Goal: Task Accomplishment & Management: Manage account settings

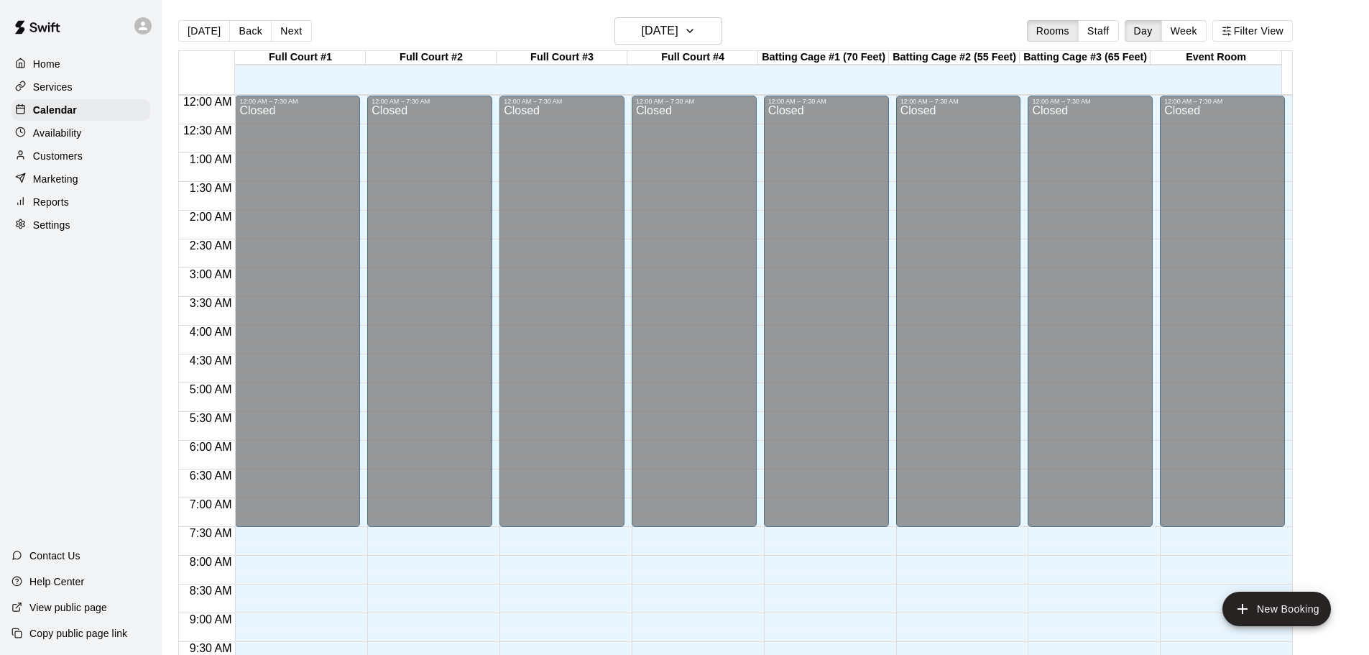
scroll to position [252, 0]
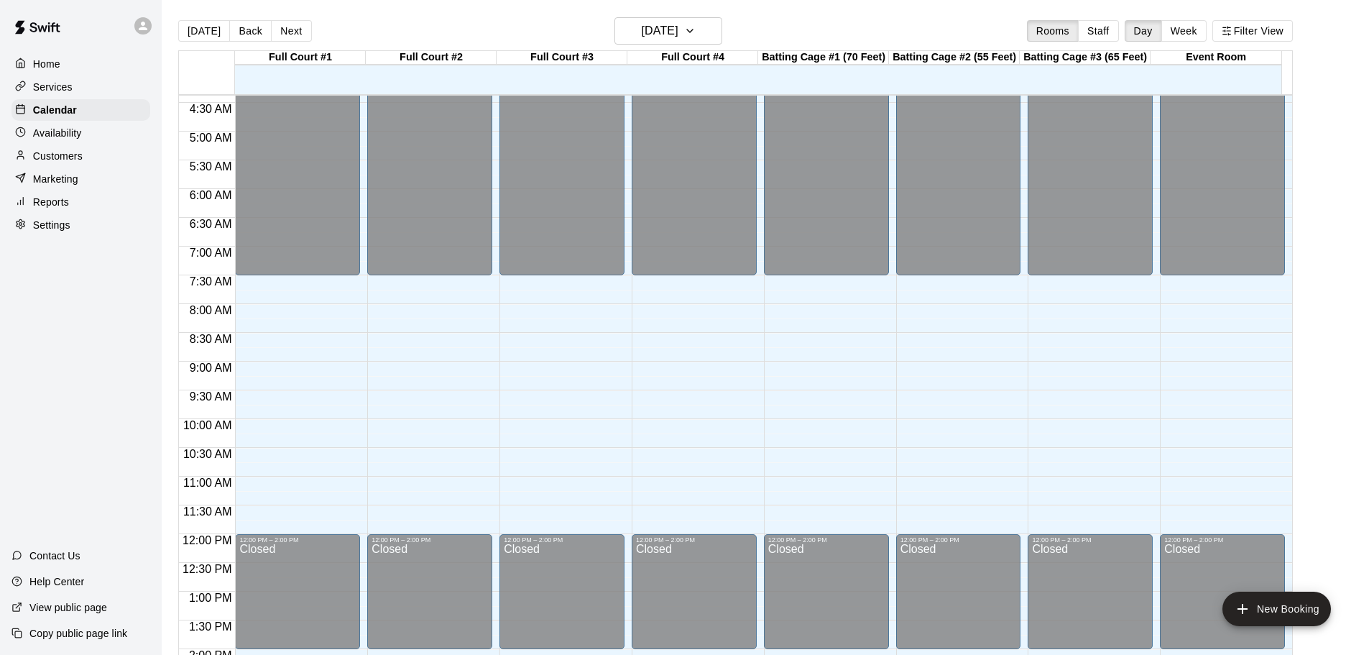
click at [68, 414] on div "Home Services Calendar Availability Customers Marketing Reports Settings Contac…" at bounding box center [81, 327] width 162 height 655
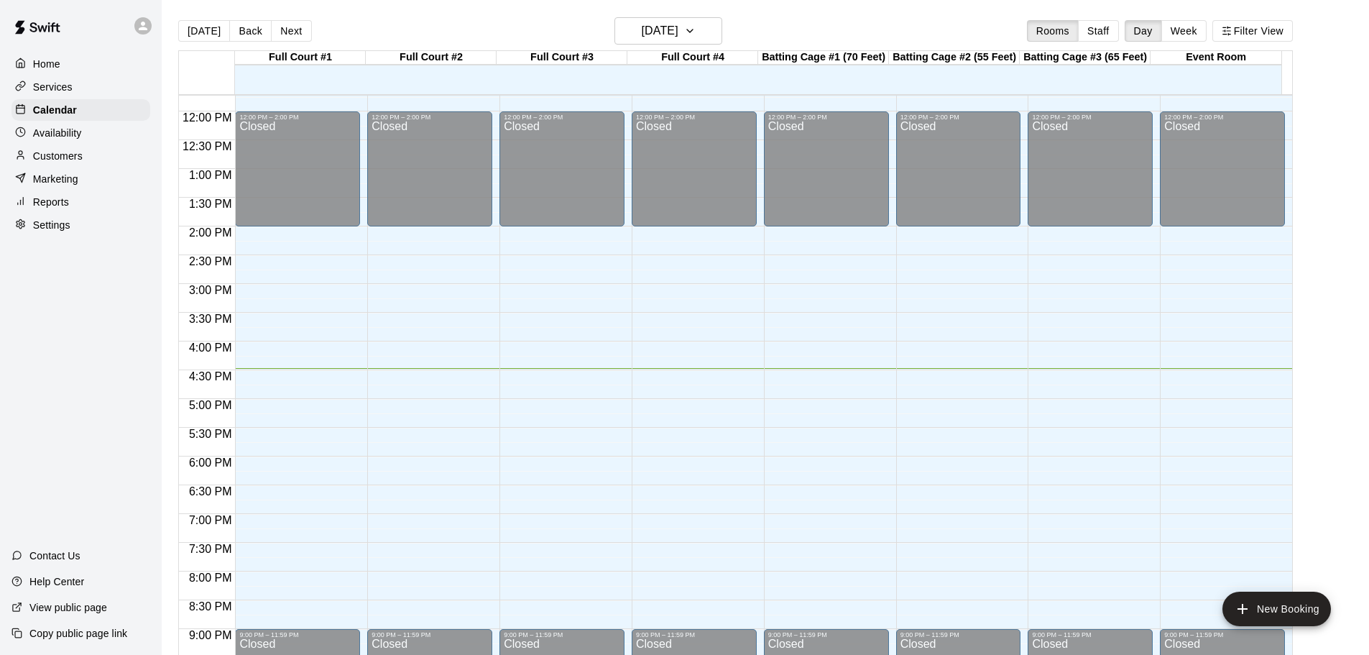
scroll to position [662, 0]
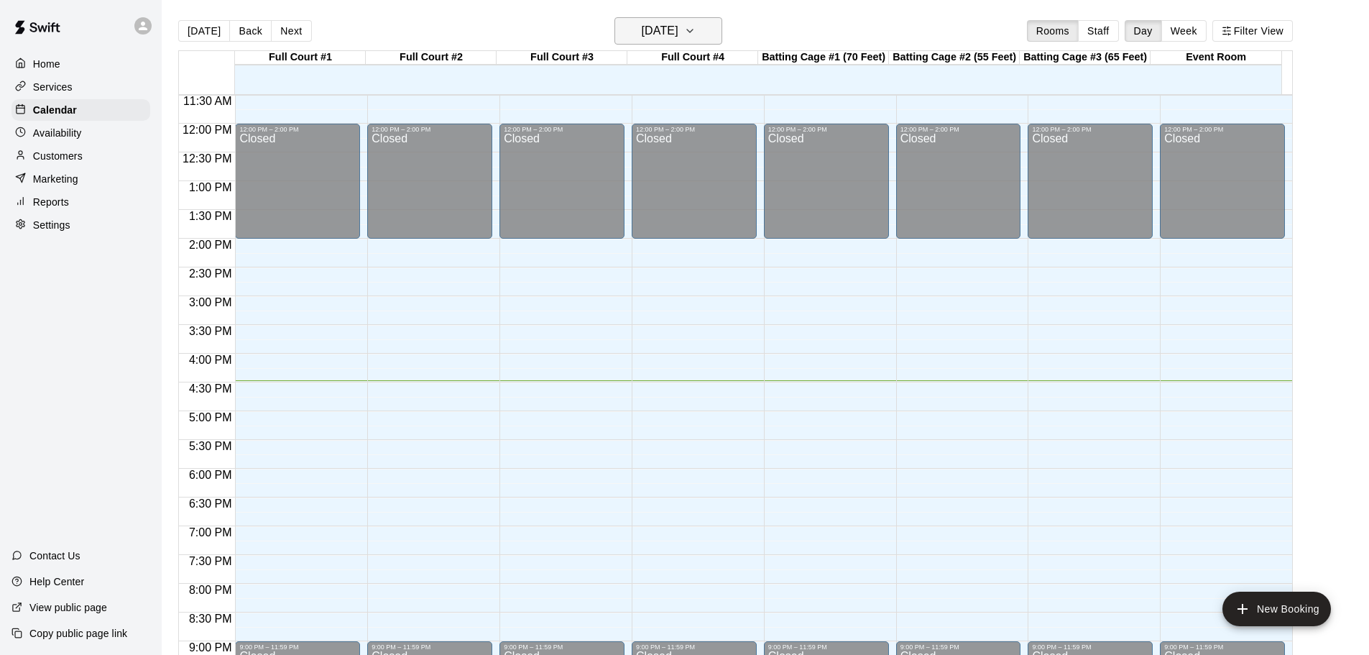
click at [713, 21] on button "[DATE]" at bounding box center [668, 30] width 108 height 27
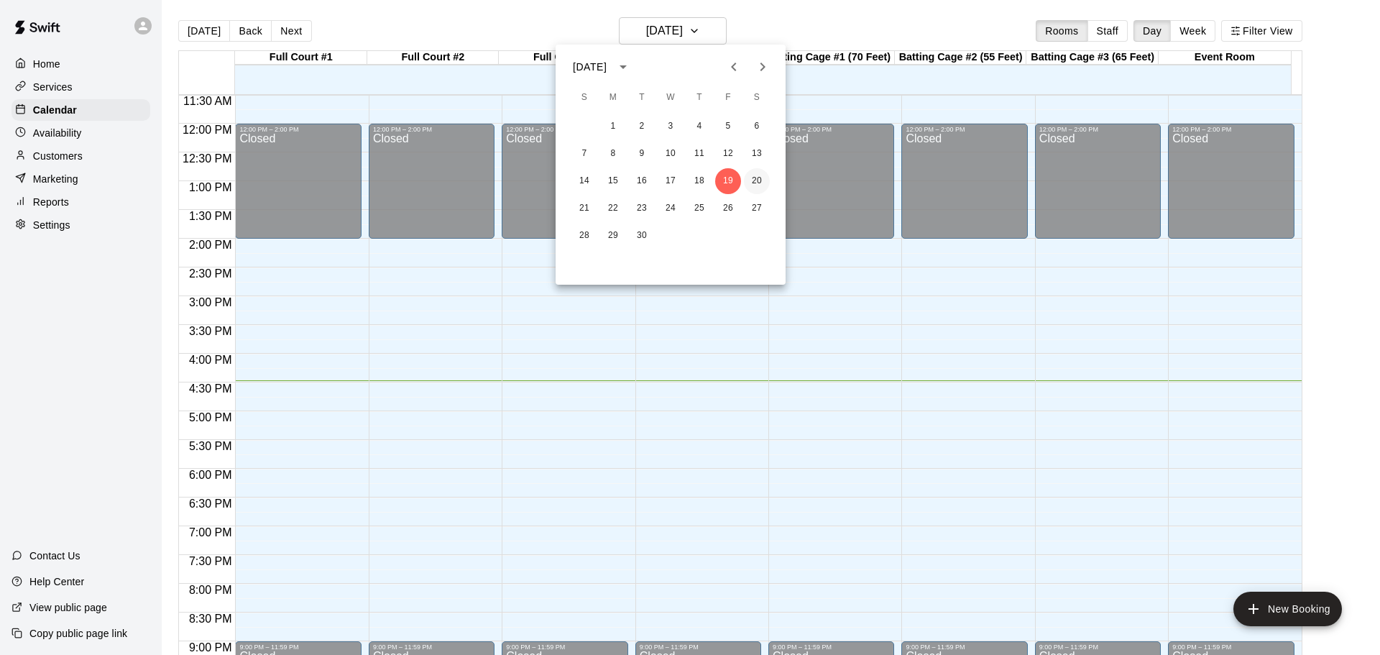
click at [755, 182] on button "20" at bounding box center [757, 181] width 26 height 26
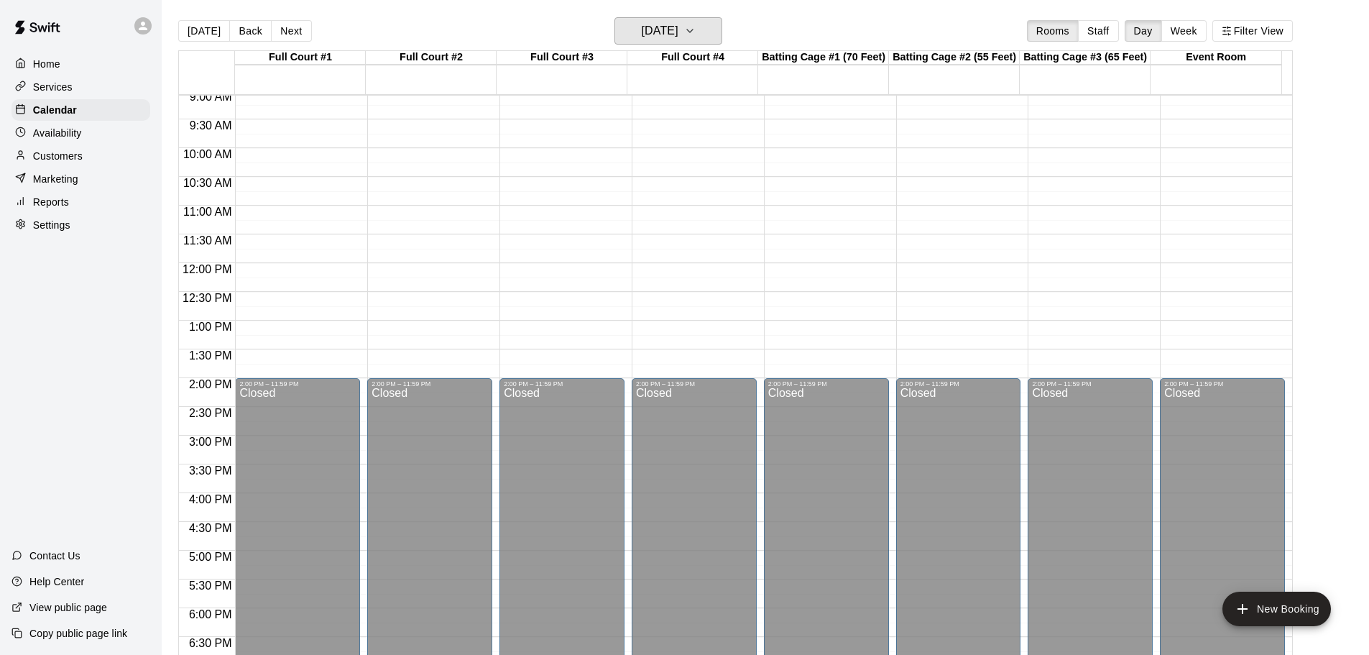
scroll to position [374, 0]
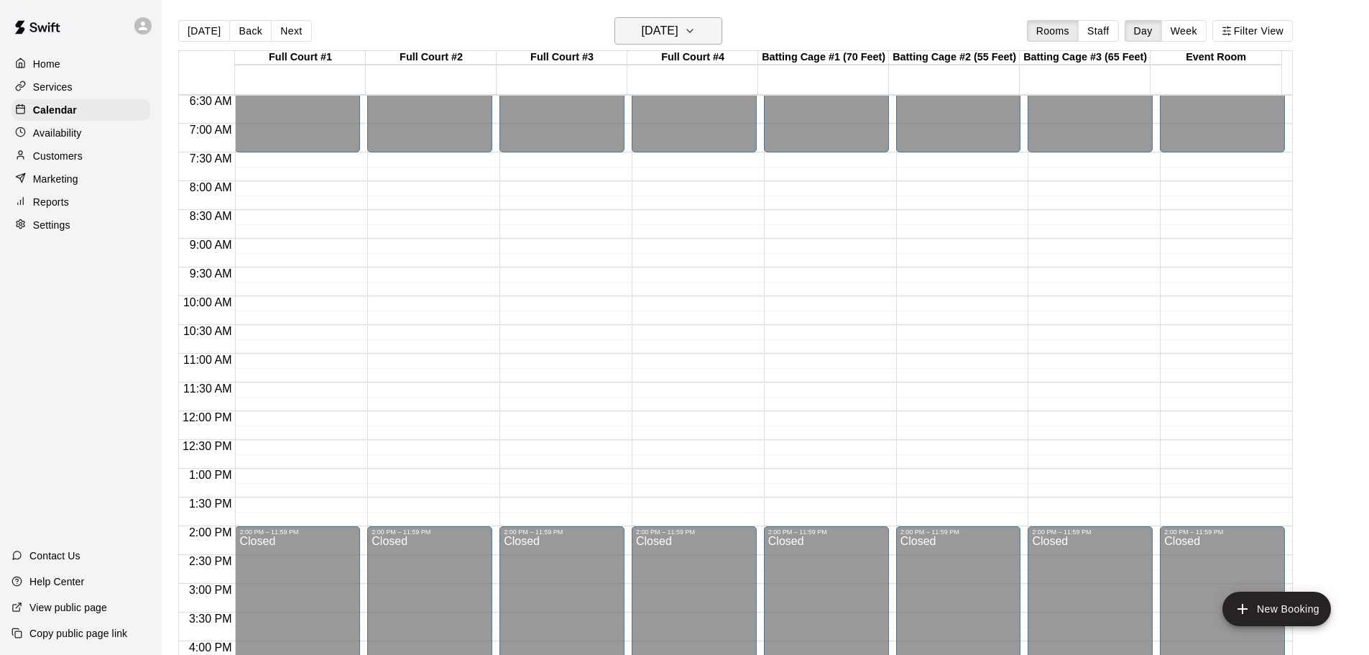
click at [696, 31] on icon "button" at bounding box center [689, 30] width 11 height 17
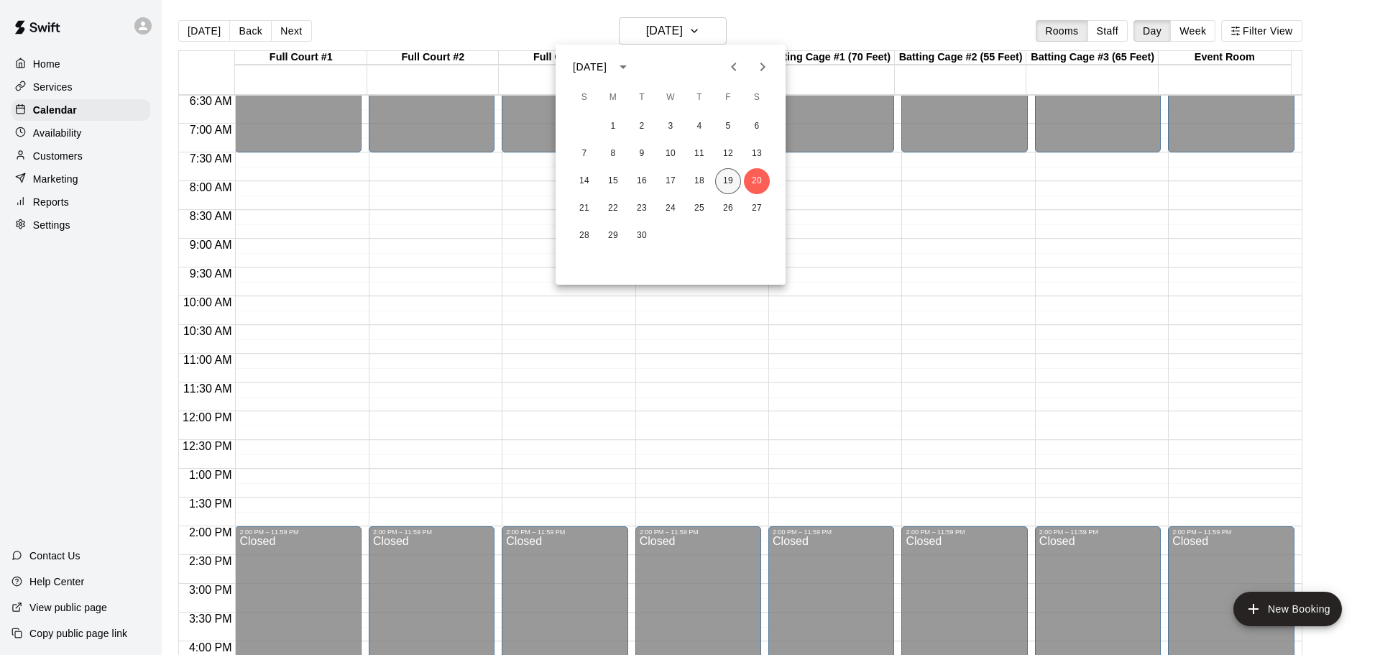
click at [732, 172] on button "19" at bounding box center [728, 181] width 26 height 26
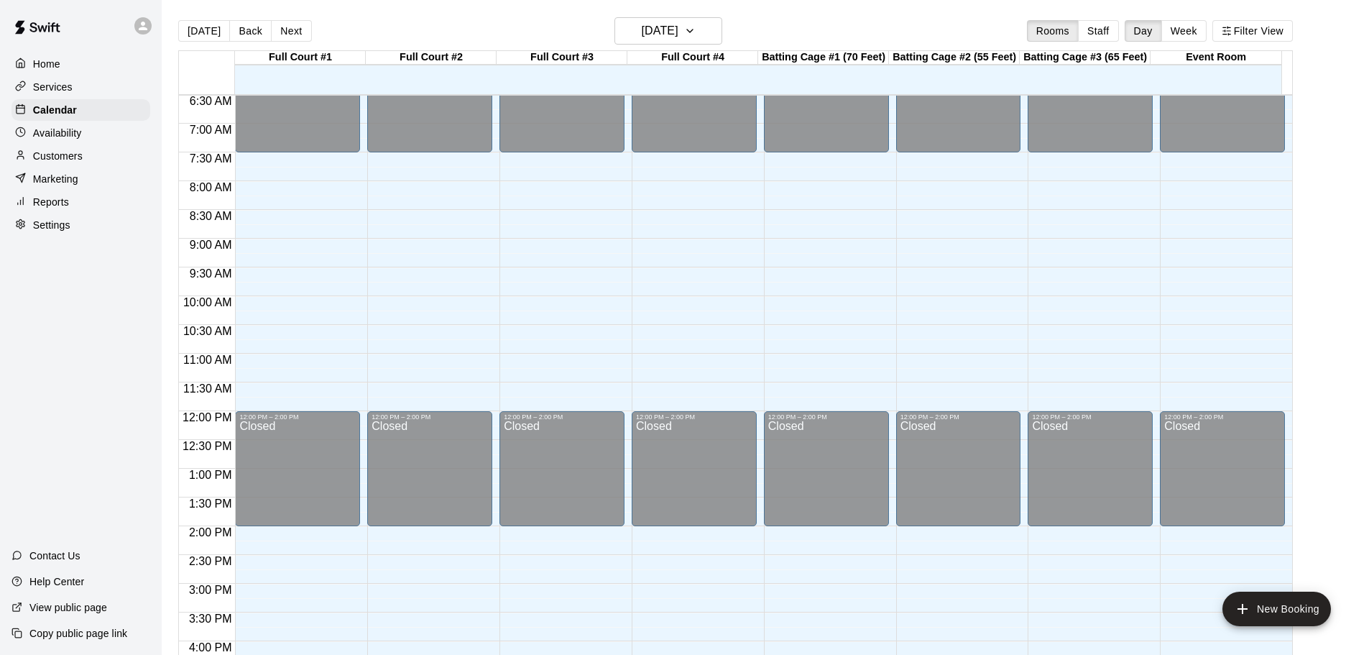
click at [697, 13] on main "[DATE] Back [DATE][DATE] Rooms Staff Day Week Filter View Full Court #1 19 Fri …" at bounding box center [765, 339] width 1207 height 678
click at [678, 27] on h6 "[DATE]" at bounding box center [660, 31] width 37 height 20
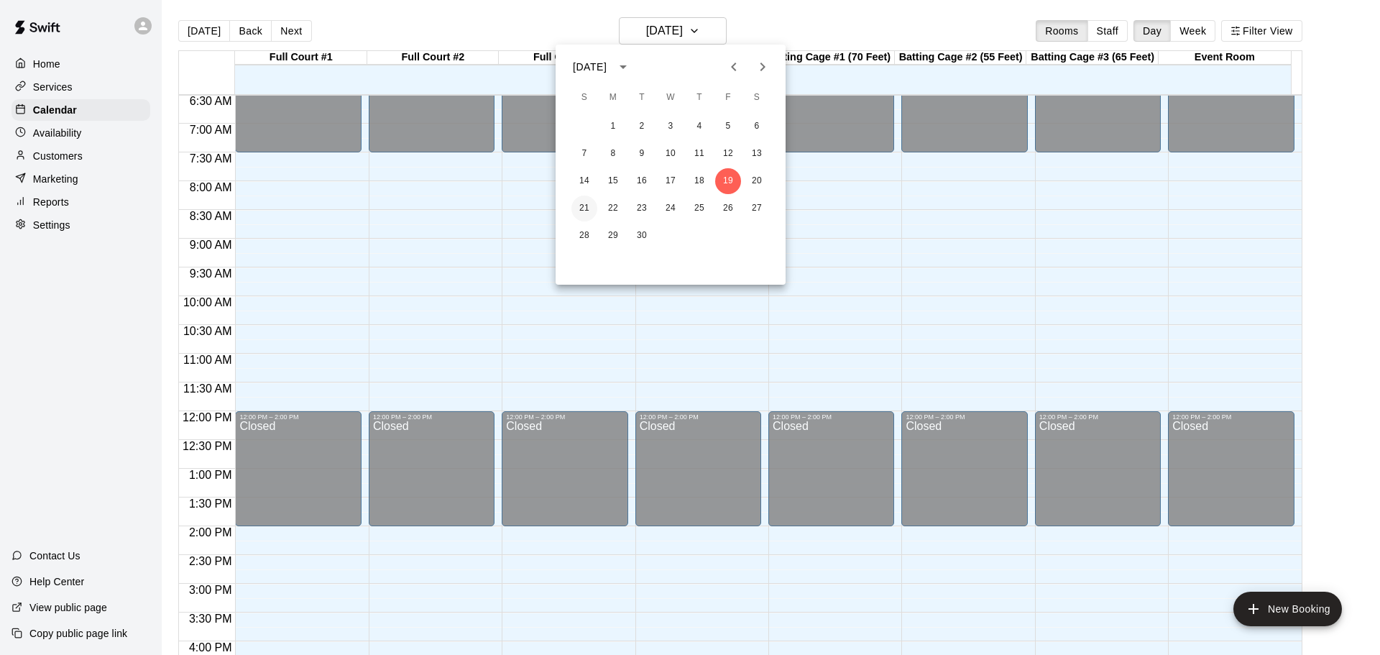
click at [583, 214] on button "21" at bounding box center [584, 208] width 26 height 26
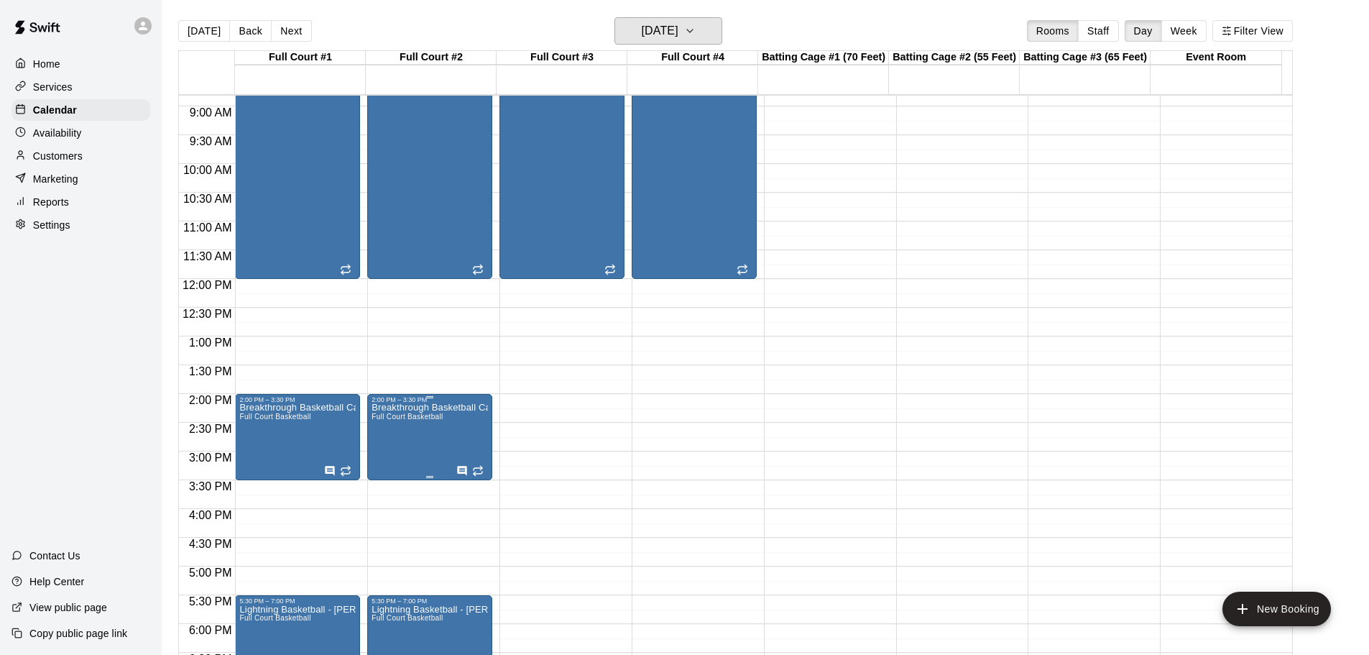
scroll to position [590, 0]
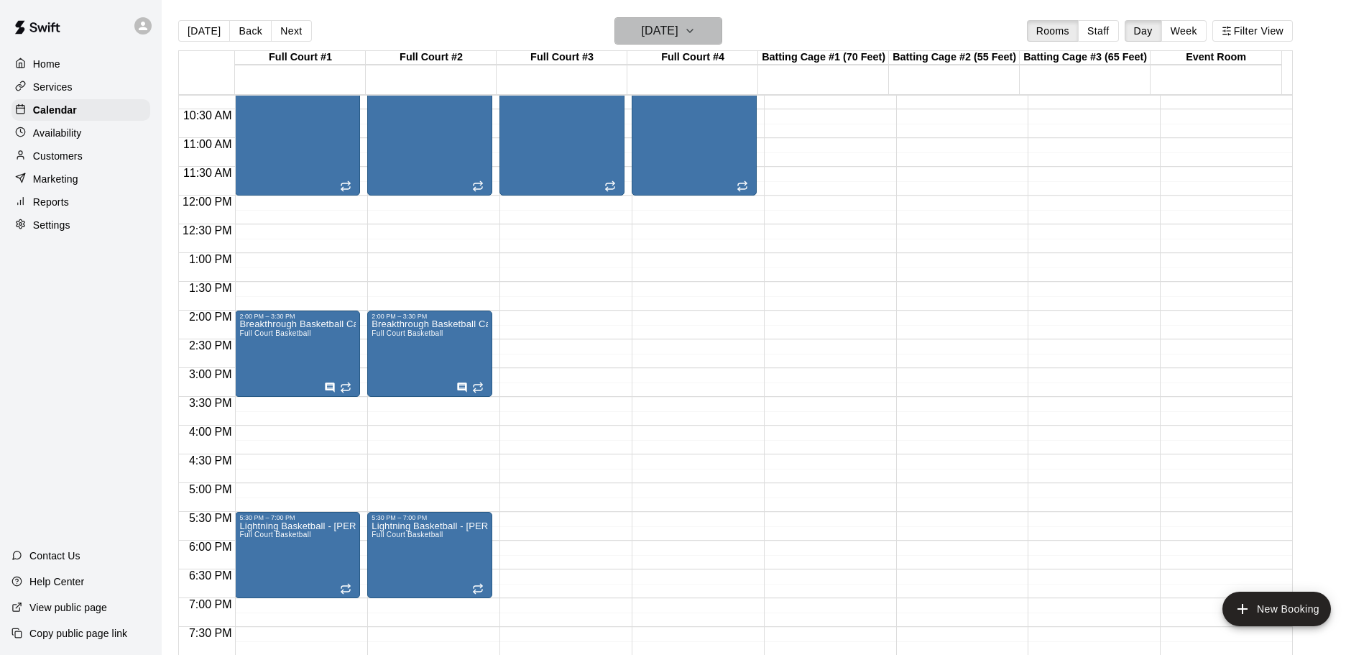
click at [678, 28] on h6 "[DATE]" at bounding box center [660, 31] width 37 height 20
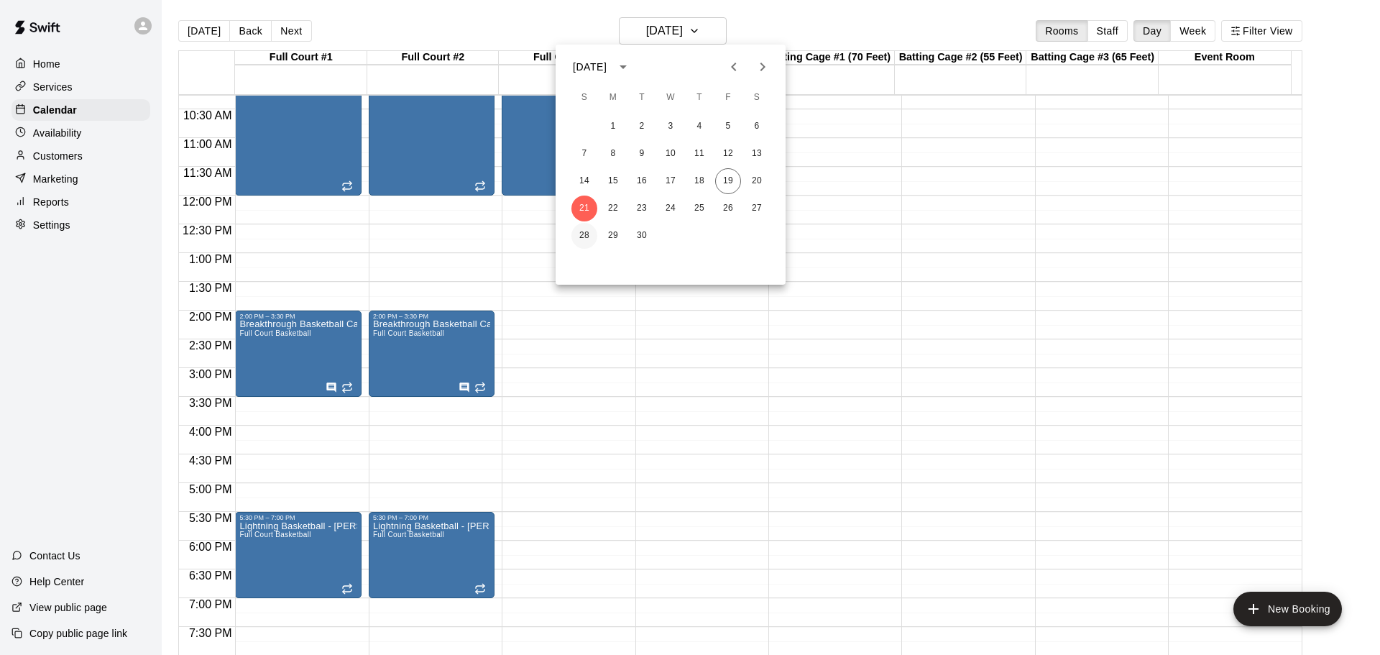
click at [591, 229] on button "28" at bounding box center [584, 236] width 26 height 26
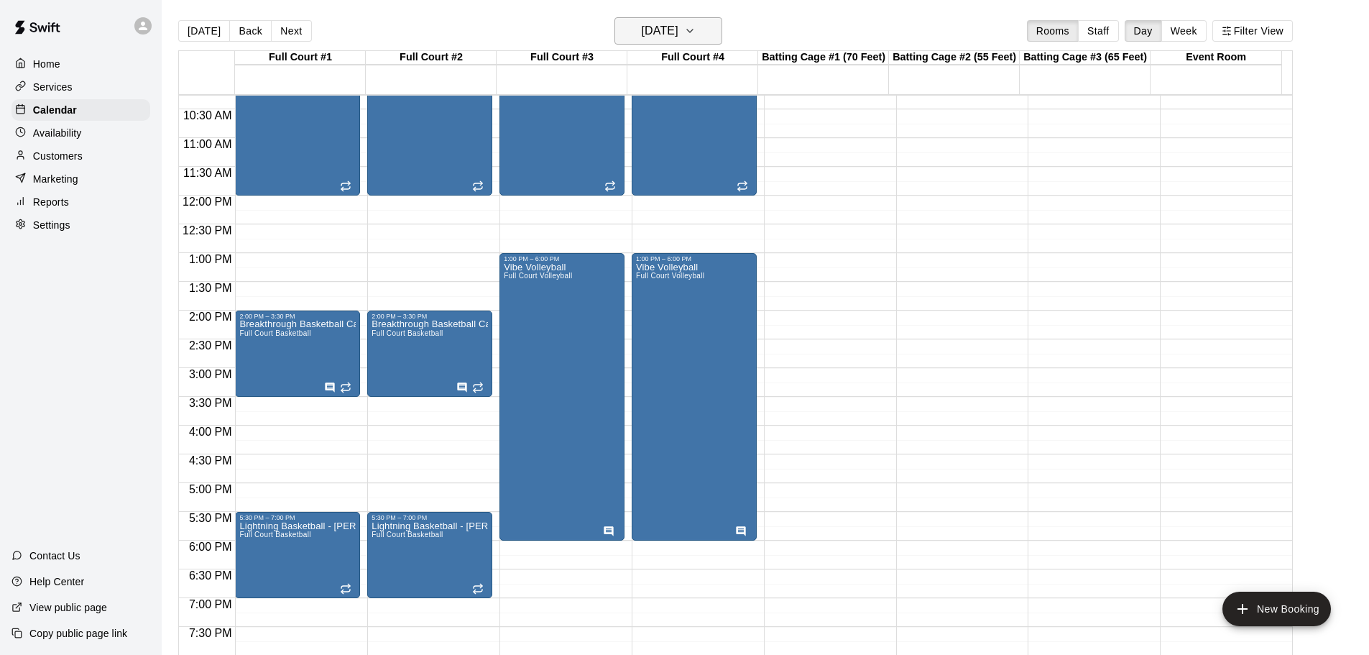
click at [696, 22] on icon "button" at bounding box center [689, 30] width 11 height 17
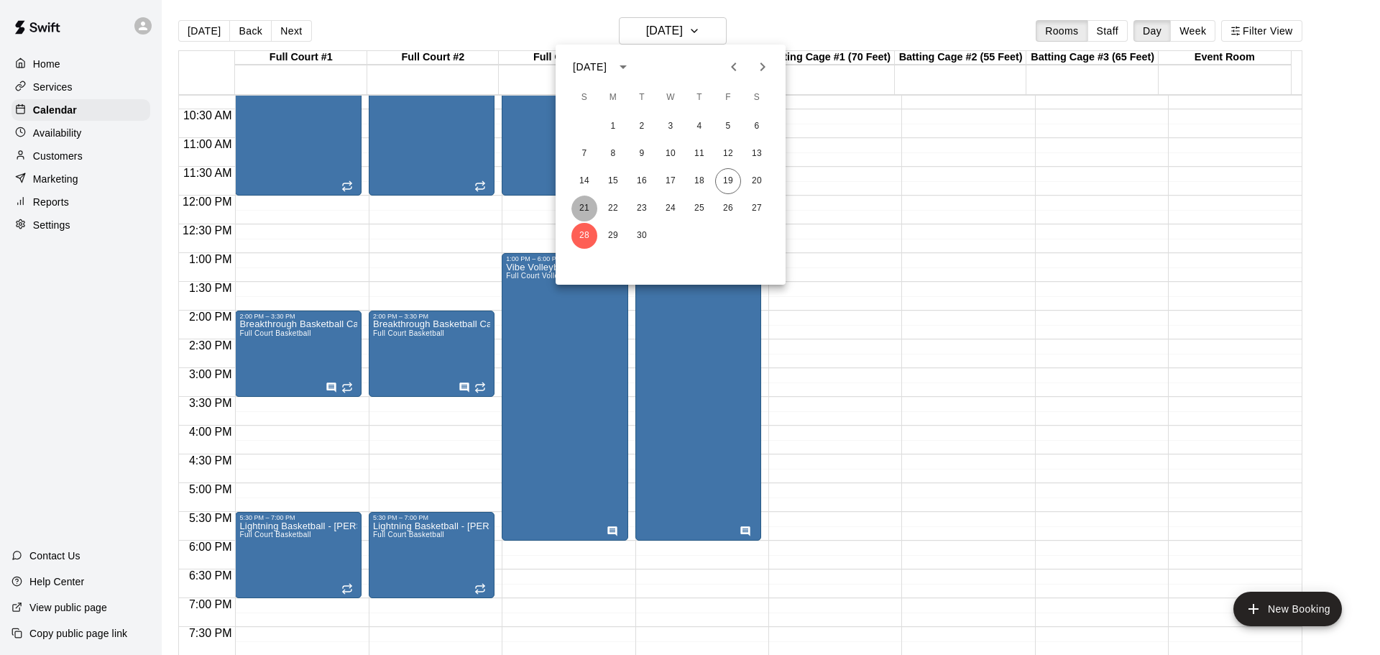
click at [589, 208] on button "21" at bounding box center [584, 208] width 26 height 26
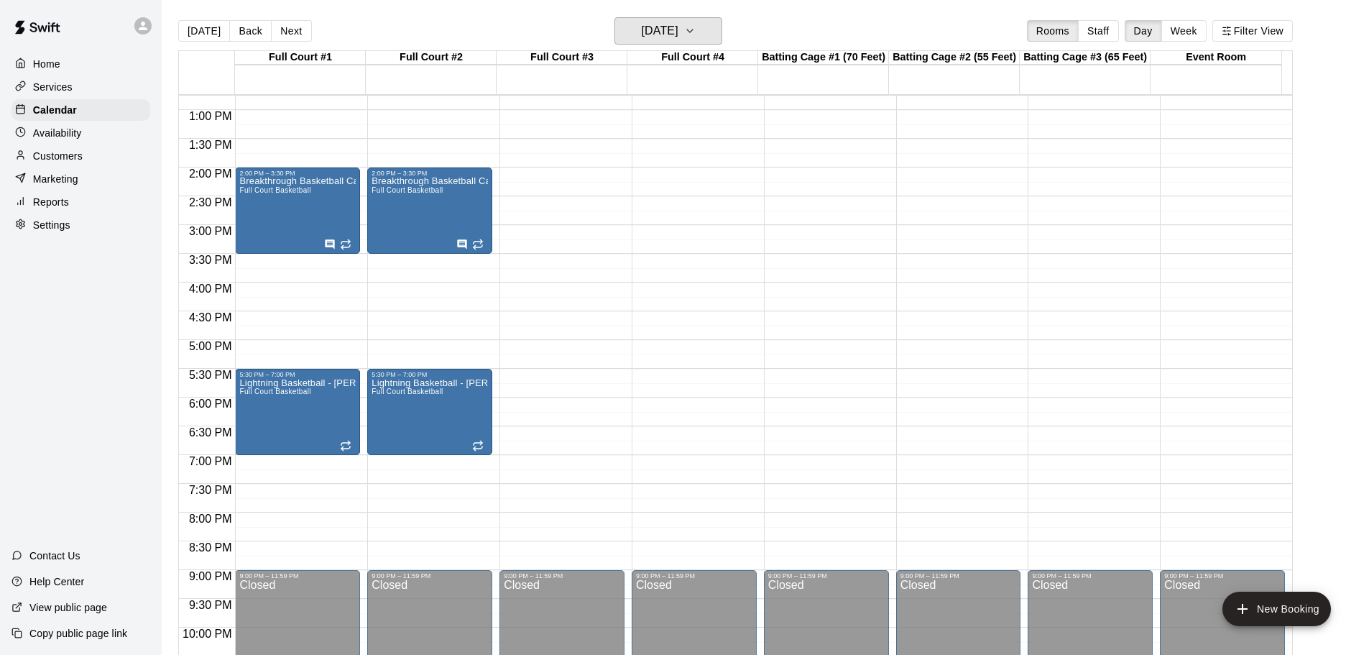
scroll to position [734, 0]
click at [1218, 195] on div "12:00 AM – 7:30 AM Closed 9:00 PM – 11:59 PM Closed" at bounding box center [1222, 52] width 125 height 1380
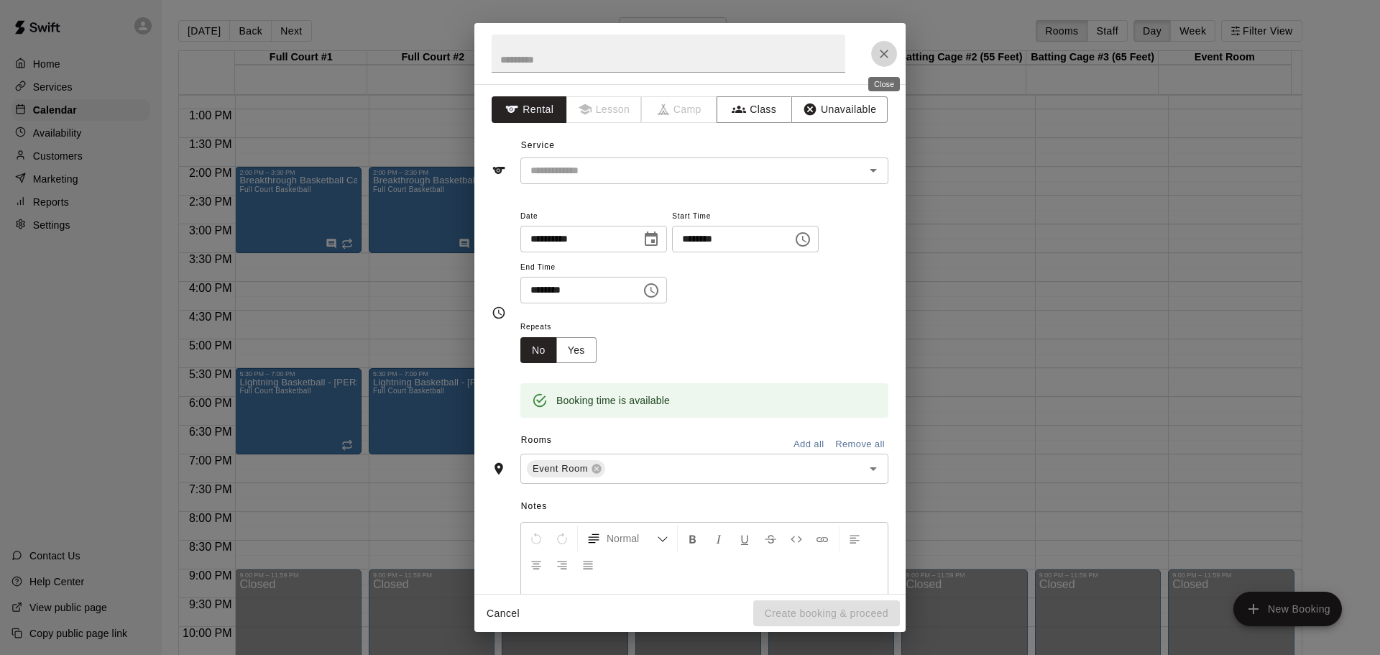
click at [882, 48] on icon "Close" at bounding box center [884, 54] width 14 height 14
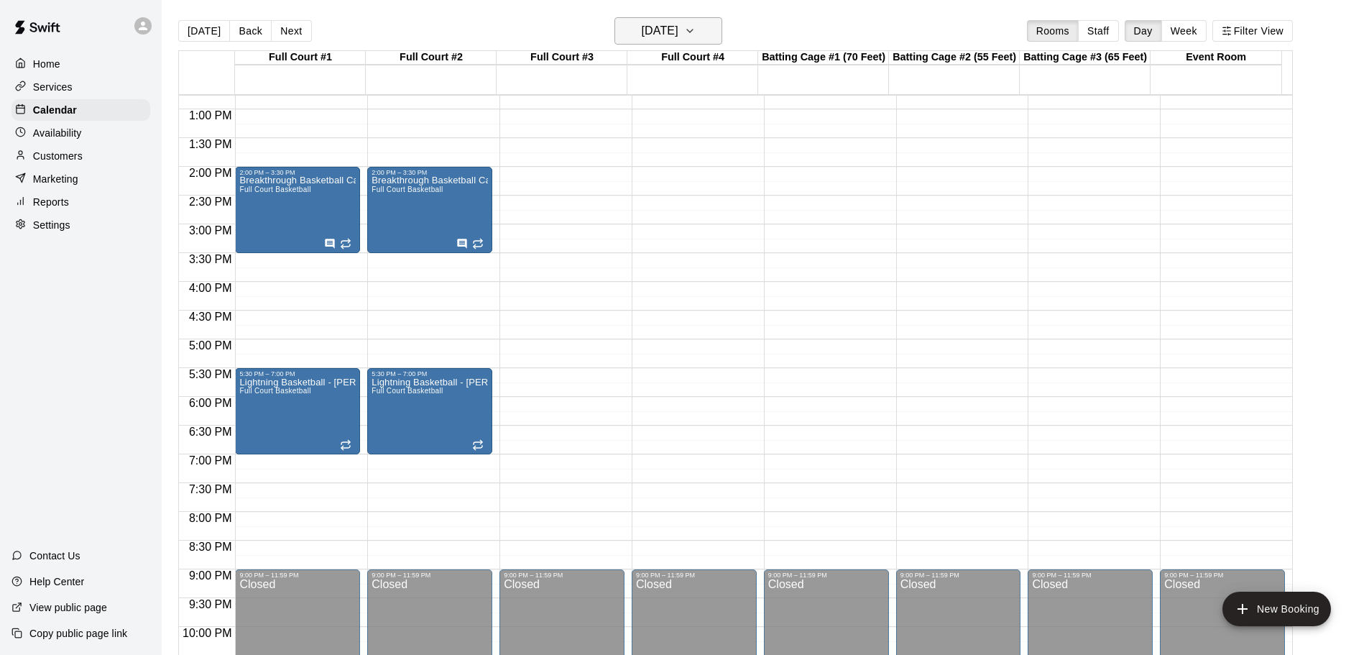
click at [678, 22] on h6 "[DATE]" at bounding box center [660, 31] width 37 height 20
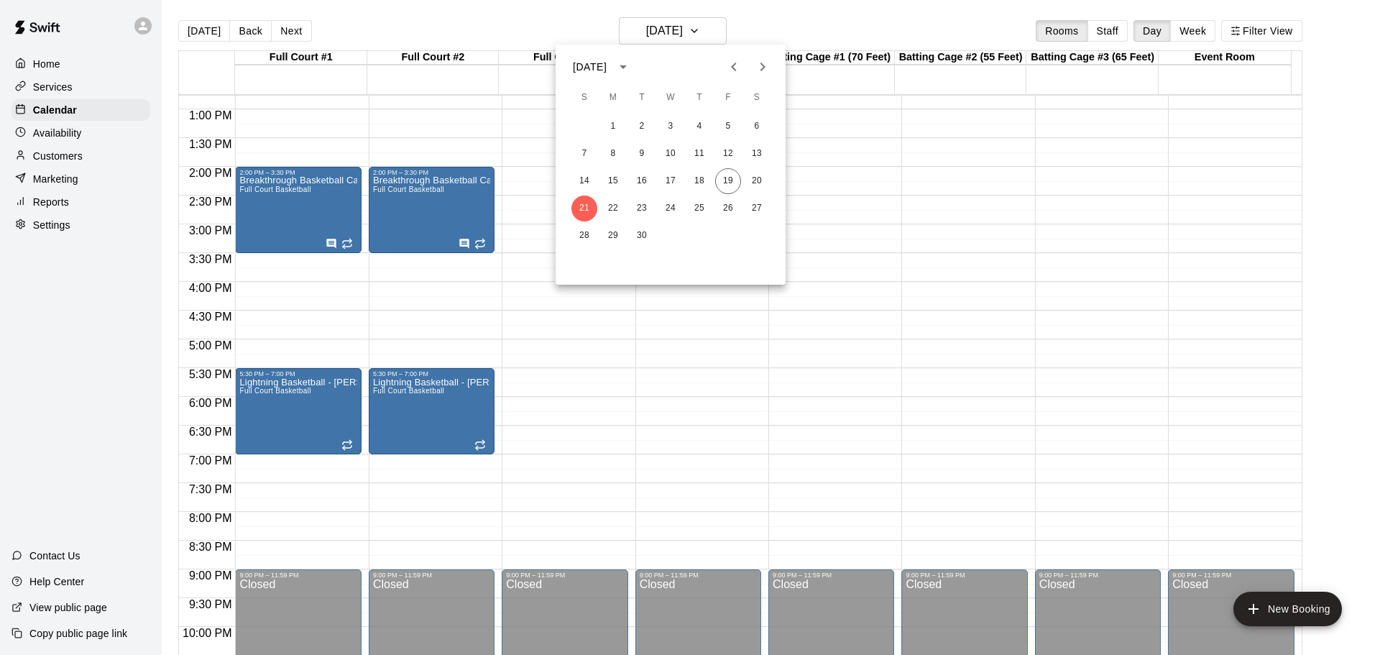
click at [37, 366] on div at bounding box center [690, 327] width 1380 height 655
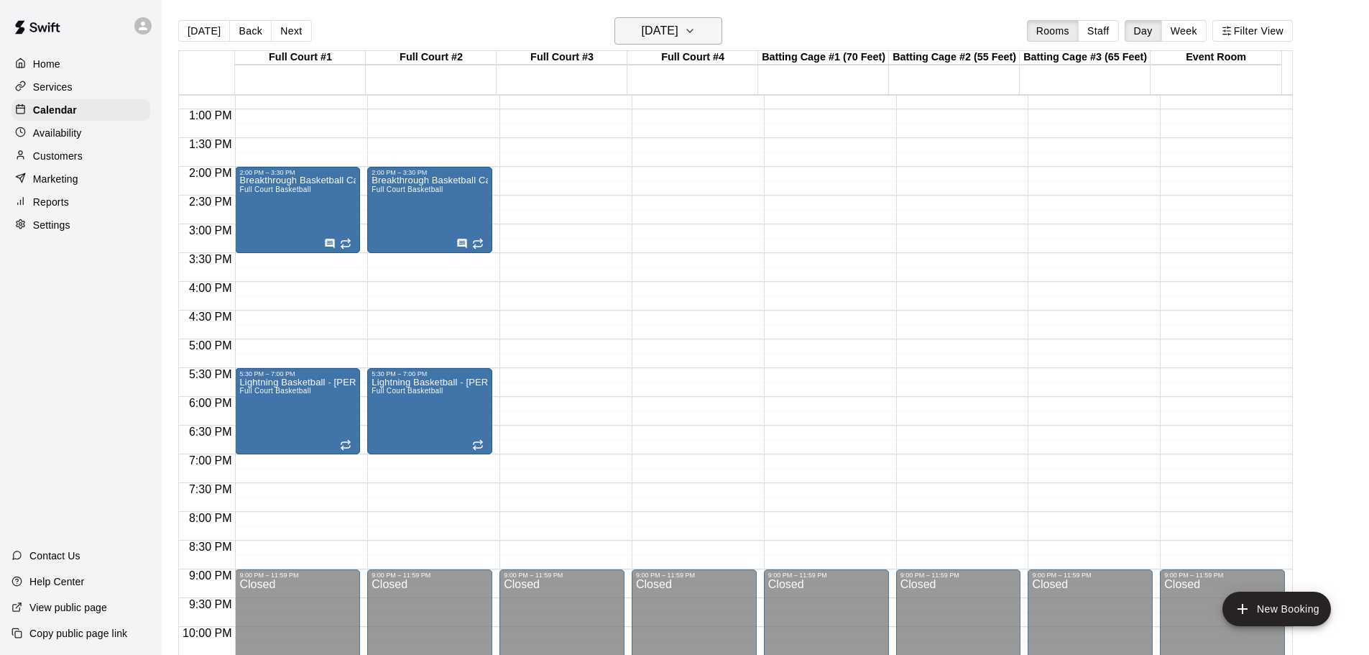
click at [678, 29] on h6 "[DATE]" at bounding box center [660, 31] width 37 height 20
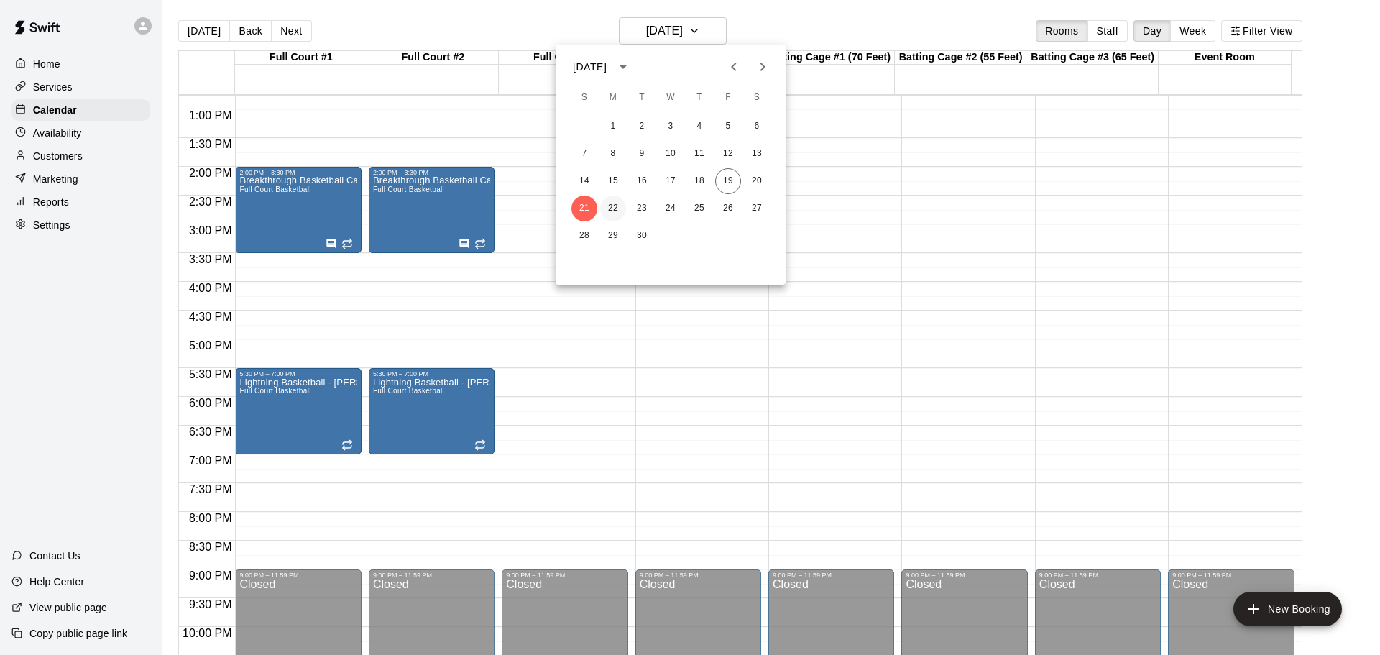
click at [607, 210] on button "22" at bounding box center [613, 208] width 26 height 26
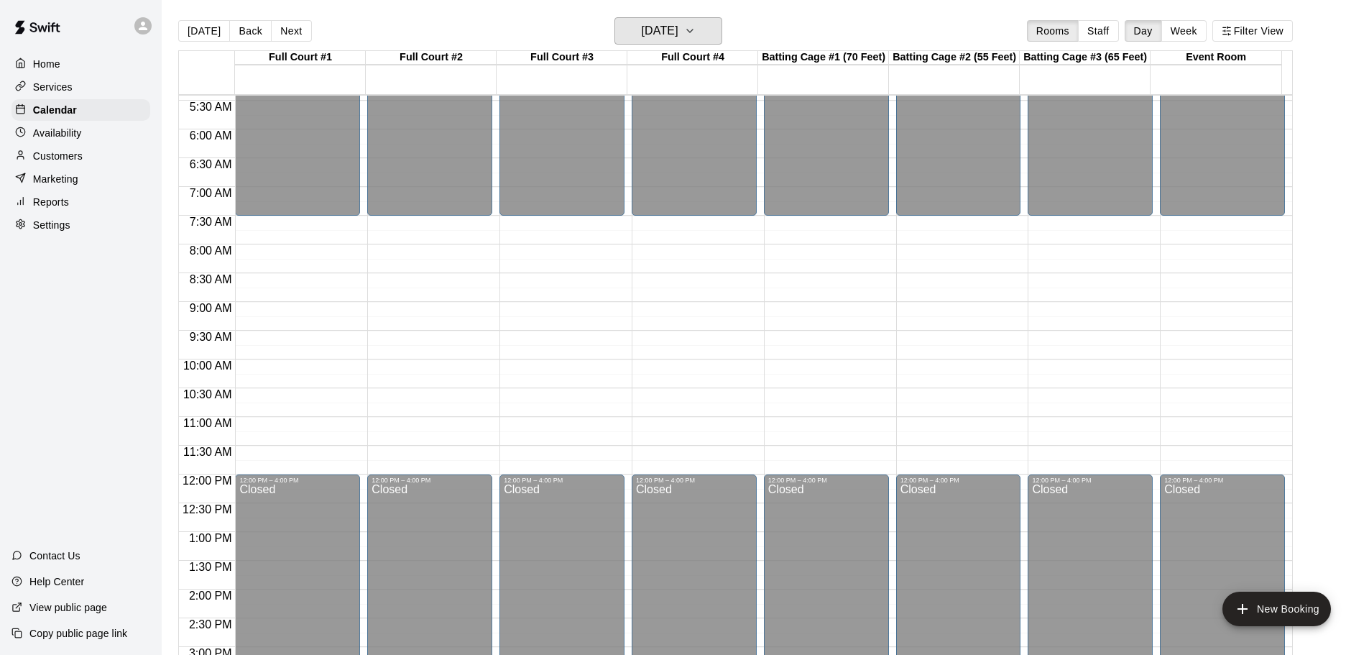
scroll to position [303, 0]
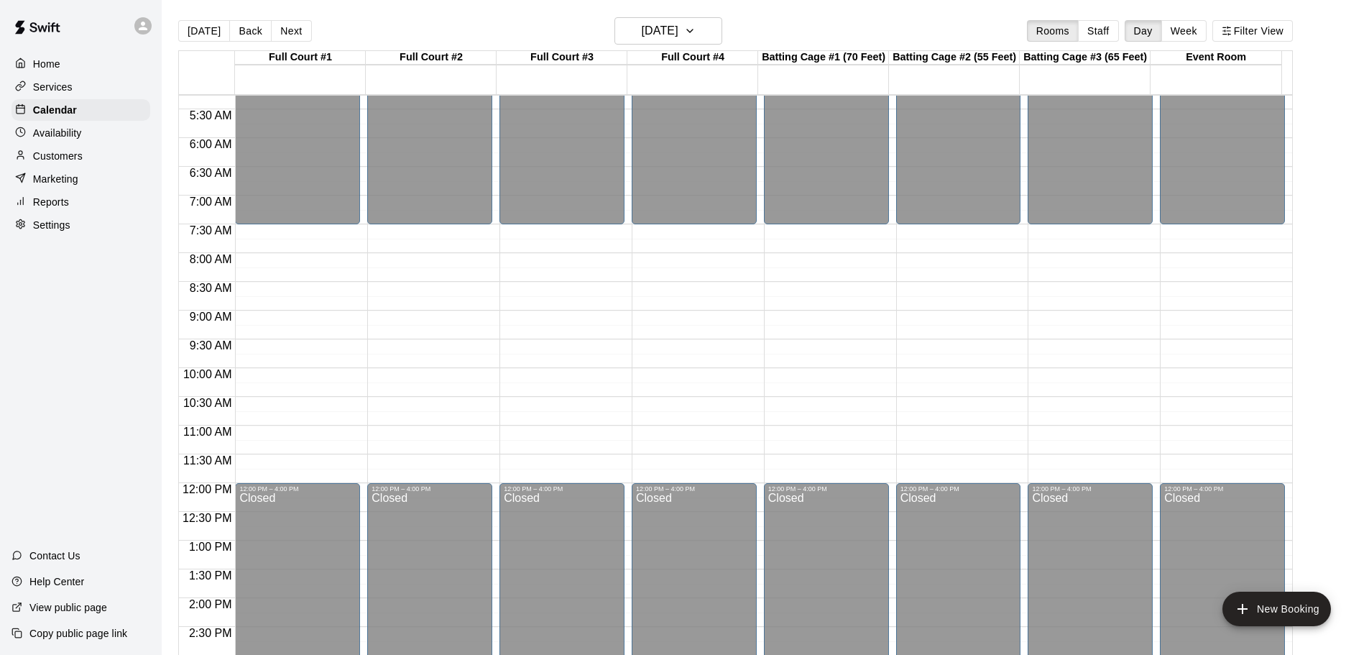
click at [1343, 107] on main "[DATE] Back [DATE][DATE] Rooms Staff Day Week Filter View Full Court #1 22 Mon …" at bounding box center [765, 344] width 1196 height 655
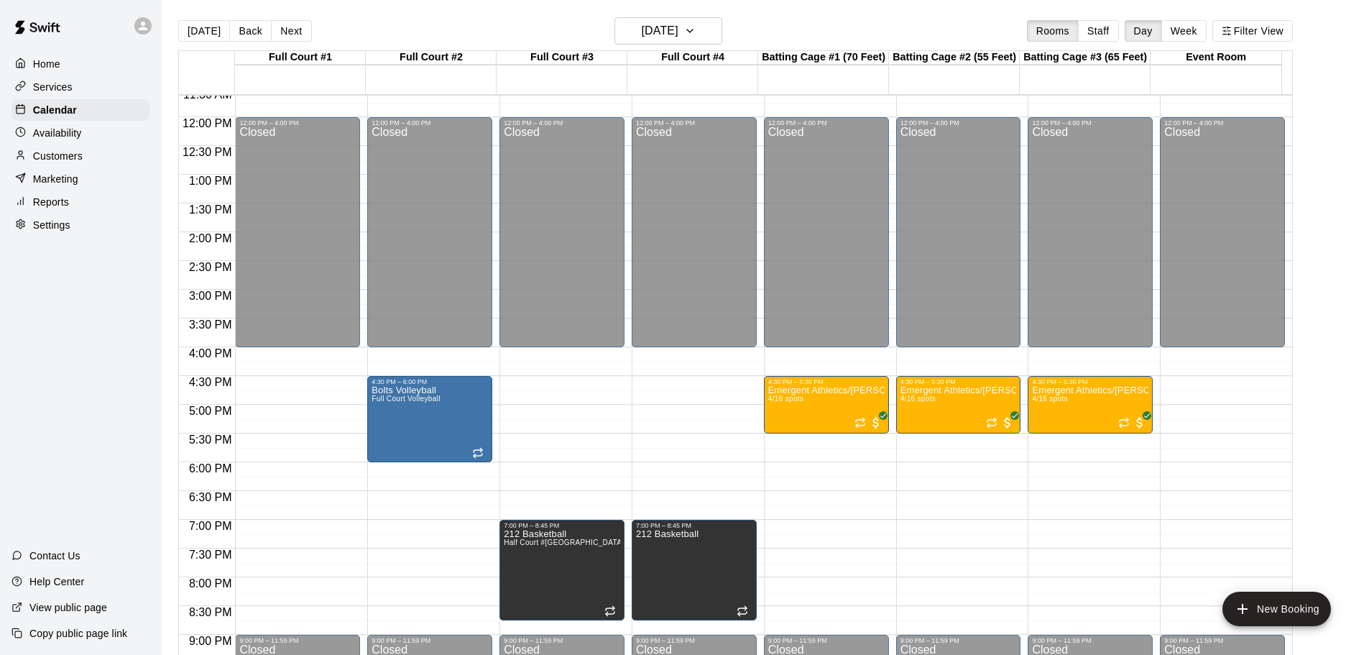
scroll to position [734, 0]
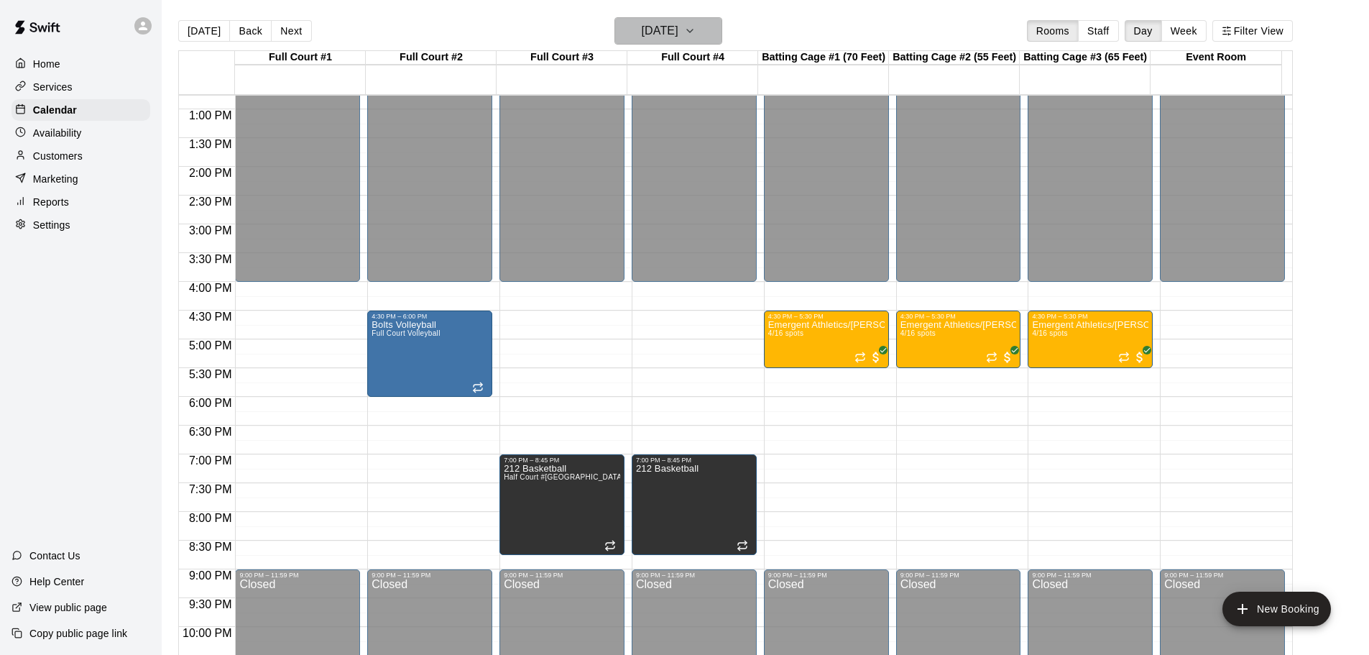
click at [678, 32] on h6 "[DATE]" at bounding box center [660, 31] width 37 height 20
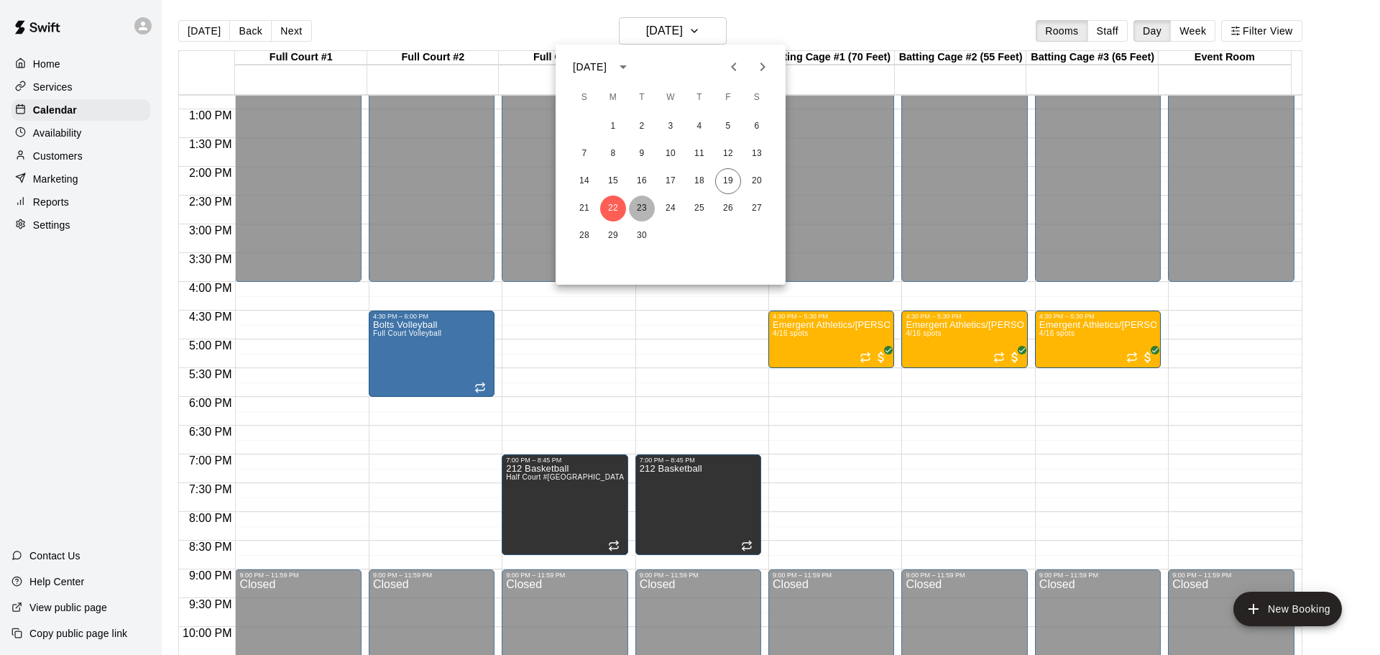
click at [642, 211] on button "23" at bounding box center [642, 208] width 26 height 26
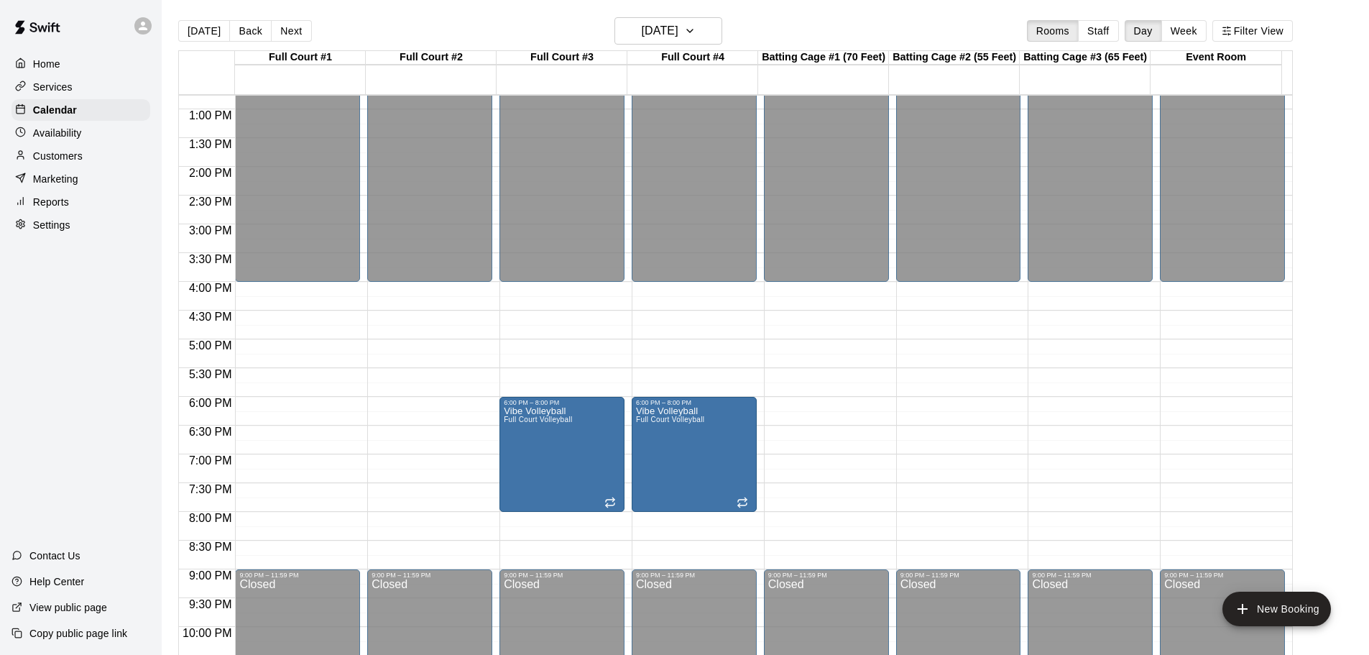
click at [1331, 119] on main "[DATE] Back [DATE][DATE] Rooms Staff Day Week Filter View Full Court #1 23 Tue …" at bounding box center [765, 344] width 1196 height 655
click at [696, 25] on icon "button" at bounding box center [689, 30] width 11 height 17
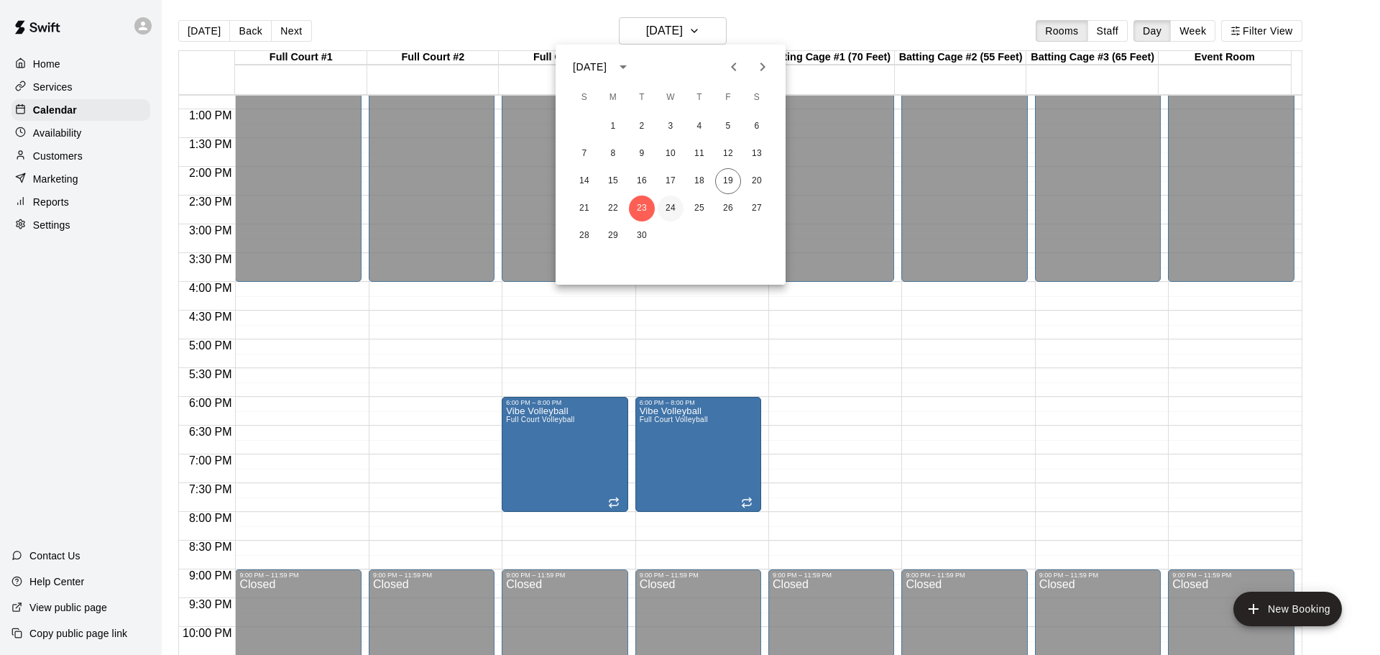
click at [673, 207] on button "24" at bounding box center [671, 208] width 26 height 26
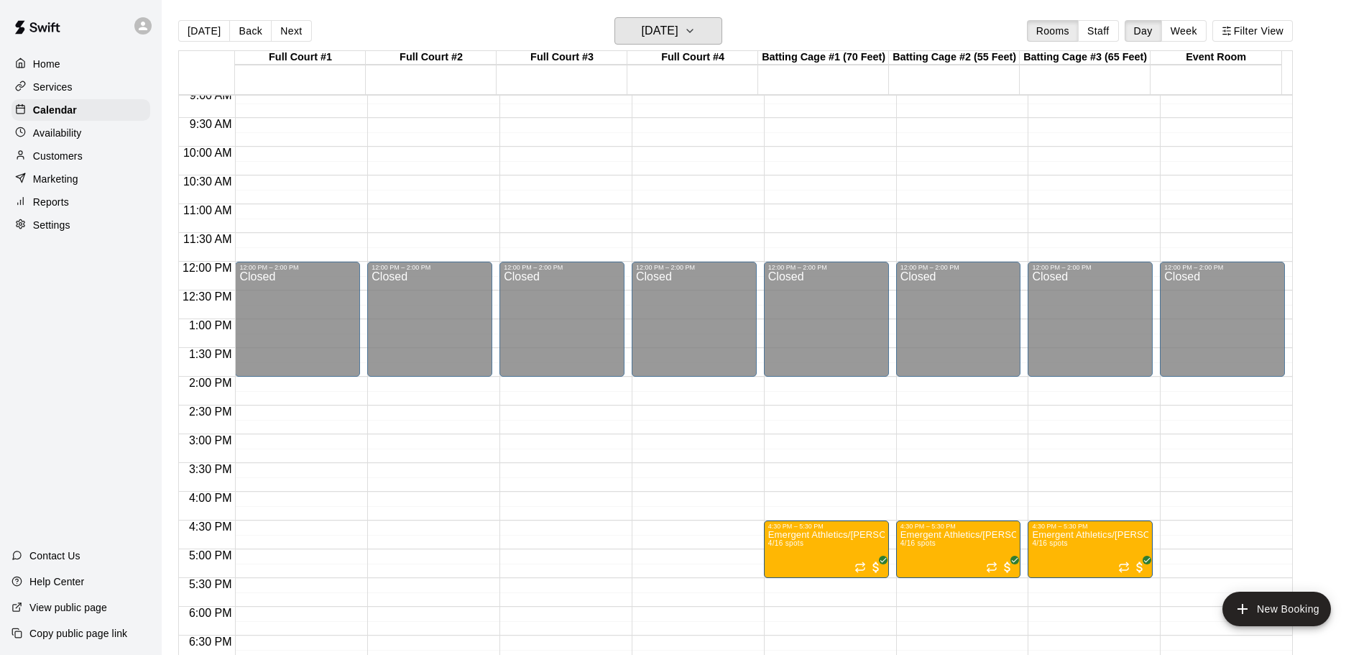
scroll to position [662, 0]
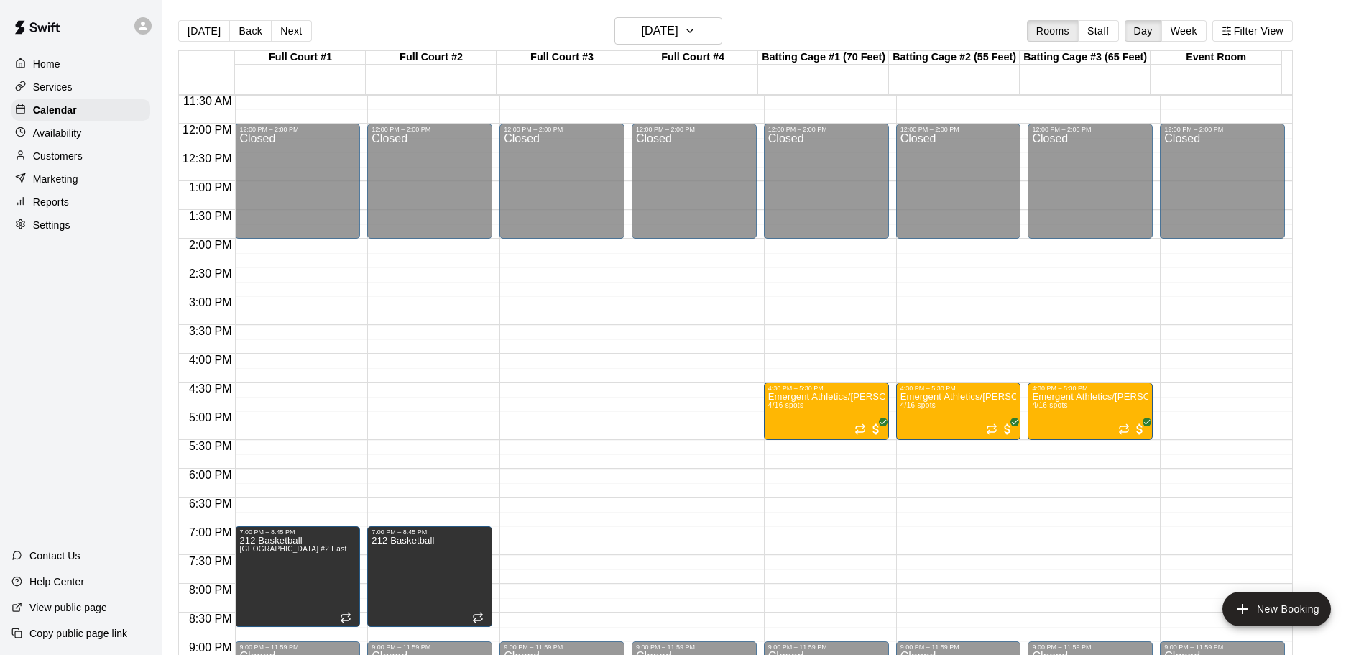
click at [1329, 72] on main "[DATE] Back [DATE][DATE] Rooms Staff Day Week Filter View Full Court #1 24 Wed …" at bounding box center [765, 344] width 1196 height 655
click at [722, 31] on button "[DATE]" at bounding box center [668, 30] width 108 height 27
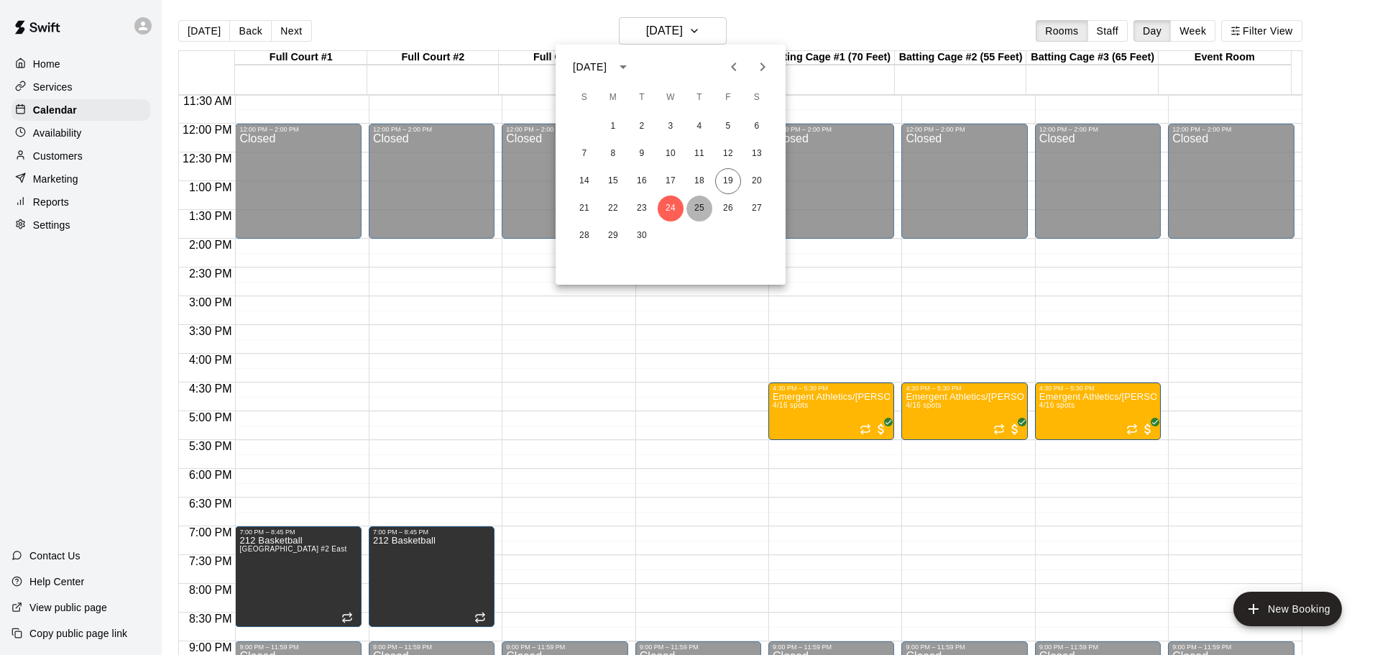
click at [696, 209] on button "25" at bounding box center [699, 208] width 26 height 26
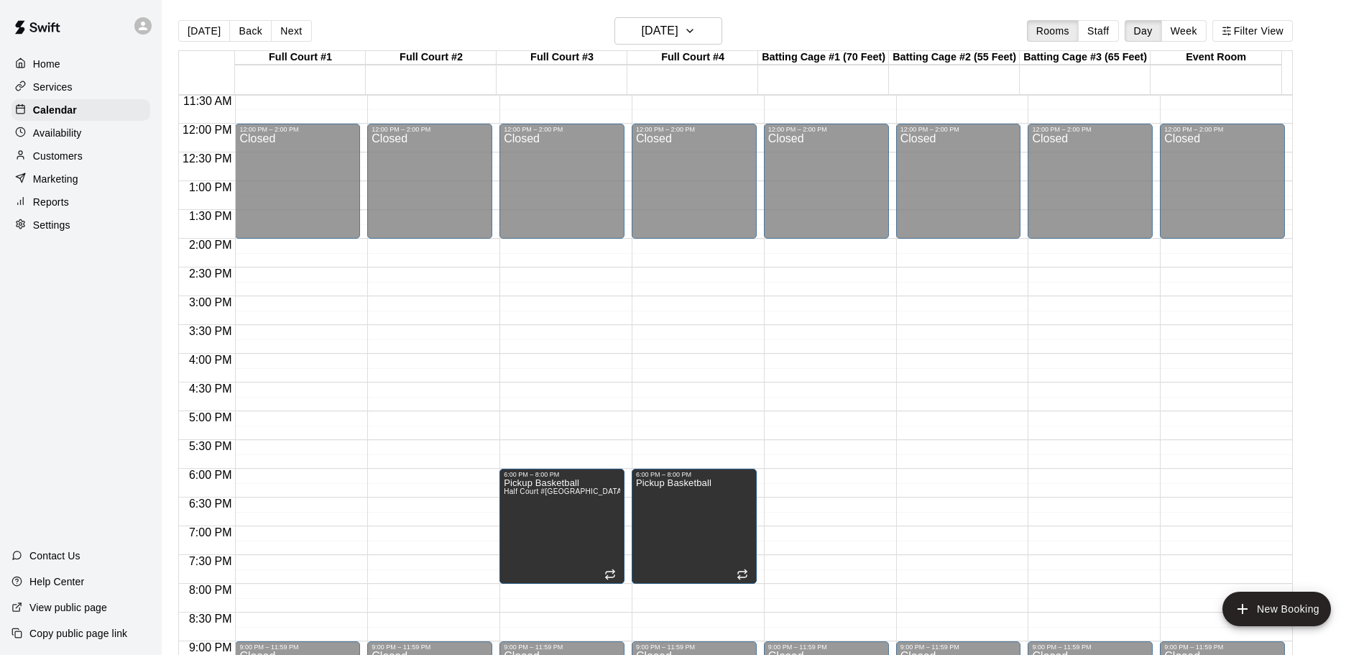
click at [1332, 183] on main "[DATE] Back [DATE][DATE] Rooms Staff Day Week Filter View Full Court #1 25 Thu …" at bounding box center [765, 344] width 1196 height 655
click at [678, 33] on h6 "[DATE]" at bounding box center [660, 31] width 37 height 20
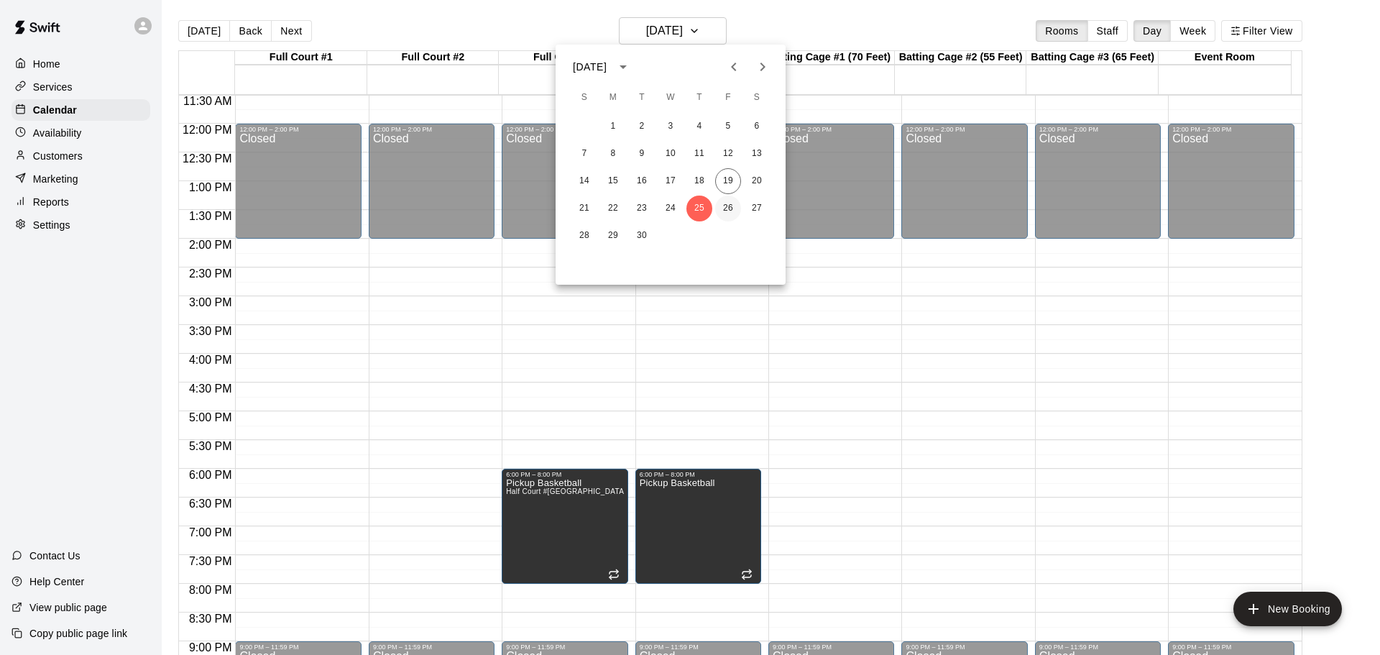
click at [726, 207] on button "26" at bounding box center [728, 208] width 26 height 26
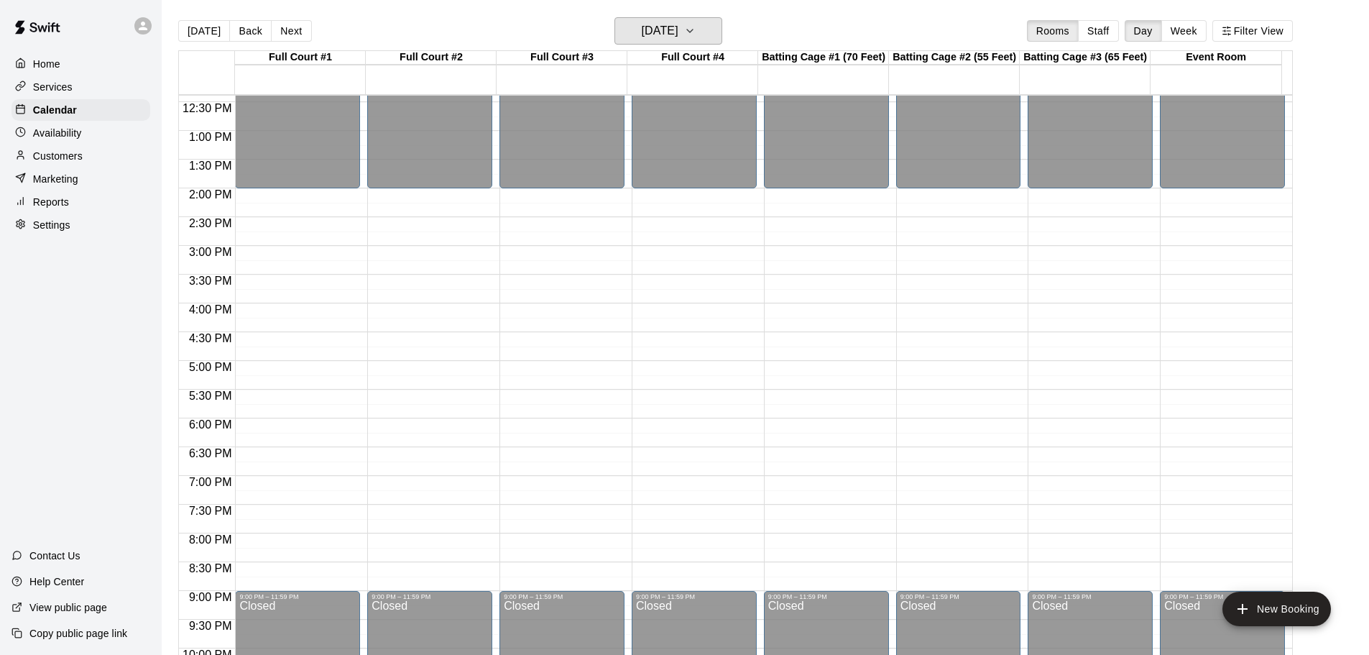
scroll to position [734, 0]
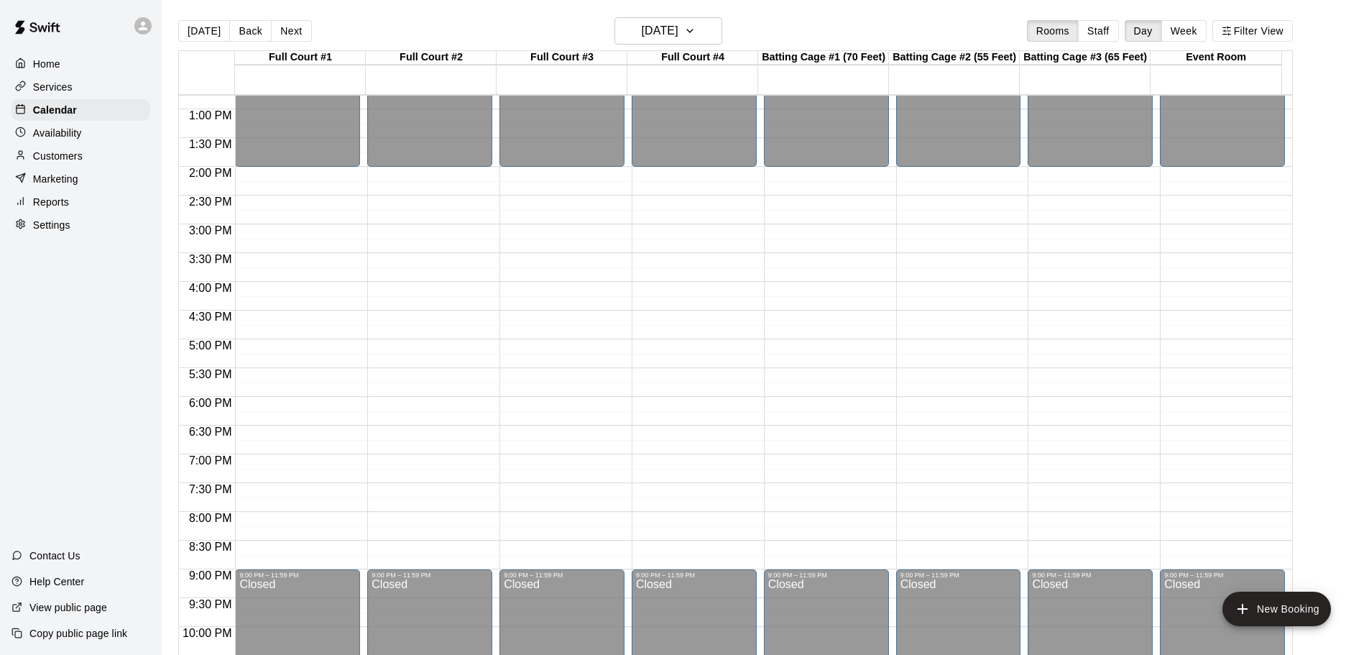
click at [1325, 346] on main "[DATE] Back [DATE][DATE] Rooms Staff Day Week Filter View Full Court #1 26 Fri …" at bounding box center [765, 344] width 1196 height 655
click at [696, 27] on icon "button" at bounding box center [689, 30] width 11 height 17
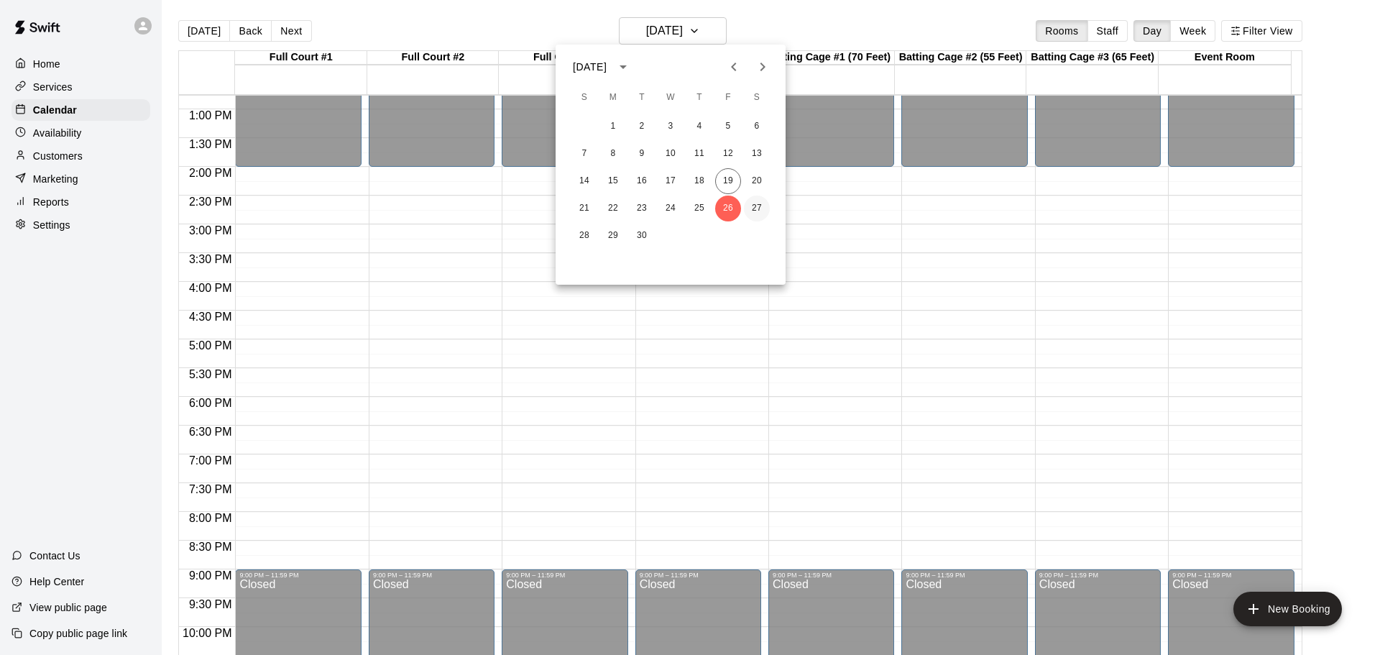
click at [757, 208] on button "27" at bounding box center [757, 208] width 26 height 26
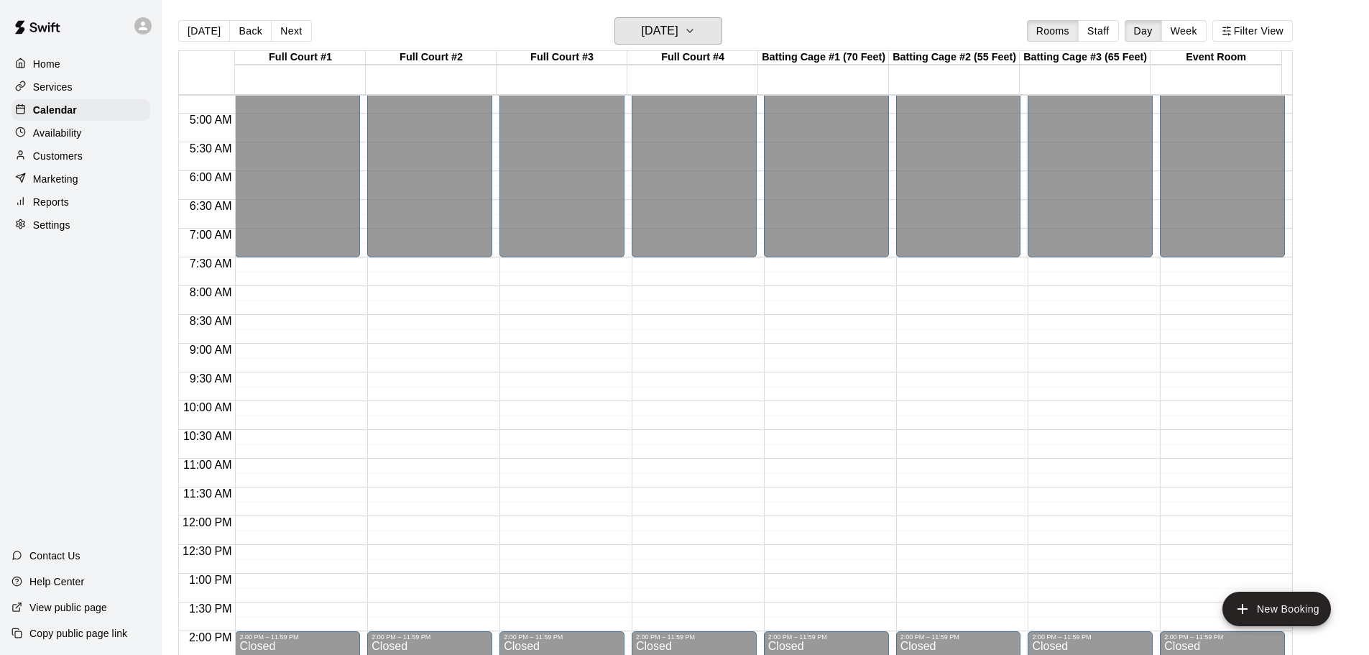
scroll to position [303, 0]
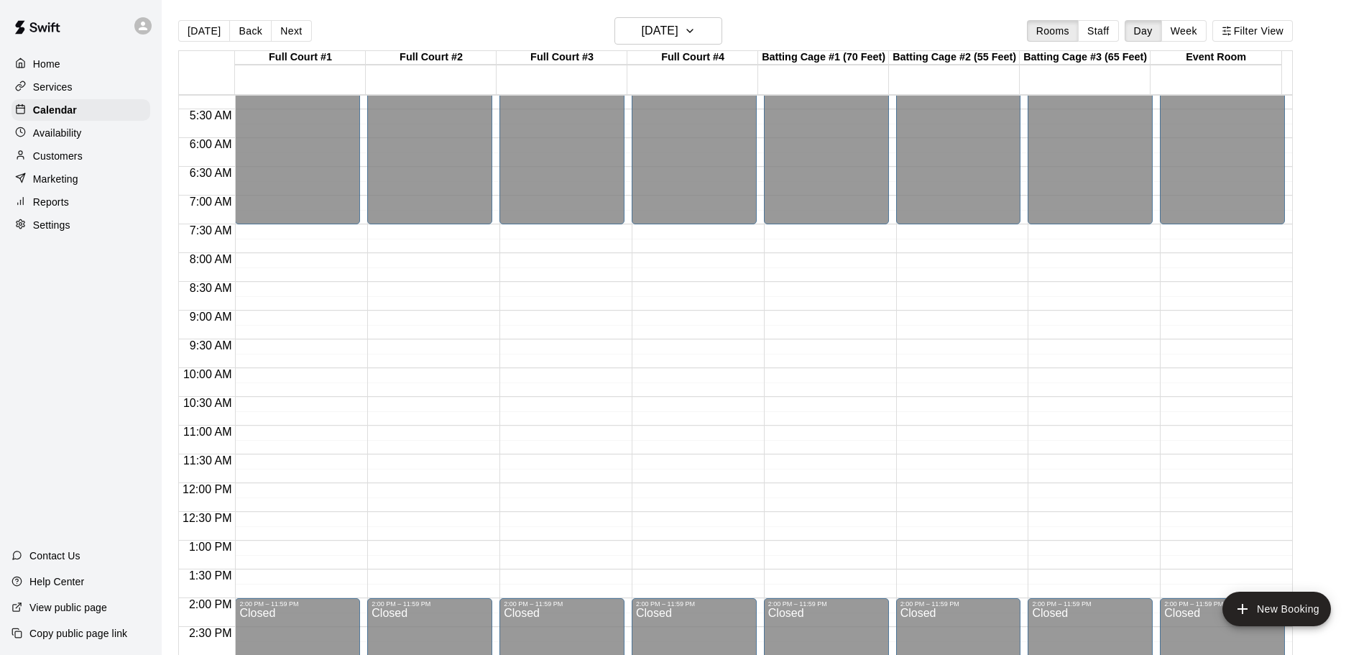
click at [1330, 270] on main "[DATE] Back [DATE][DATE] Rooms Staff Day Week Filter View Full Court #1 27 Sat …" at bounding box center [765, 344] width 1196 height 655
click at [706, 27] on button "[DATE]" at bounding box center [668, 30] width 108 height 27
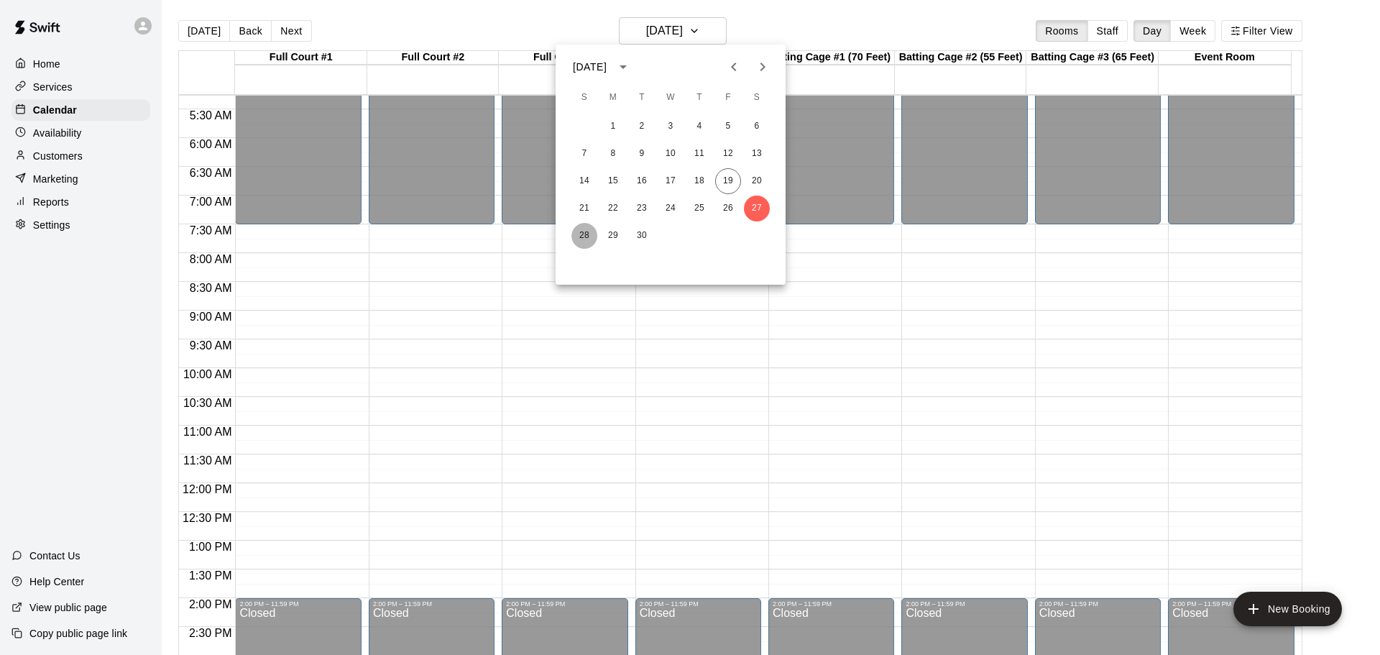
click at [586, 234] on button "28" at bounding box center [584, 236] width 26 height 26
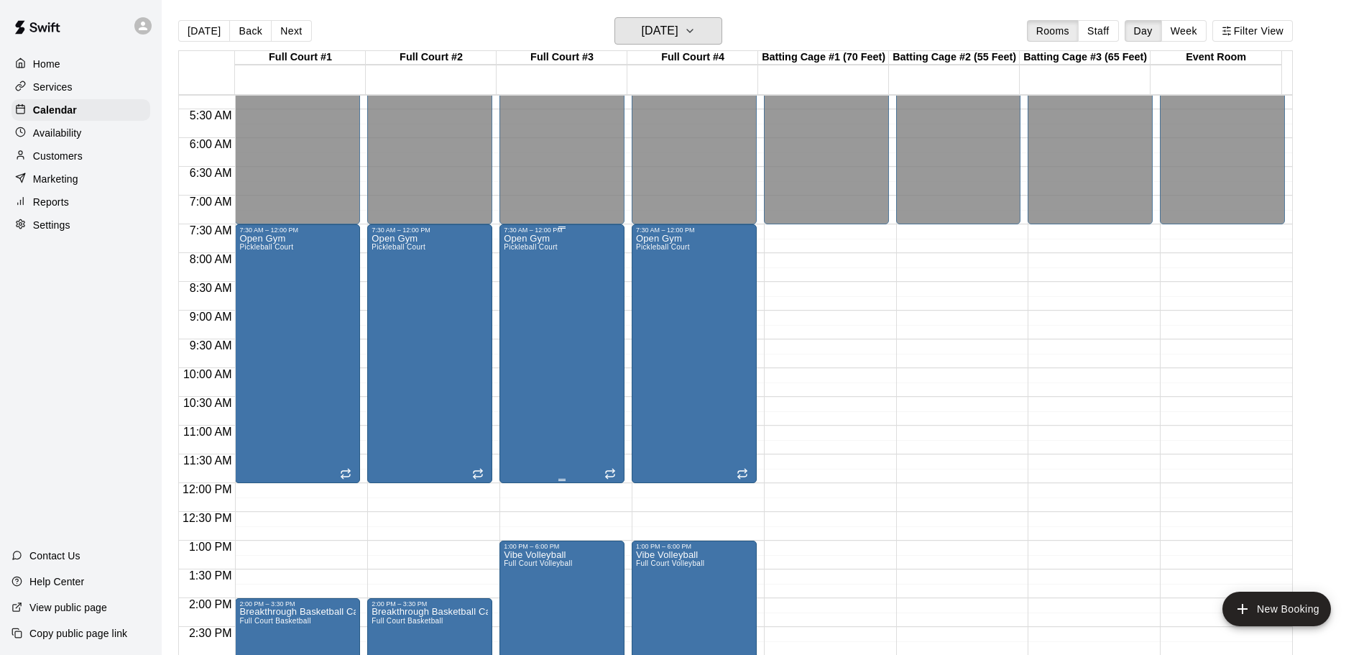
scroll to position [374, 0]
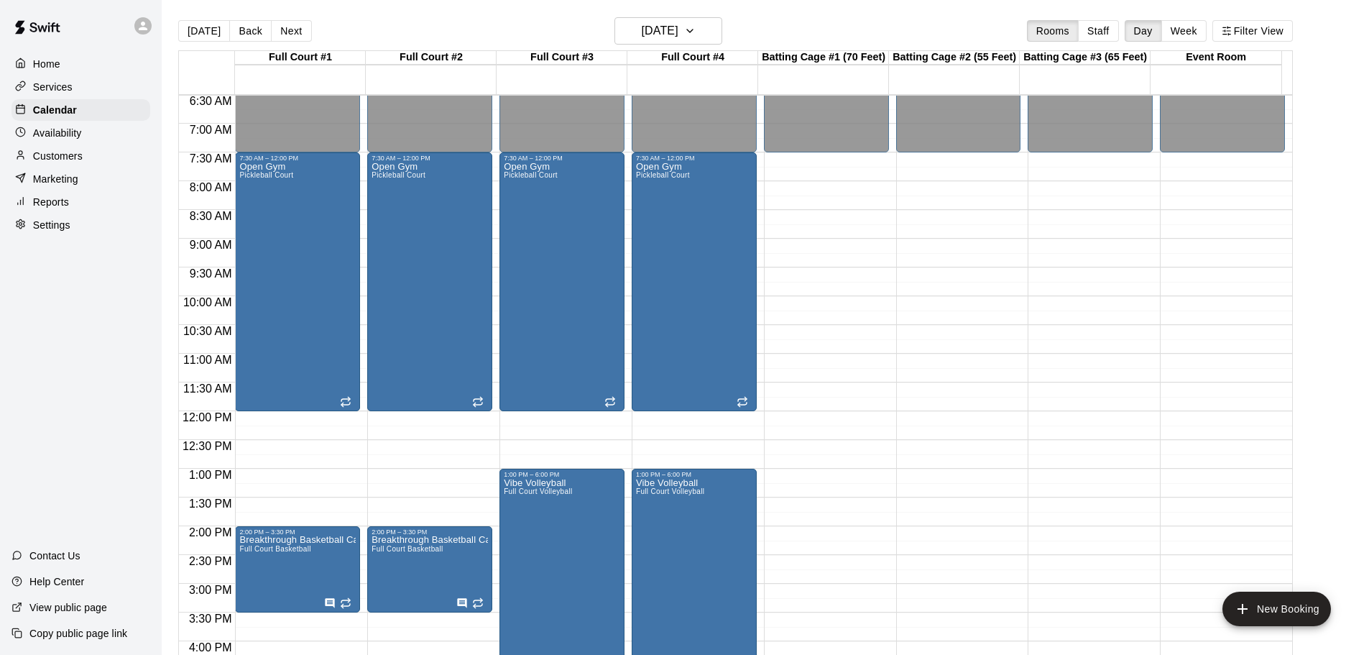
click at [1344, 237] on main "[DATE] Back [DATE][DATE] Rooms Staff Day Week Filter View Full Court #1 28 Sun …" at bounding box center [765, 344] width 1196 height 655
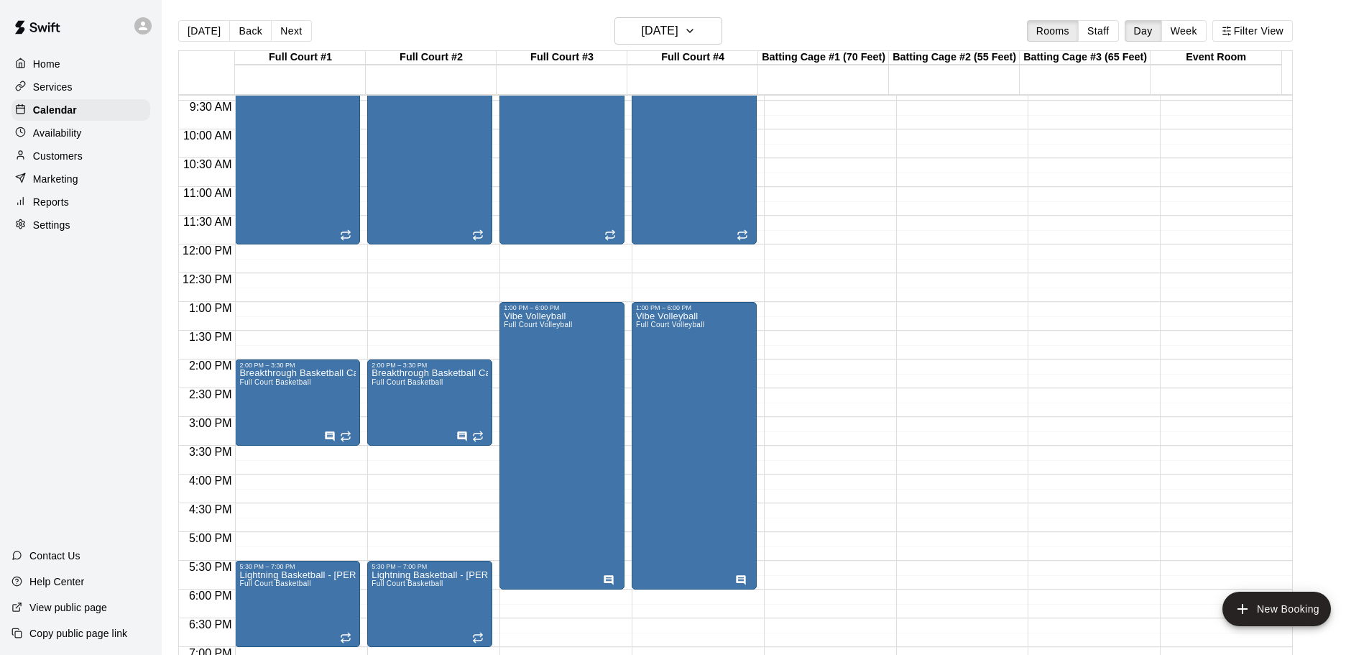
scroll to position [518, 0]
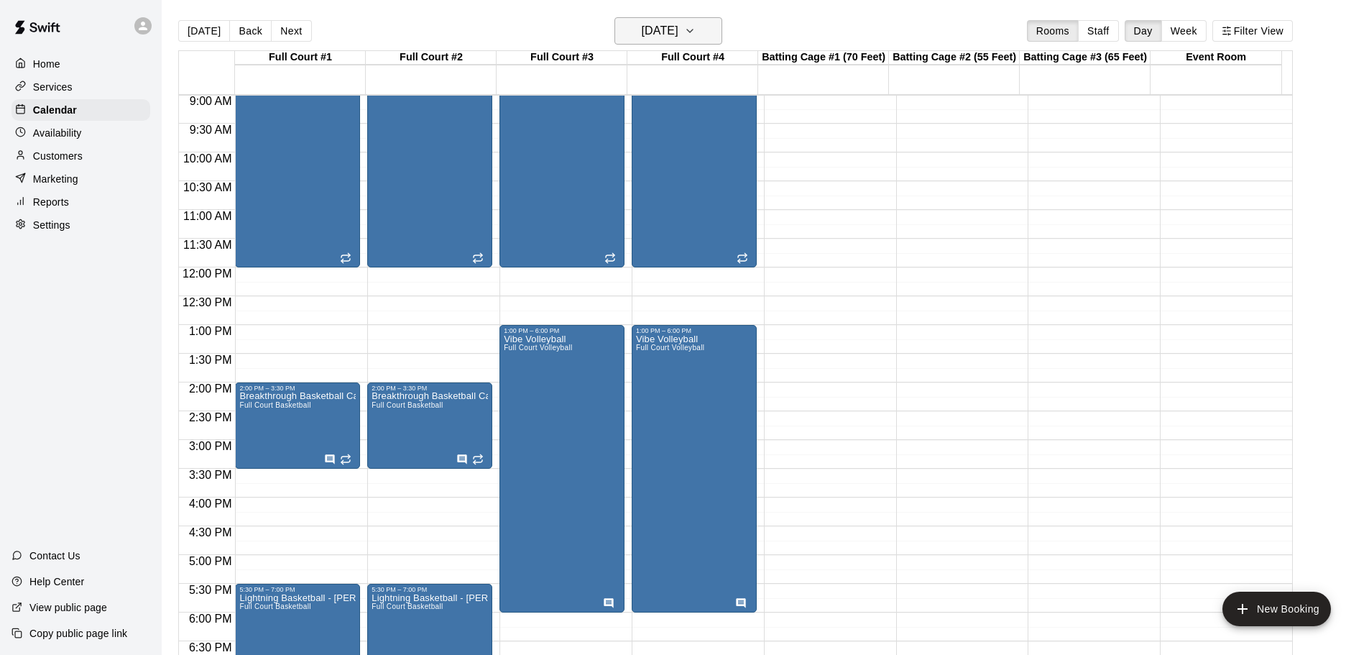
click at [704, 20] on button "[DATE]" at bounding box center [668, 30] width 108 height 27
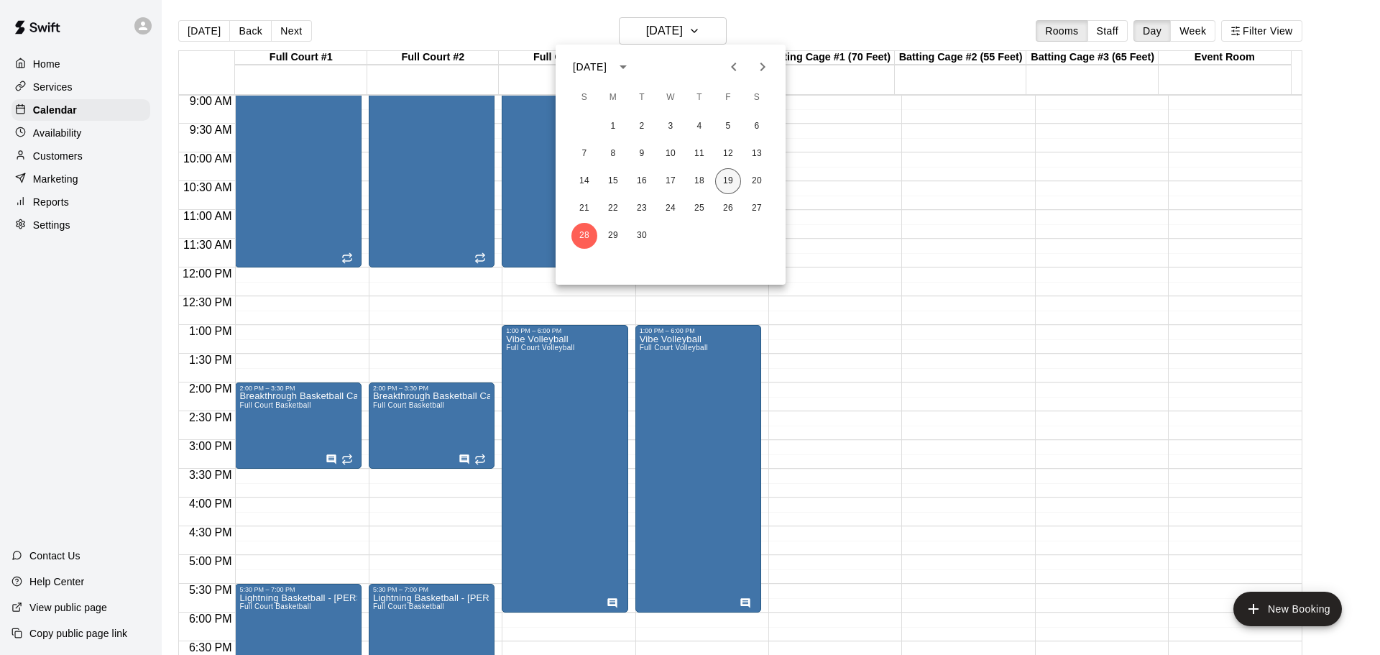
click at [727, 180] on button "19" at bounding box center [728, 181] width 26 height 26
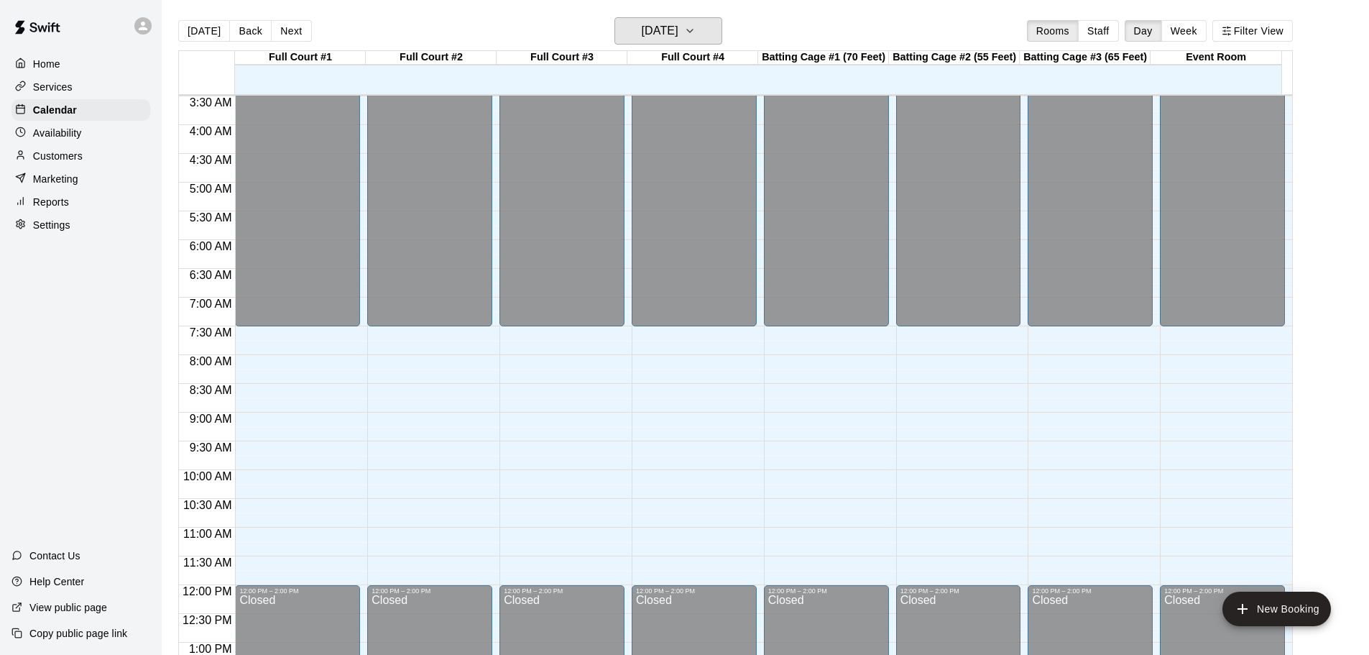
scroll to position [287, 0]
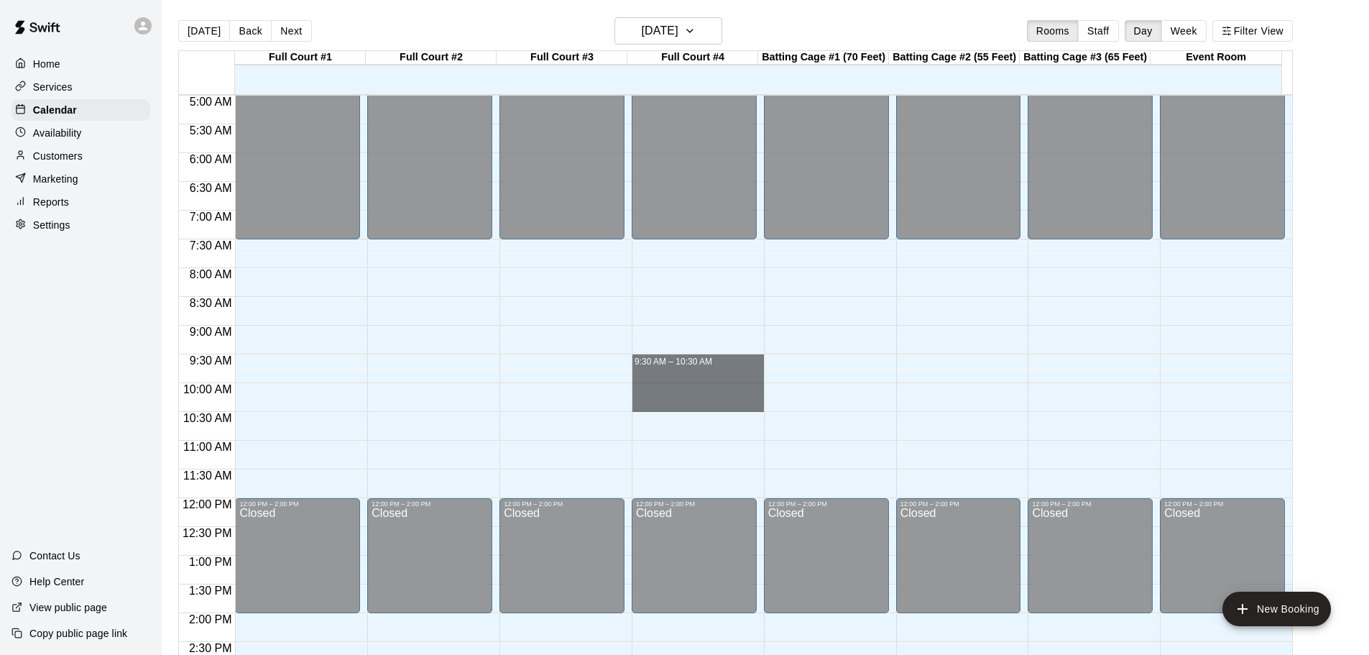
drag, startPoint x: 666, startPoint y: 359, endPoint x: 669, endPoint y: 410, distance: 51.1
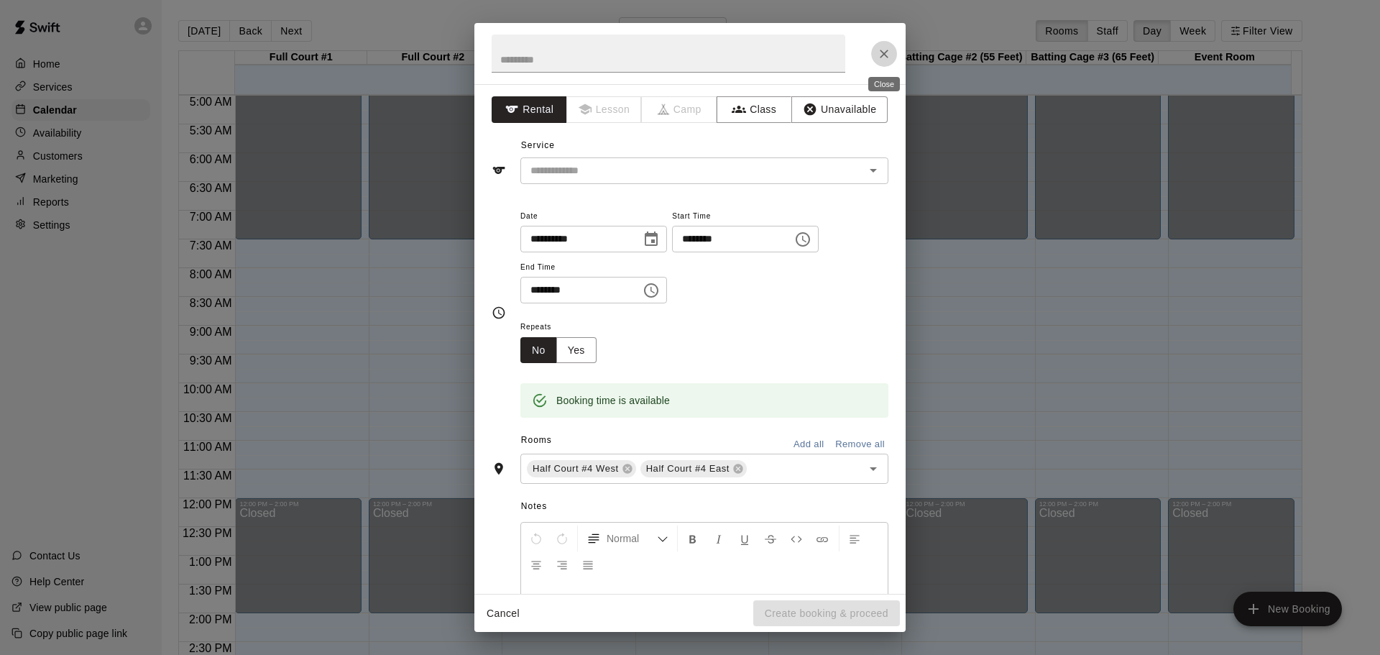
click at [887, 55] on icon "Close" at bounding box center [884, 54] width 14 height 14
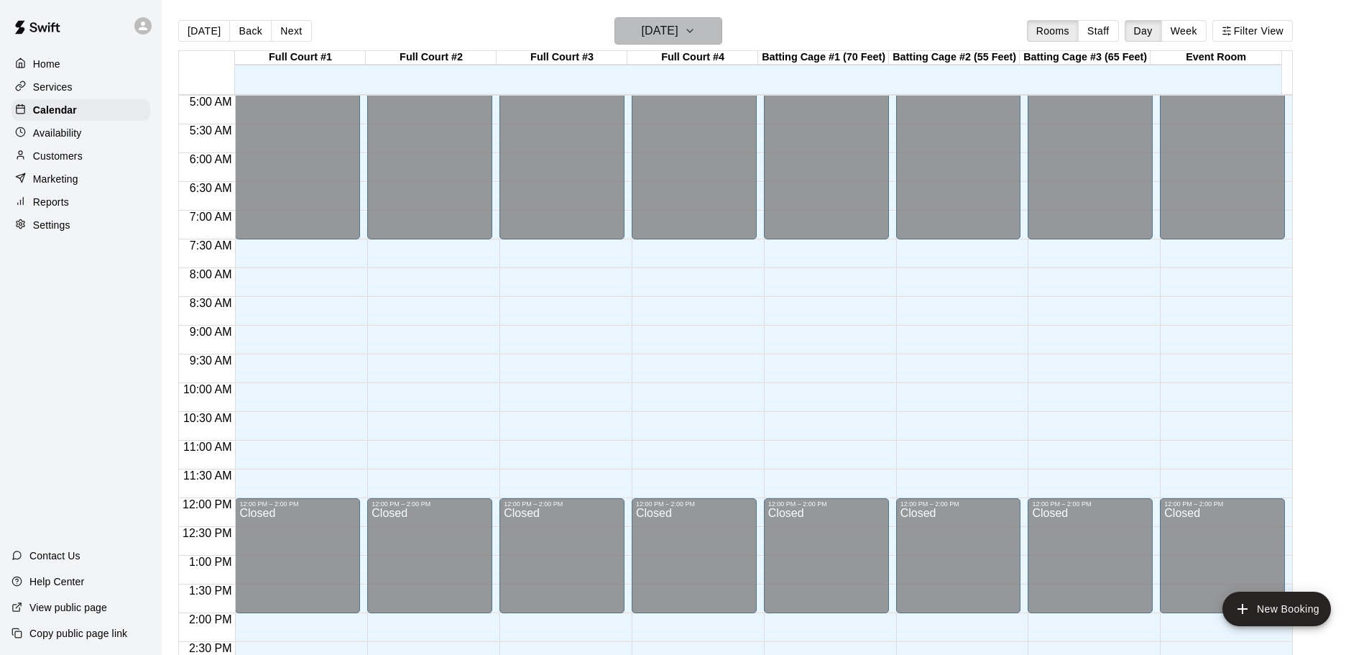
click at [696, 23] on icon "button" at bounding box center [689, 30] width 11 height 17
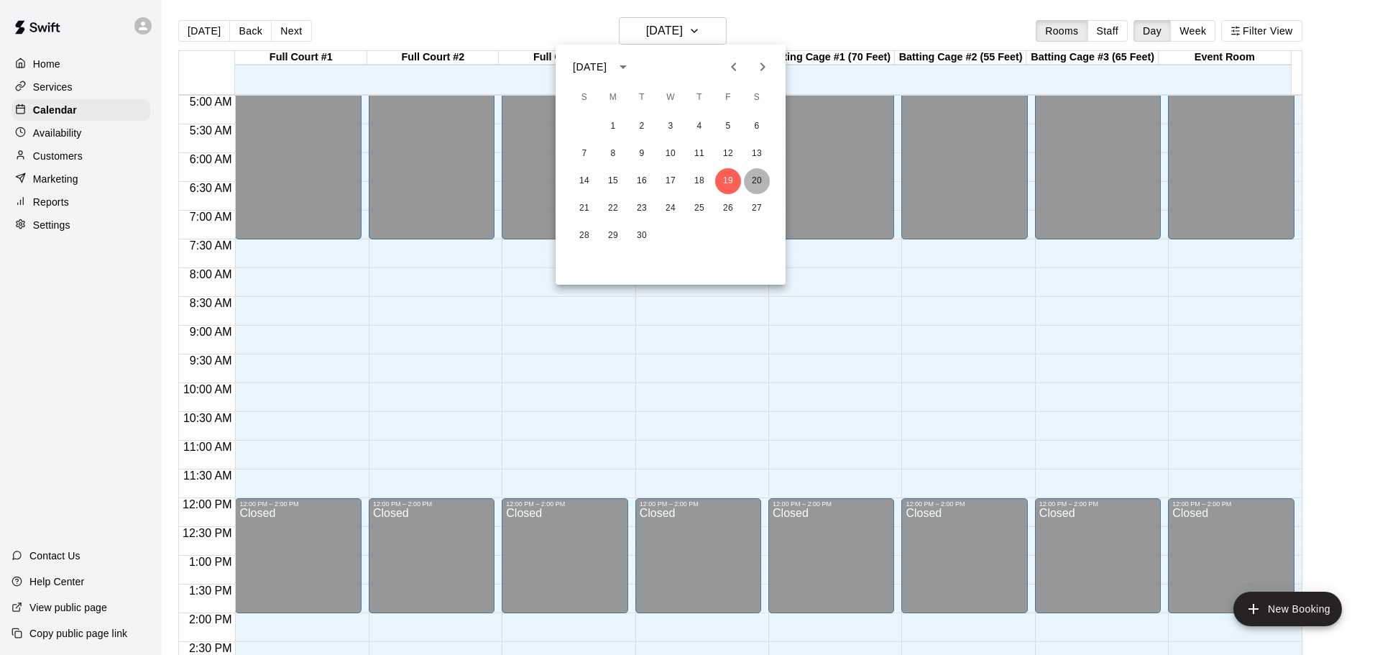
click at [761, 175] on button "20" at bounding box center [757, 181] width 26 height 26
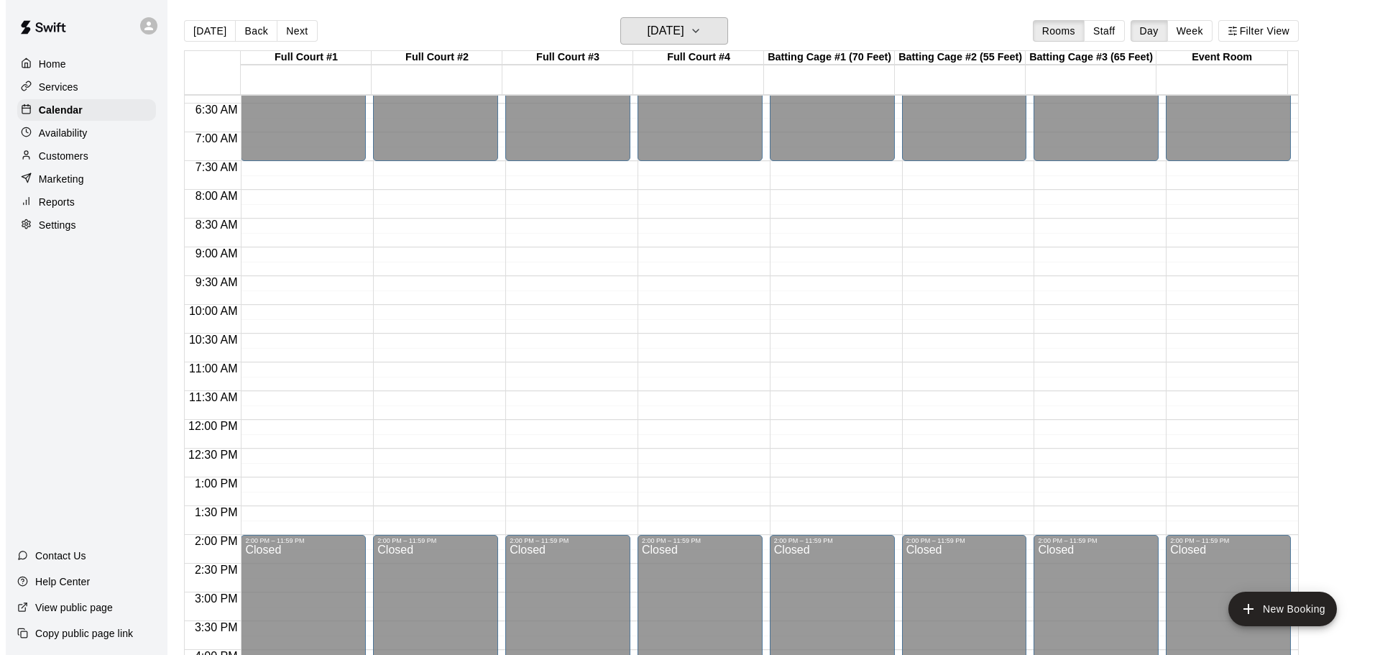
scroll to position [359, 0]
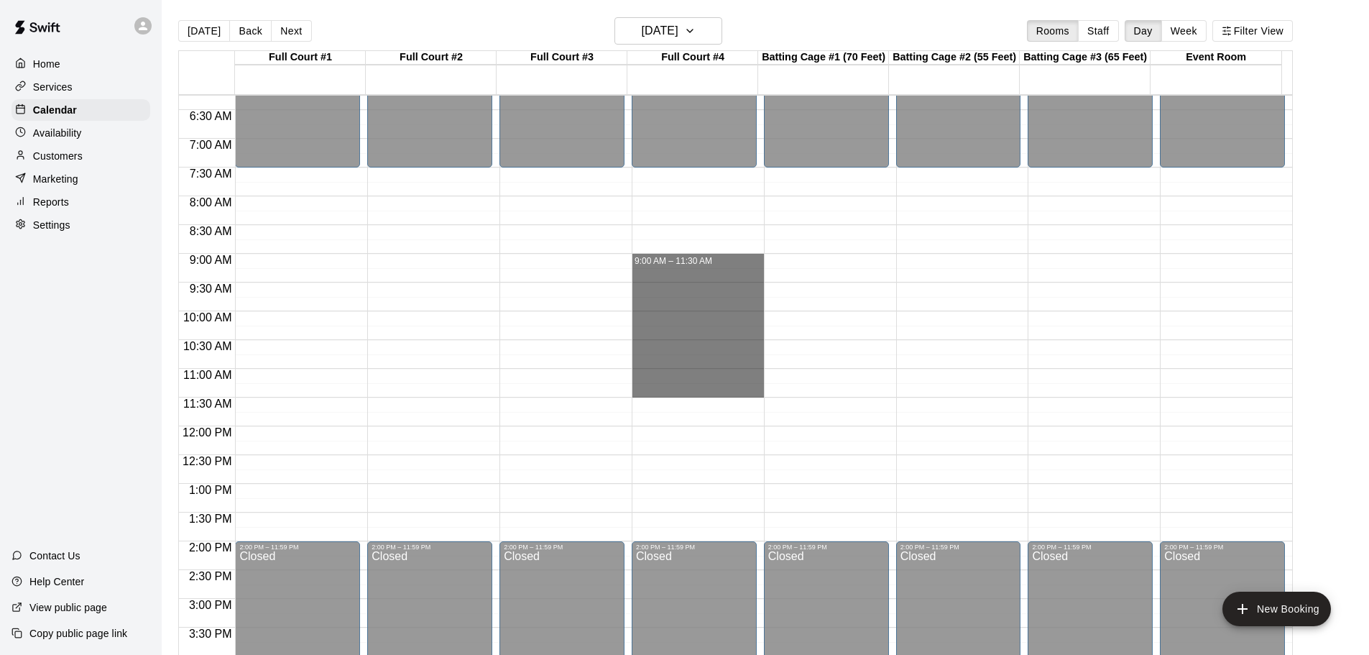
drag, startPoint x: 655, startPoint y: 260, endPoint x: 663, endPoint y: 387, distance: 127.4
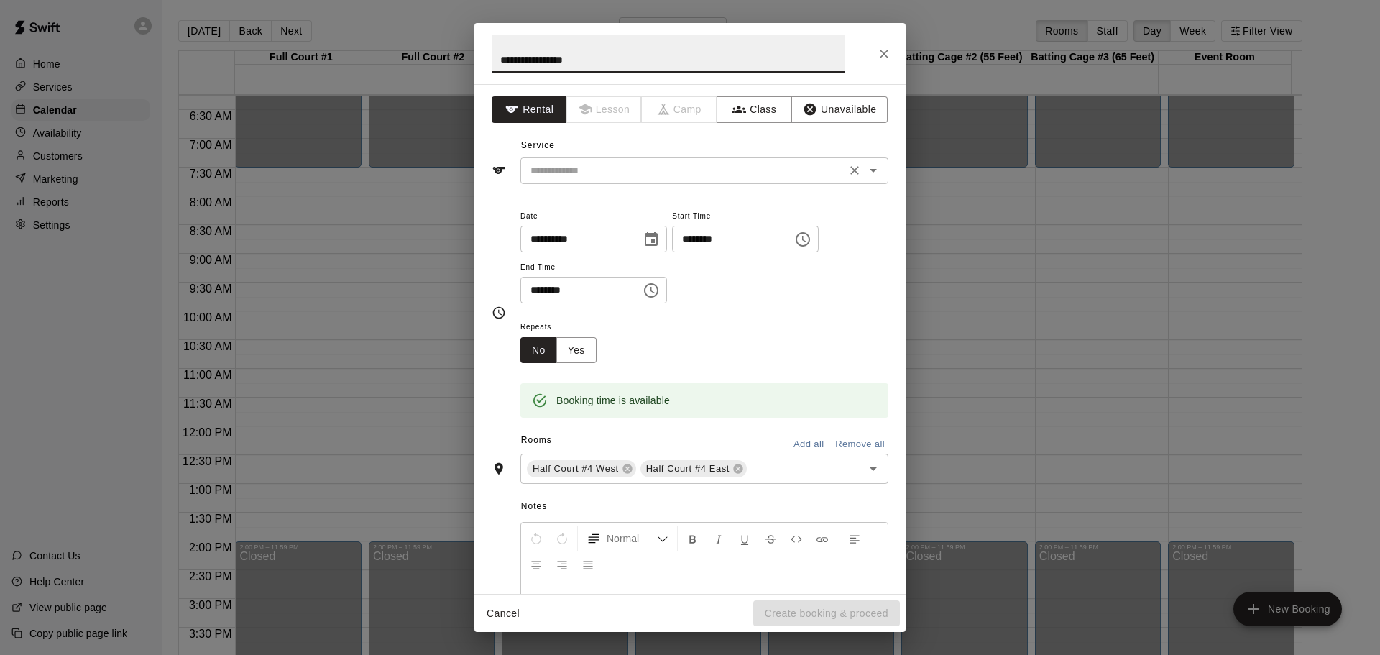
type input "**********"
click at [780, 170] on input "text" at bounding box center [683, 171] width 317 height 18
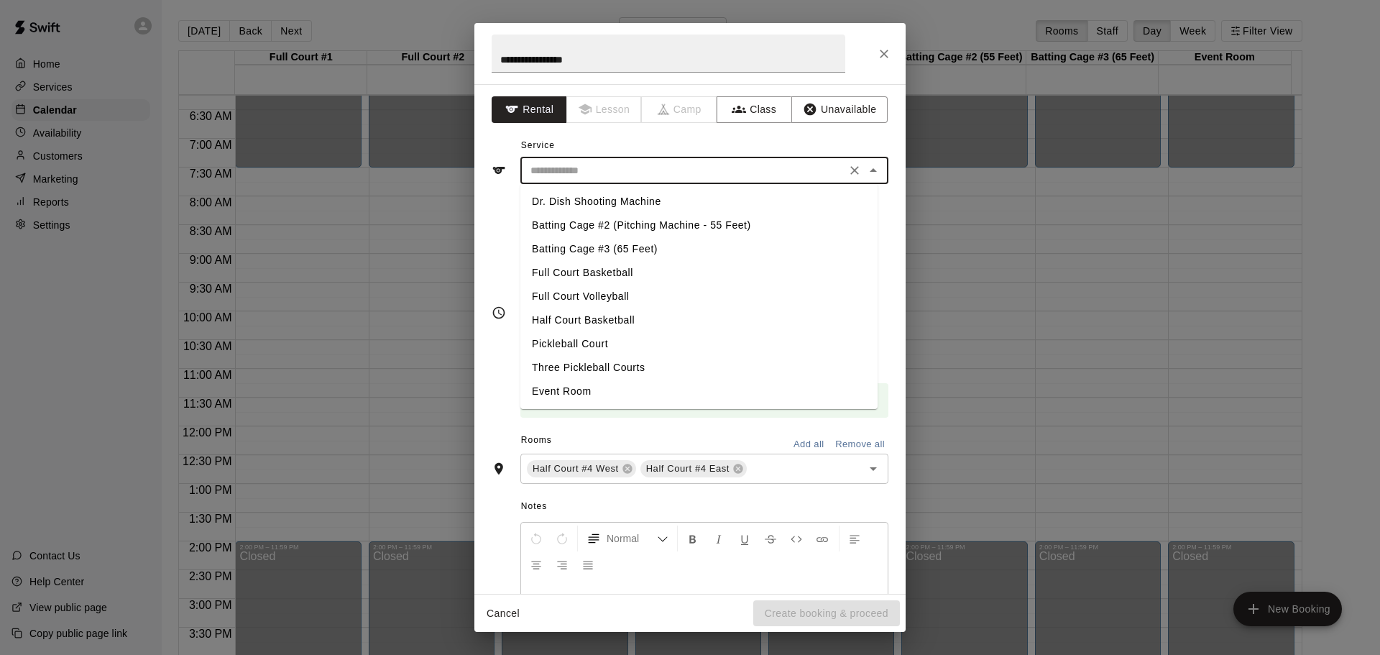
click at [584, 295] on li "Full Court Volleyball" at bounding box center [698, 297] width 357 height 24
type input "**********"
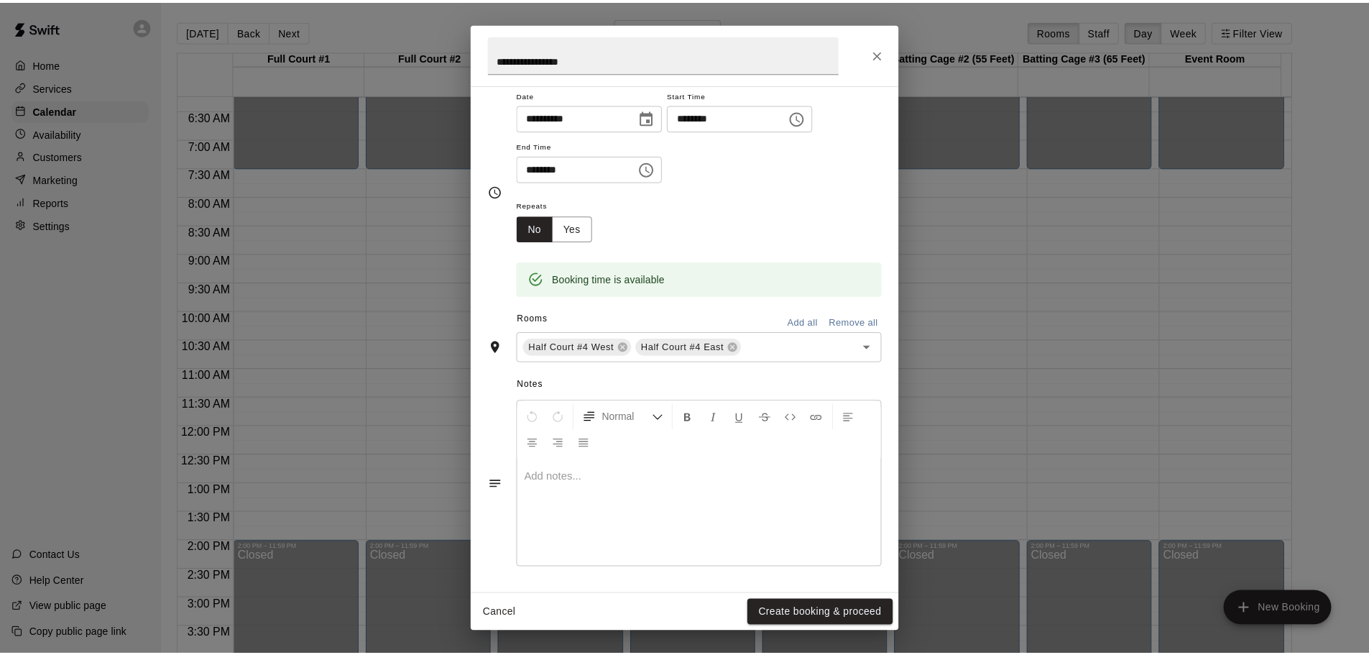
scroll to position [122, 0]
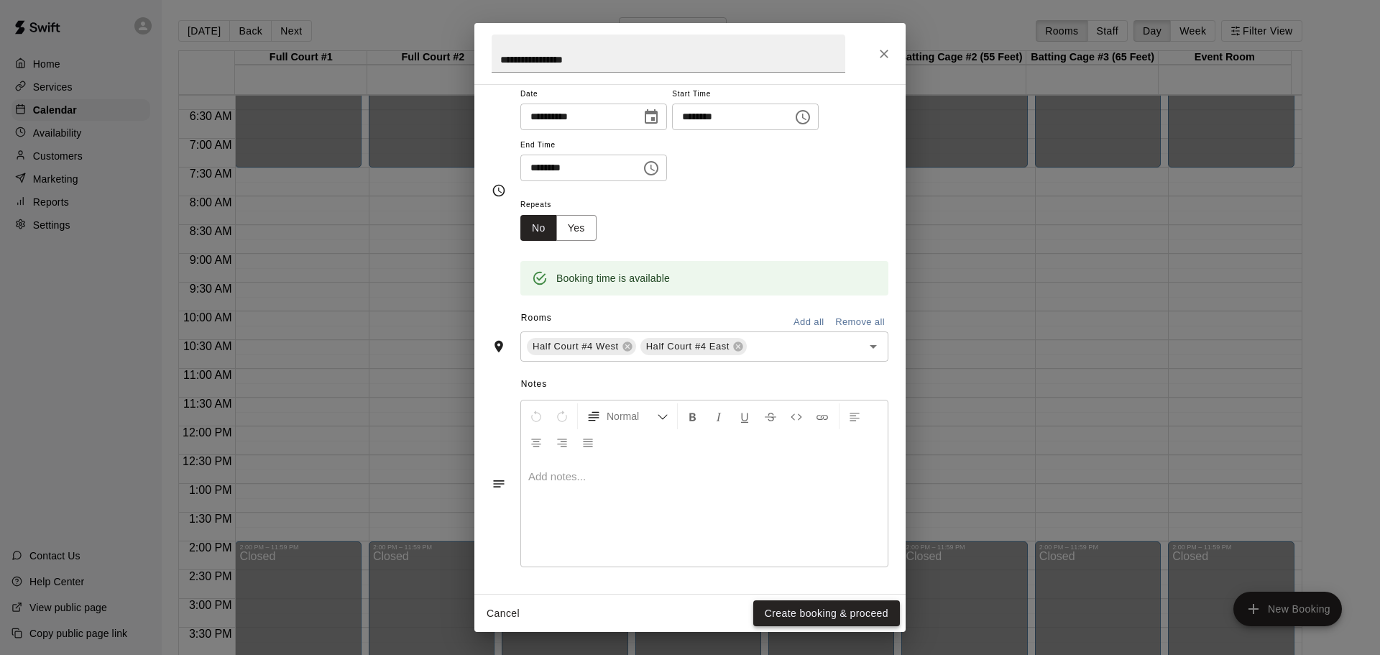
click at [835, 609] on button "Create booking & proceed" at bounding box center [826, 613] width 147 height 27
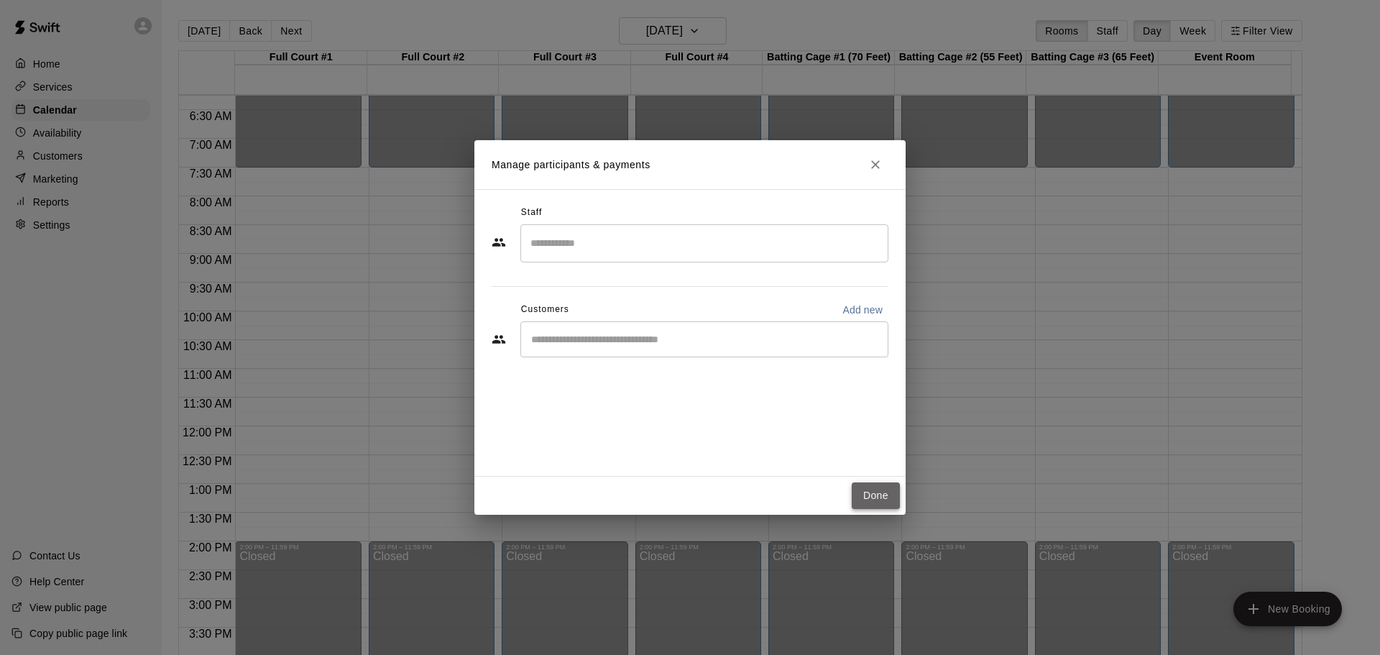
click at [870, 490] on button "Done" at bounding box center [876, 495] width 48 height 27
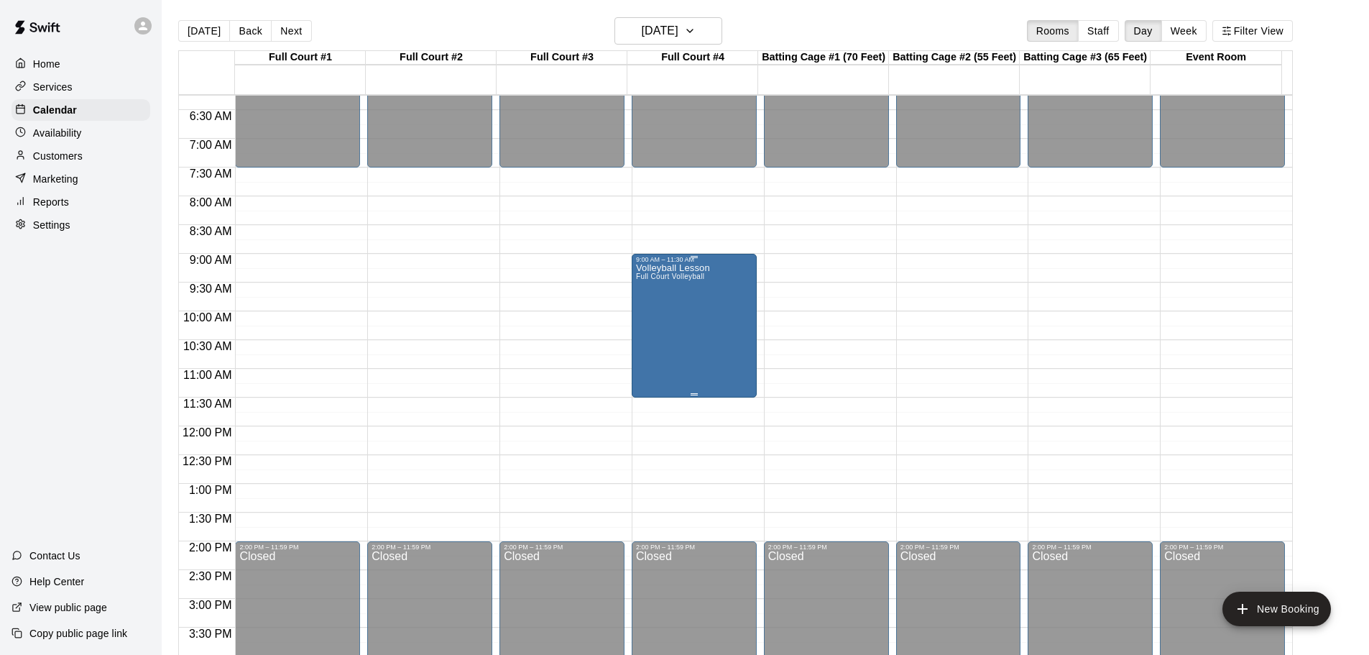
click at [698, 314] on div "Volleyball Lesson Full Court Volleyball" at bounding box center [673, 590] width 74 height 655
click at [649, 270] on button "edit" at bounding box center [649, 280] width 29 height 29
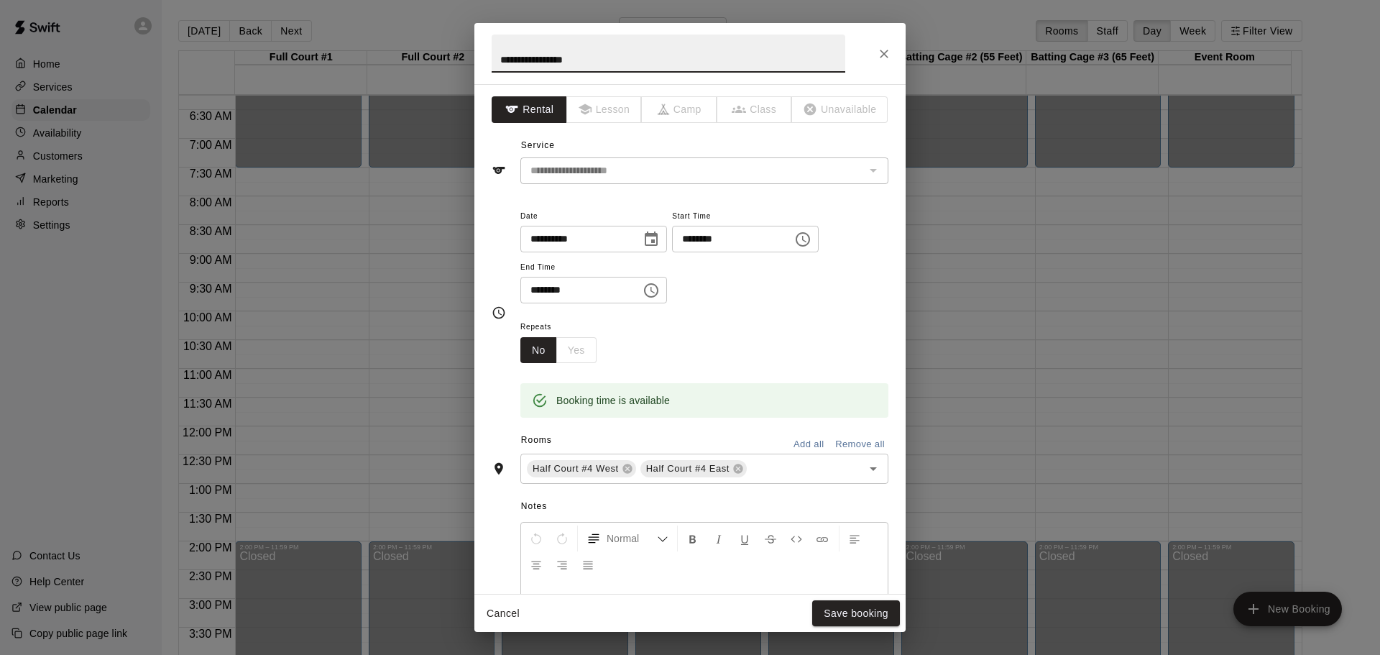
click at [502, 62] on input "**********" at bounding box center [669, 53] width 354 height 38
type input "**********"
click at [872, 613] on button "Save booking" at bounding box center [856, 613] width 88 height 27
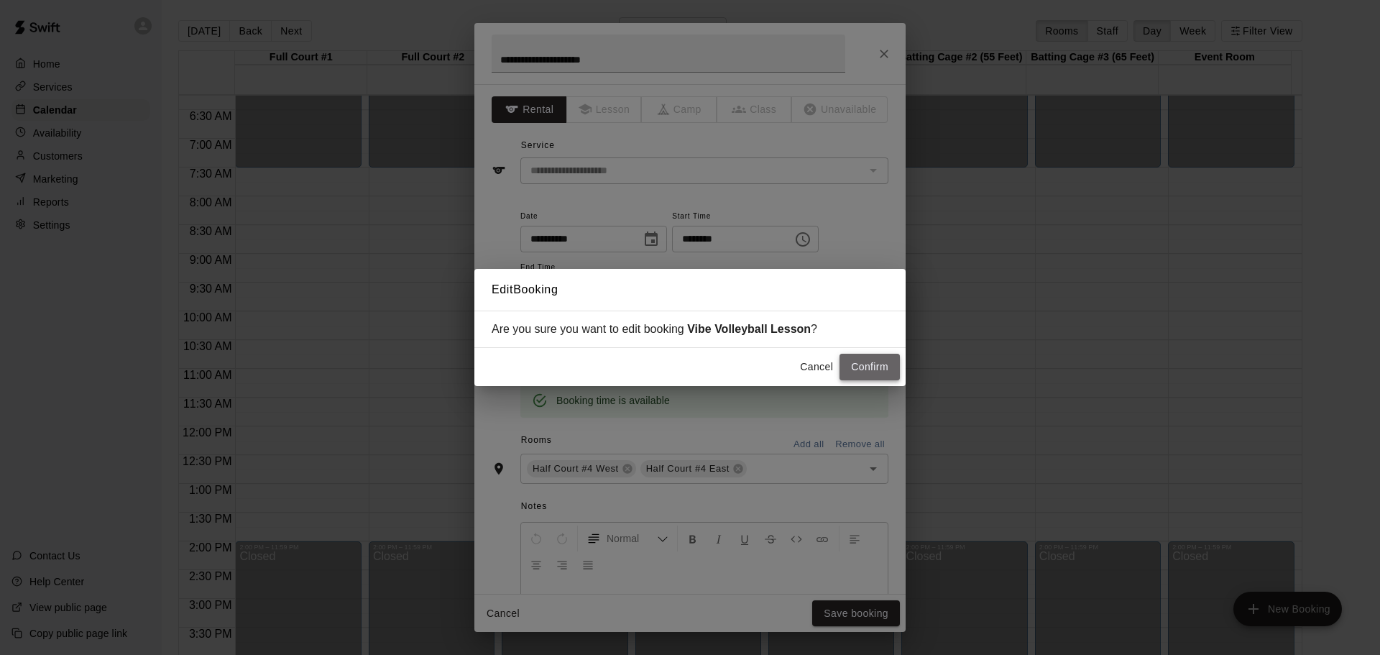
click at [869, 370] on button "Confirm" at bounding box center [869, 367] width 60 height 27
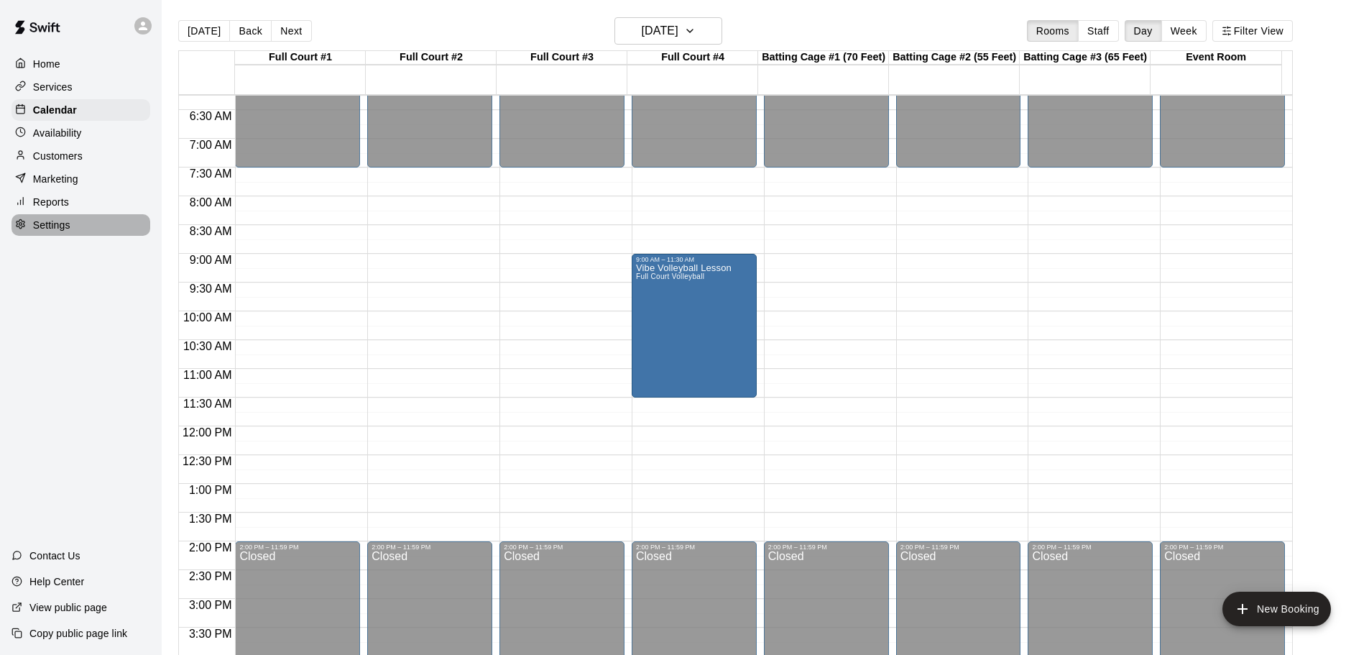
click at [48, 230] on p "Settings" at bounding box center [51, 225] width 37 height 14
select select "**"
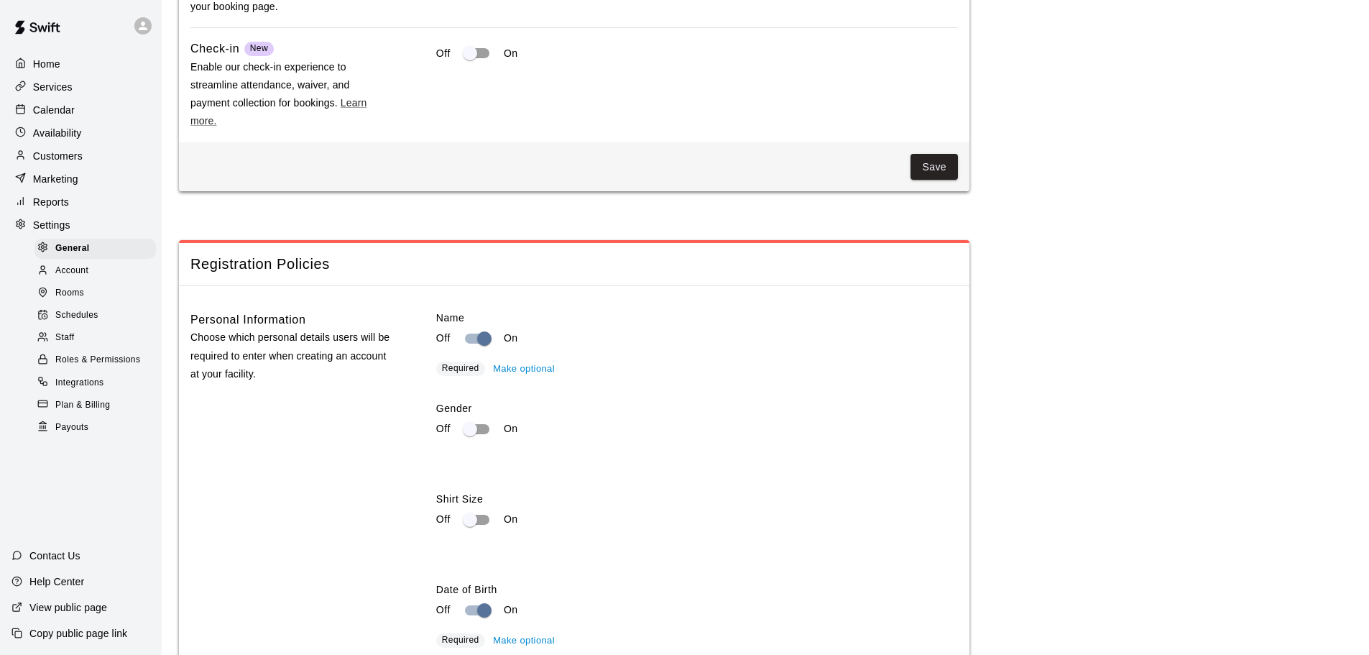
scroll to position [1498, 0]
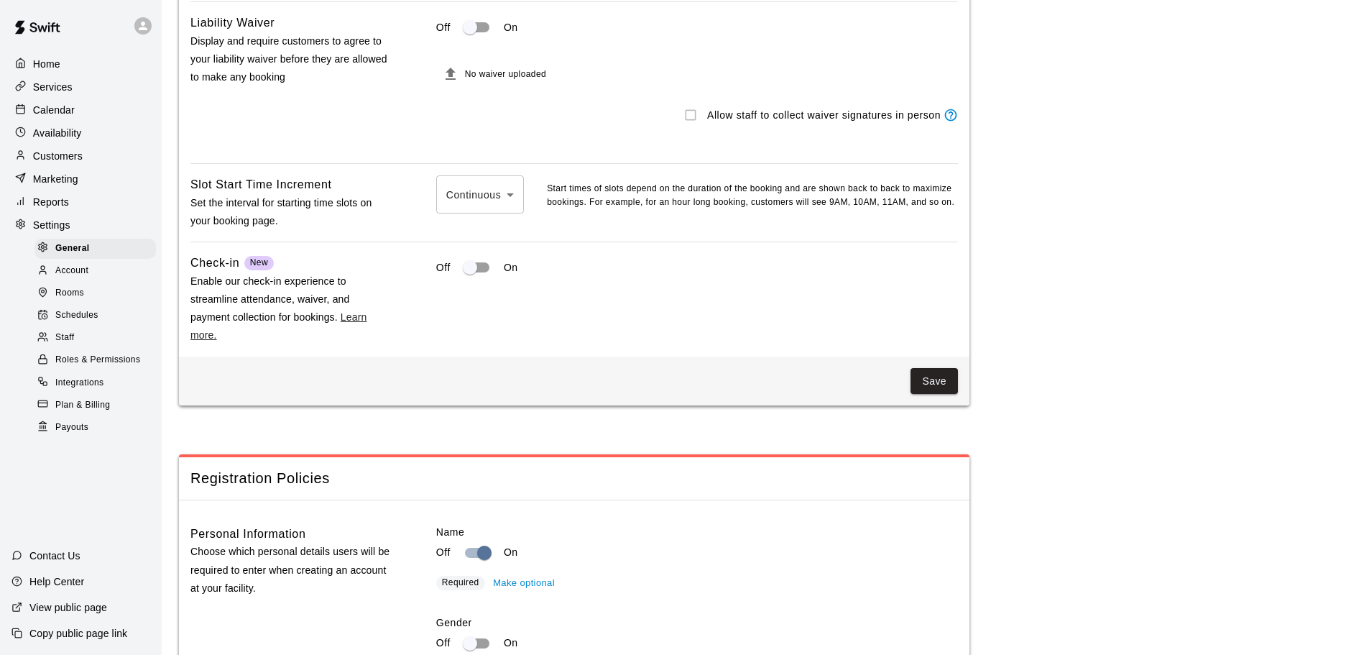
click at [361, 331] on link "Learn more." at bounding box center [278, 325] width 176 height 29
click at [60, 162] on p "Customers" at bounding box center [58, 156] width 50 height 14
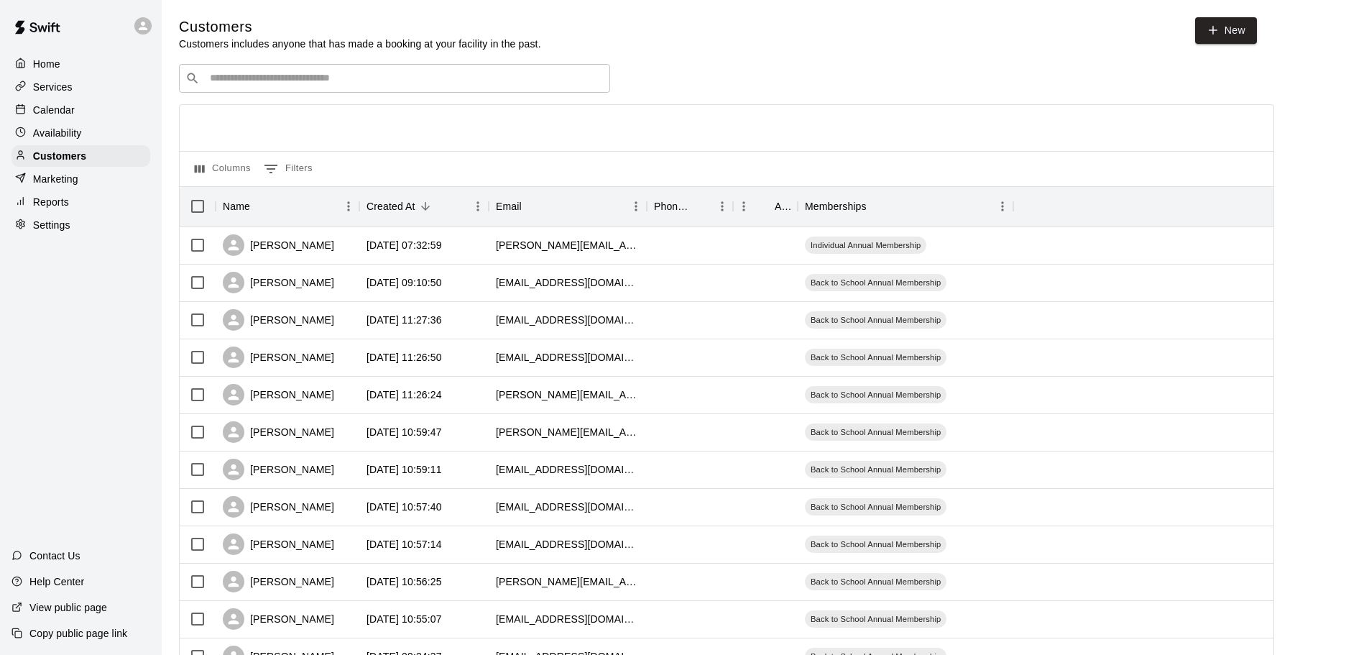
drag, startPoint x: 331, startPoint y: 60, endPoint x: 331, endPoint y: 73, distance: 12.9
click at [331, 63] on div "Customers Customers includes anyone that has made a booking at your facility in…" at bounding box center [765, 608] width 1173 height 1183
click at [332, 75] on input "Search customers by name or email" at bounding box center [405, 78] width 398 height 14
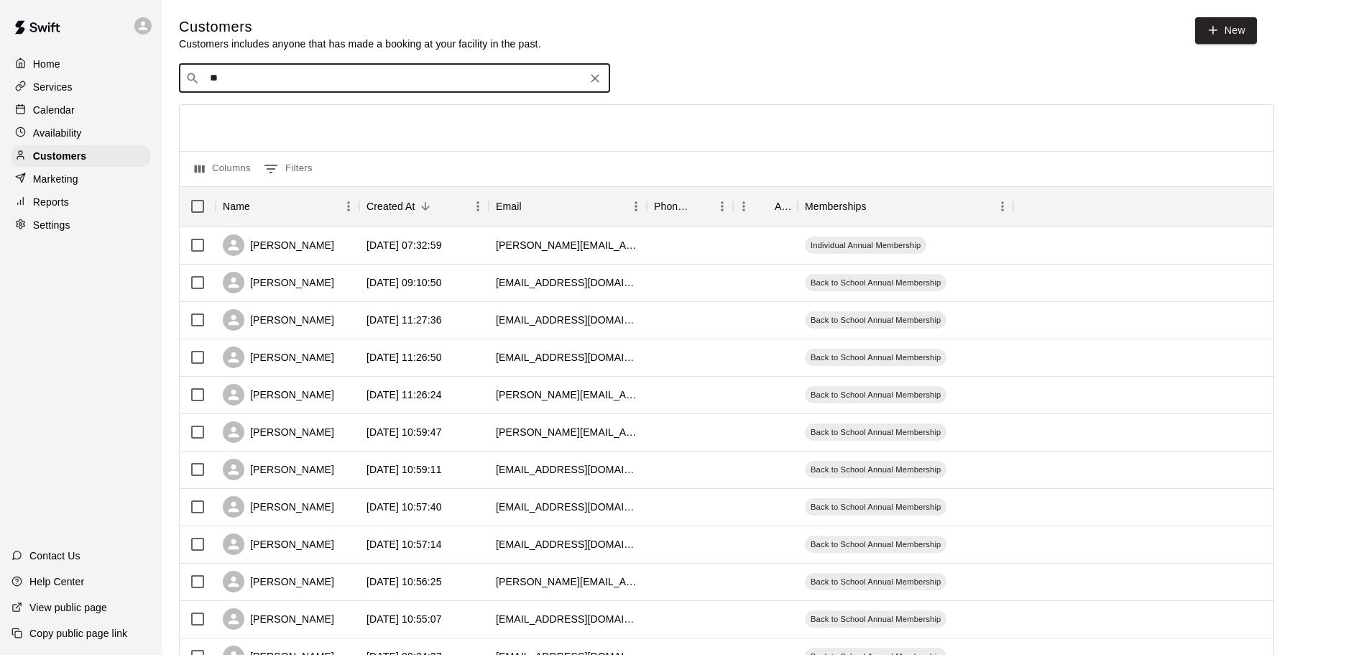
type input "*"
type input "*******"
click at [599, 80] on icon "Clear" at bounding box center [595, 78] width 14 height 14
type input "**********"
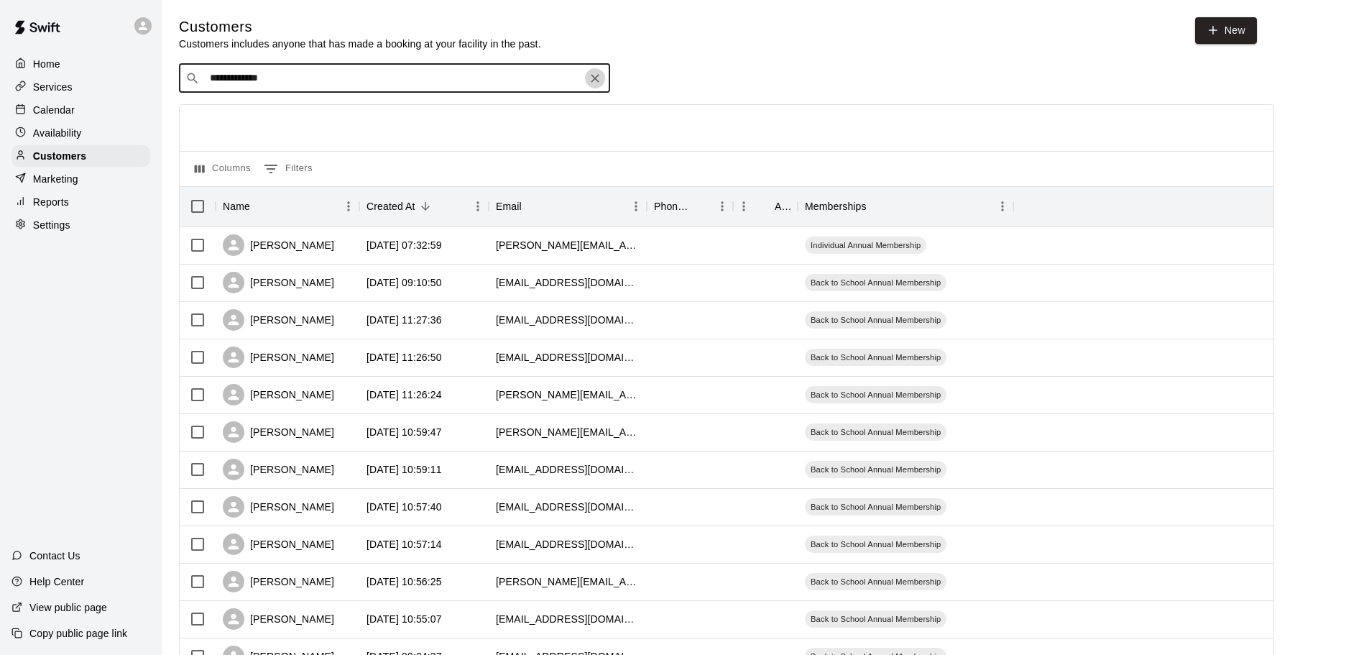
click at [595, 81] on icon "Clear" at bounding box center [595, 78] width 14 height 14
click at [1212, 27] on icon at bounding box center [1213, 30] width 13 height 13
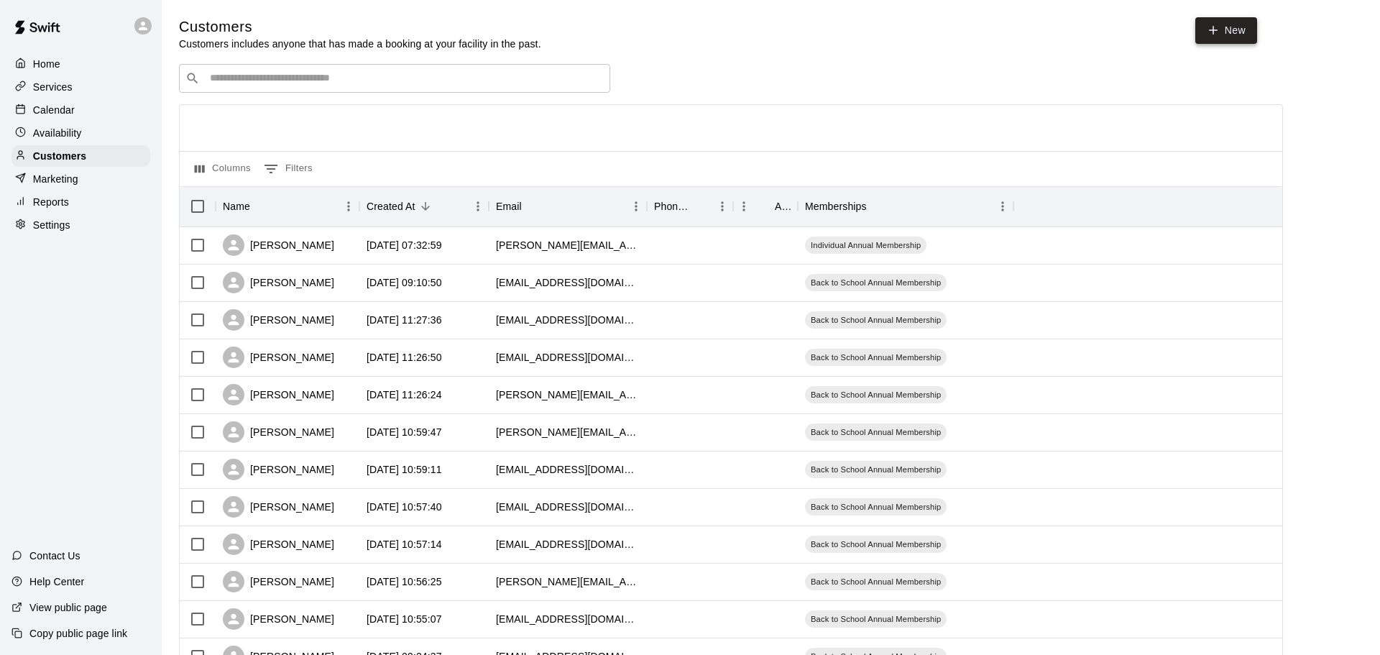
select select "**"
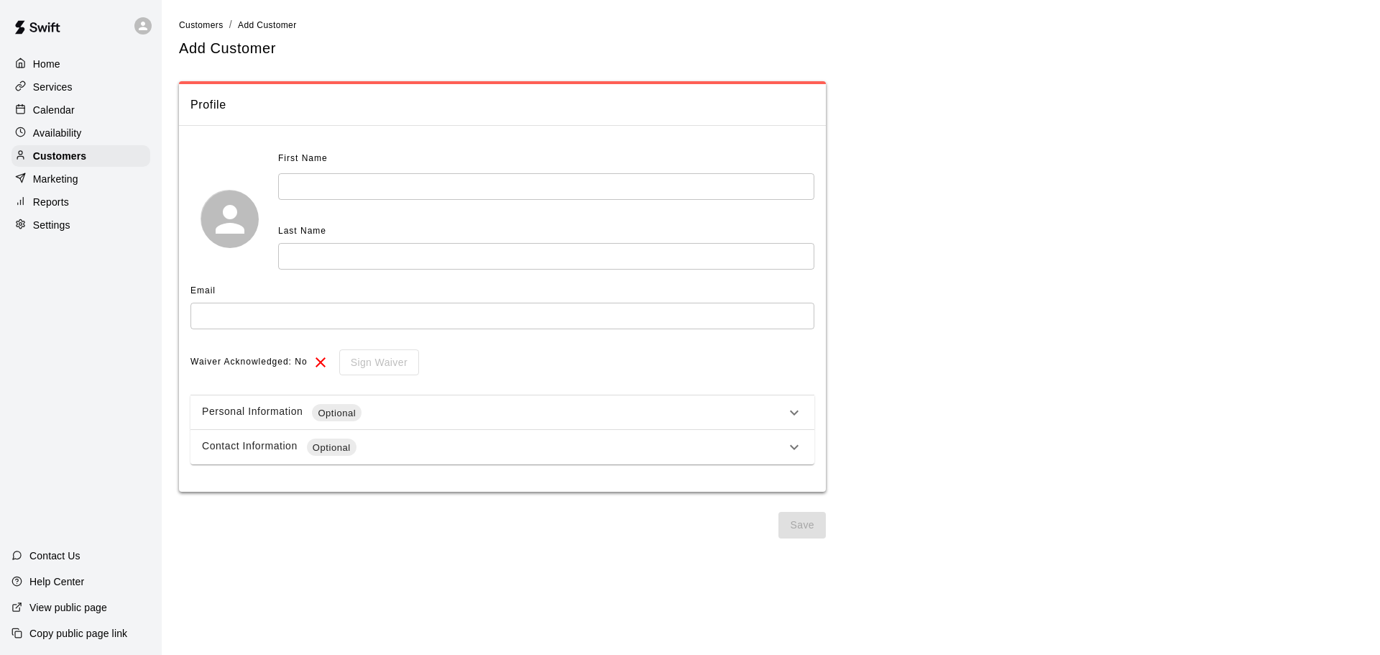
click at [456, 185] on input "text" at bounding box center [546, 186] width 536 height 27
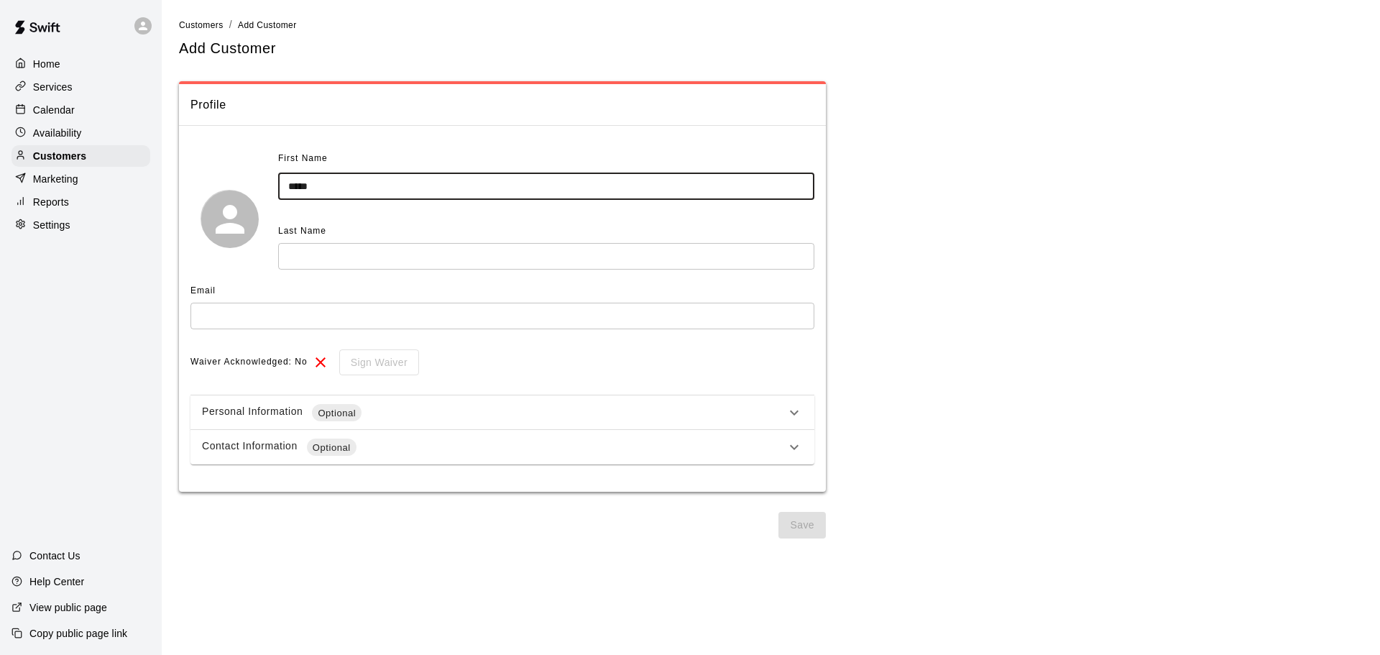
type input "*****"
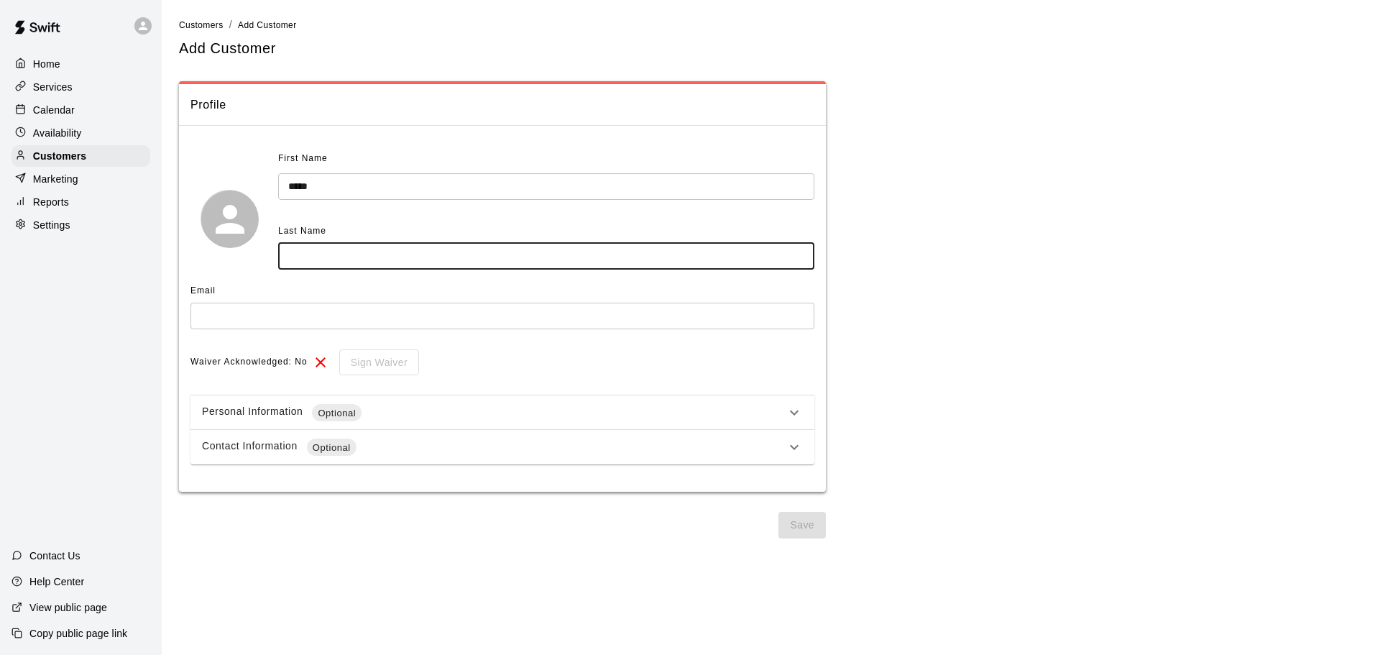
click at [333, 253] on input "text" at bounding box center [546, 256] width 536 height 27
type input "*******"
click at [321, 326] on input "text" at bounding box center [502, 316] width 624 height 27
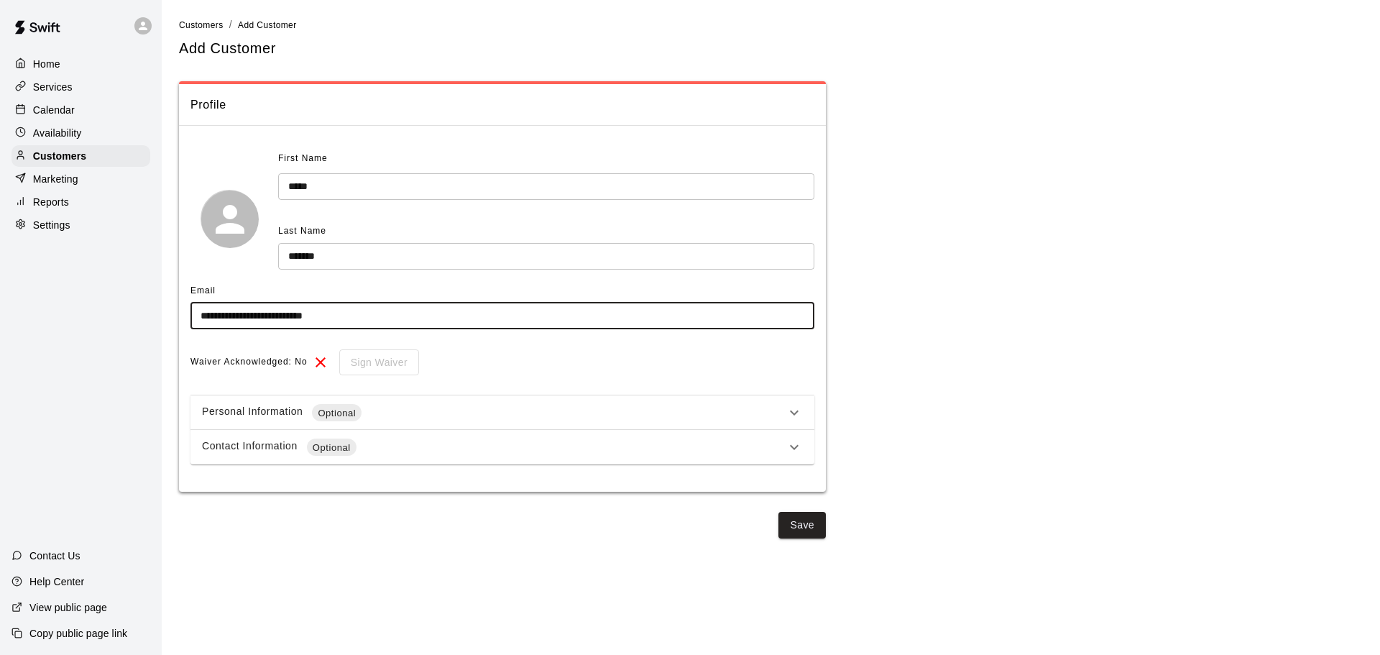
type input "**********"
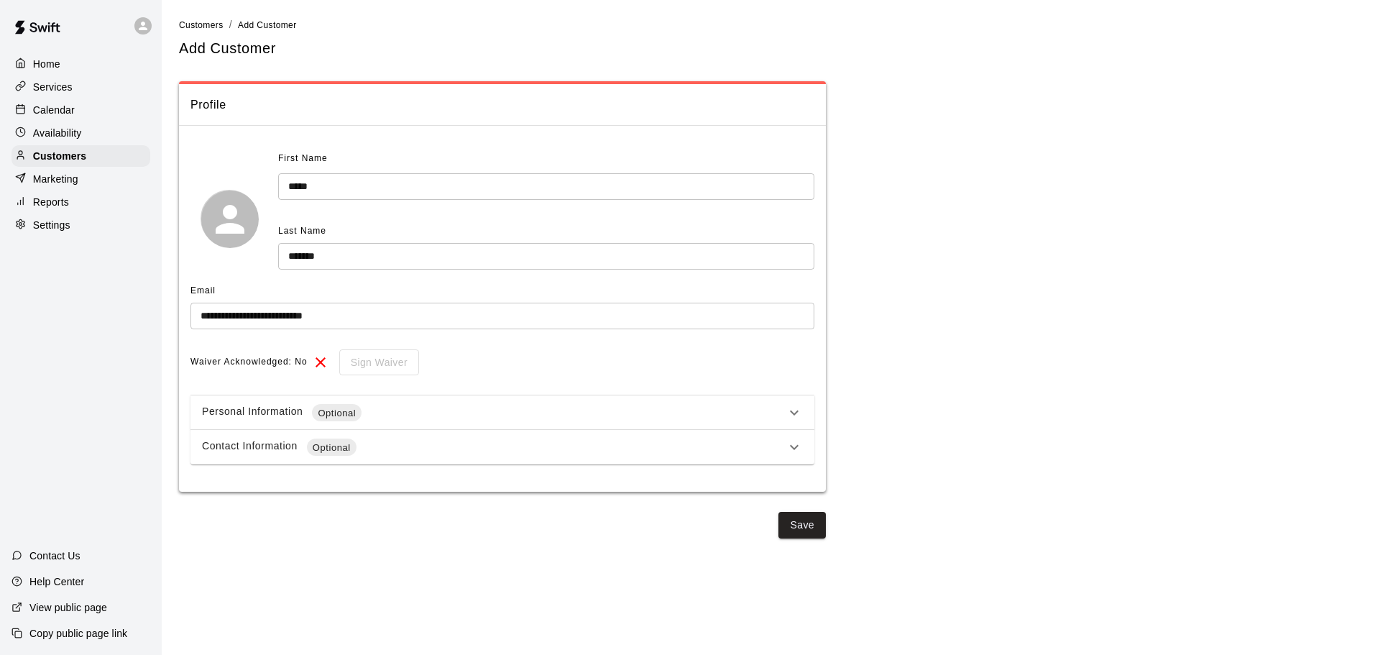
click at [614, 415] on div "Personal Information Optional" at bounding box center [494, 412] width 584 height 17
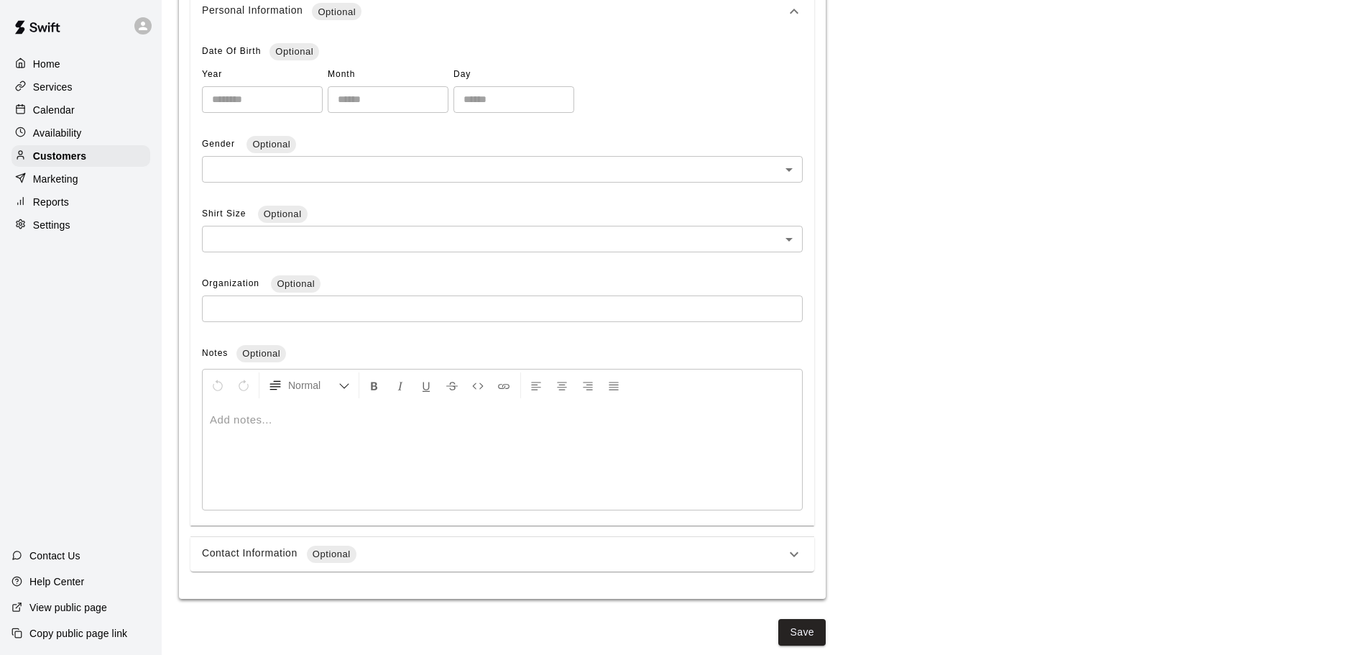
scroll to position [409, 0]
click at [407, 555] on div "Contact Information Optional" at bounding box center [494, 551] width 584 height 17
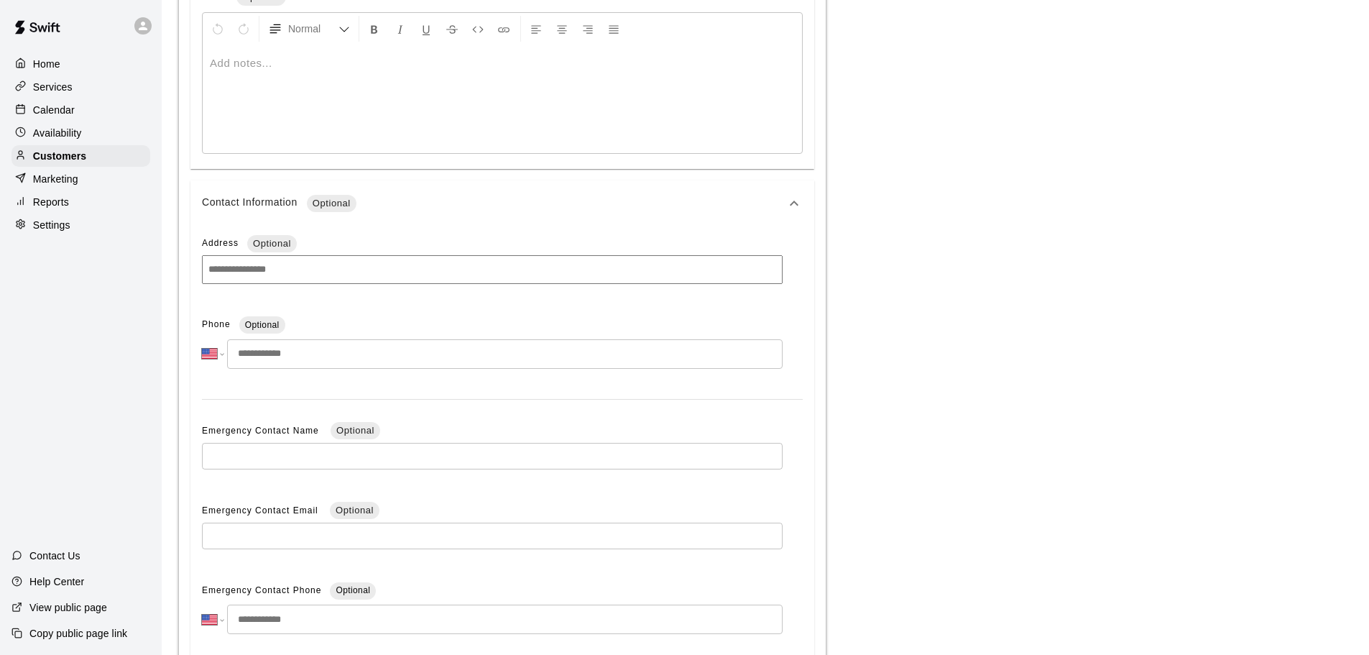
scroll to position [768, 0]
click at [281, 351] on input "tel" at bounding box center [504, 348] width 555 height 29
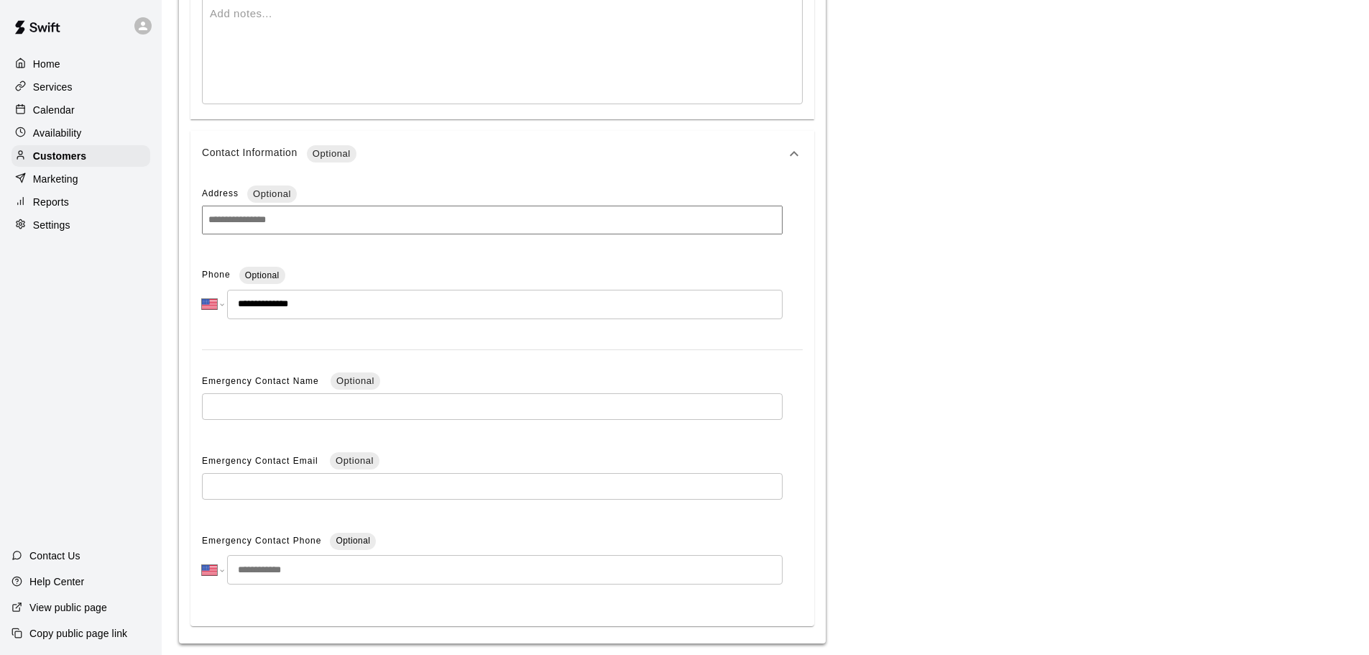
scroll to position [861, 0]
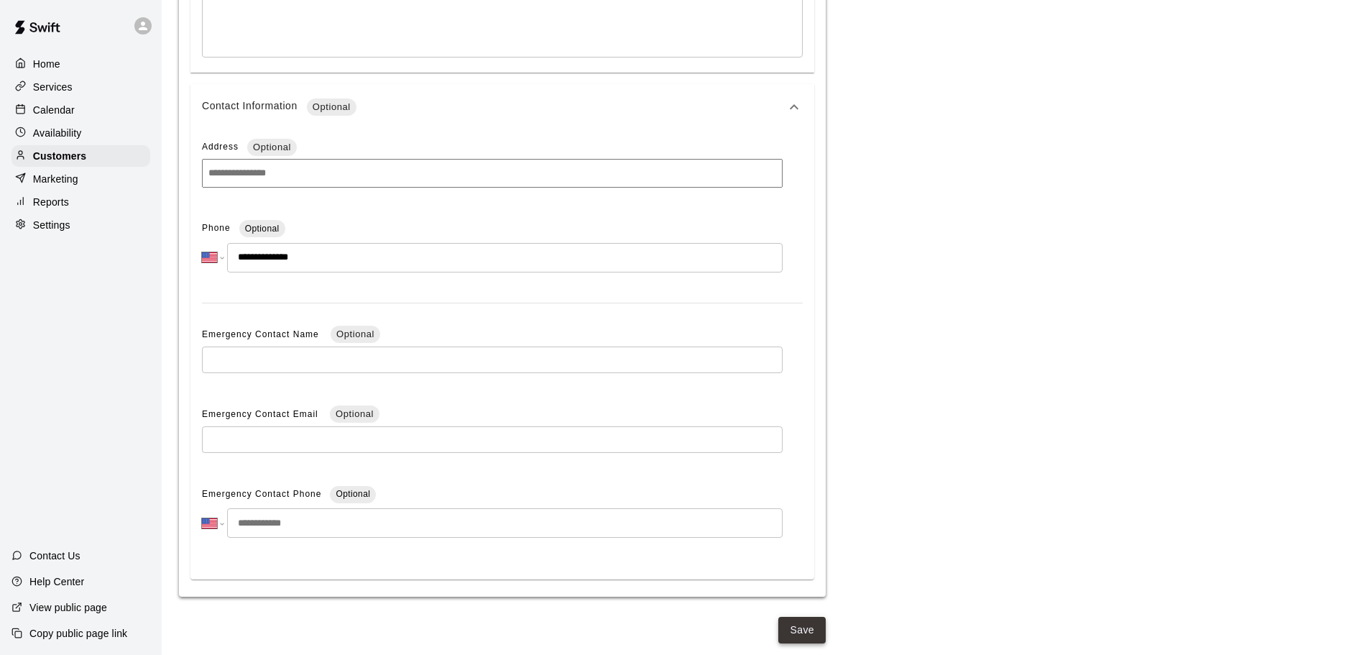
type input "**********"
click at [793, 618] on button "Save" at bounding box center [801, 630] width 47 height 27
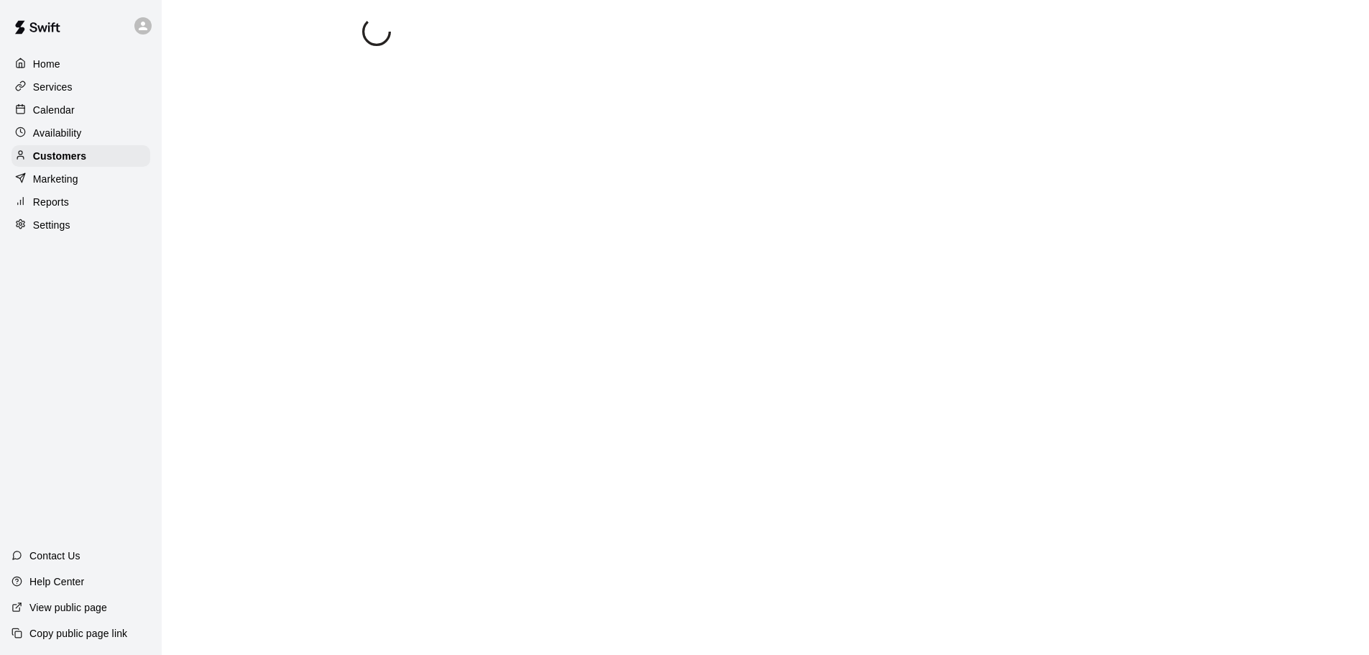
scroll to position [0, 0]
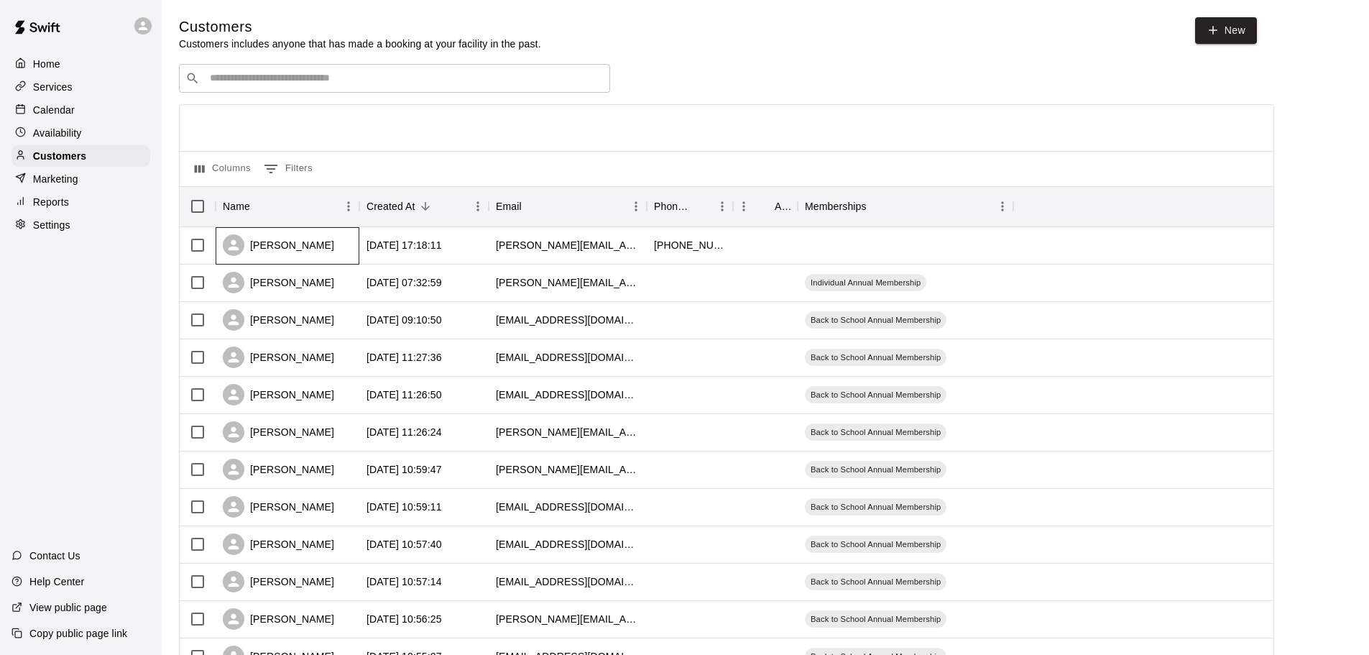
click at [320, 247] on div "[PERSON_NAME]" at bounding box center [278, 245] width 111 height 22
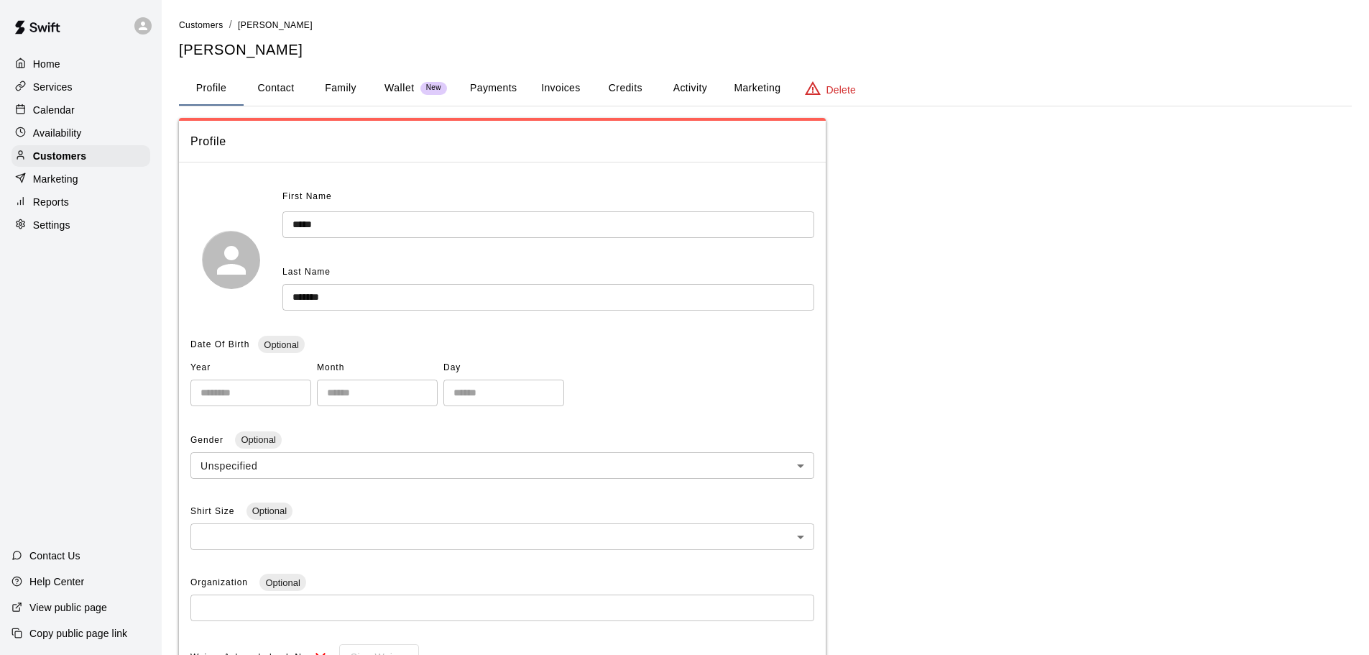
click at [269, 84] on button "Contact" at bounding box center [276, 88] width 65 height 34
select select "**"
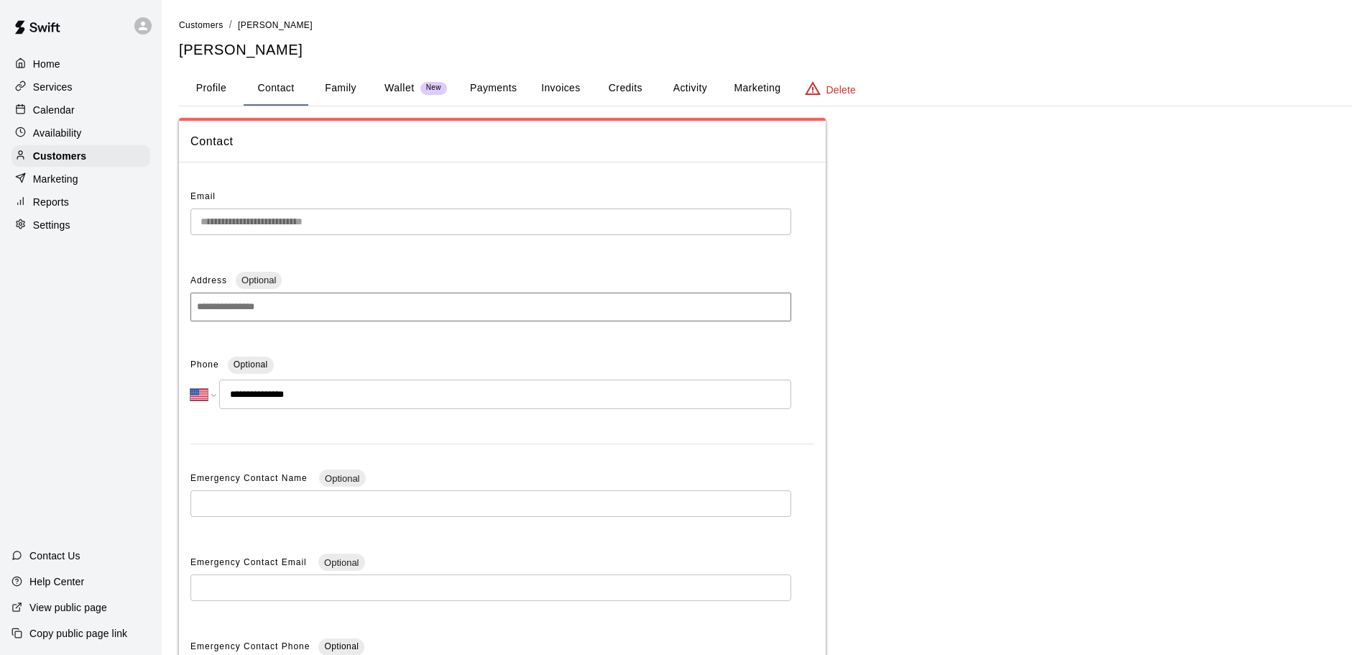
click at [58, 90] on p "Services" at bounding box center [53, 87] width 40 height 14
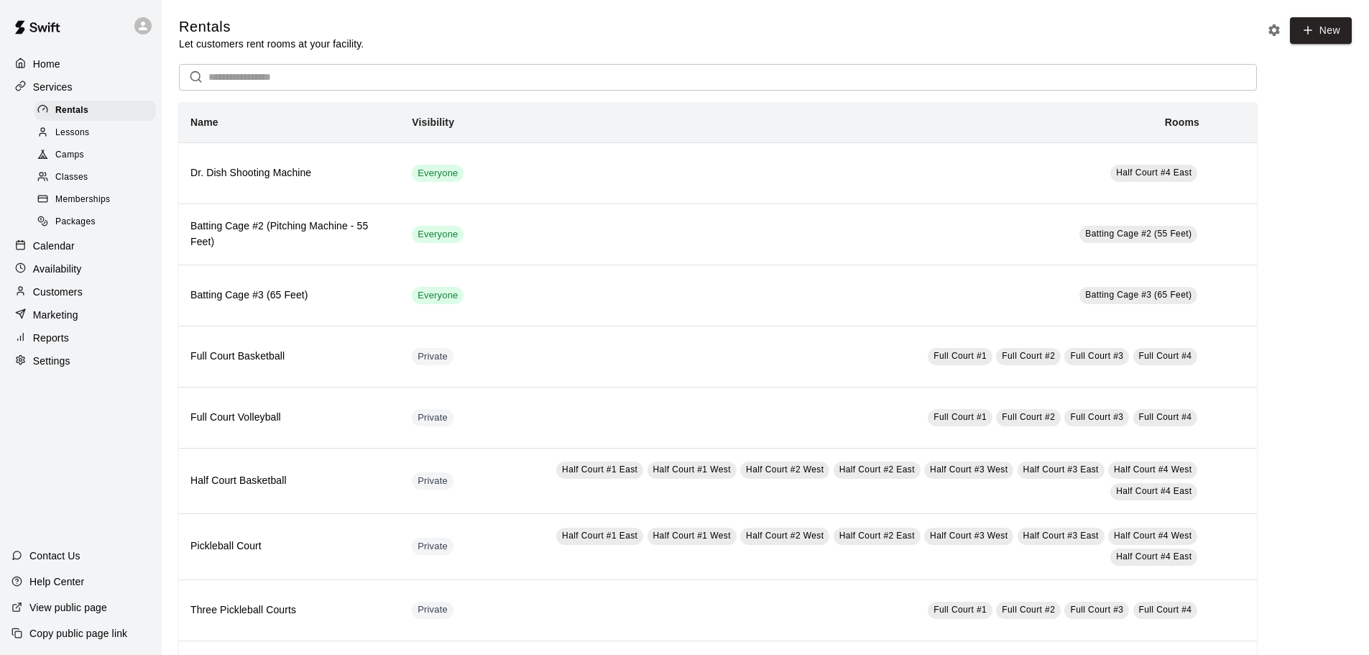
click at [88, 198] on span "Memberships" at bounding box center [82, 200] width 55 height 14
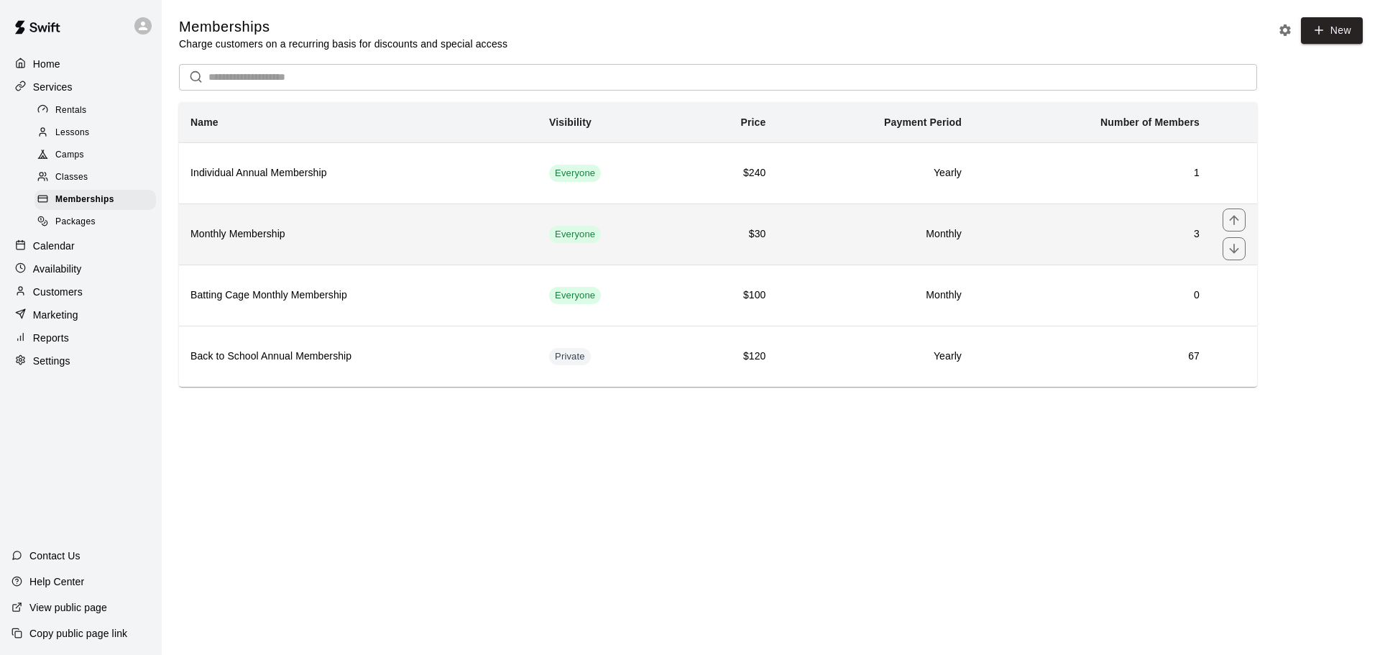
click at [289, 231] on h6 "Monthly Membership" at bounding box center [358, 234] width 336 height 16
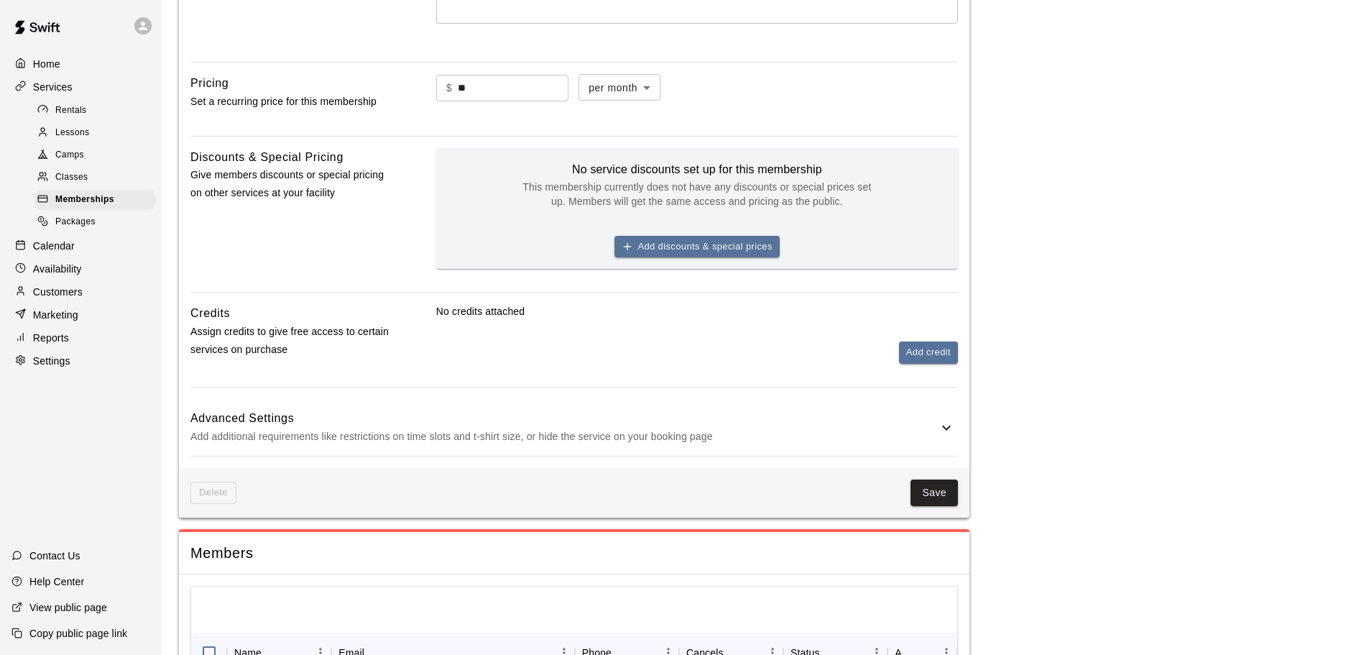
scroll to position [425, 0]
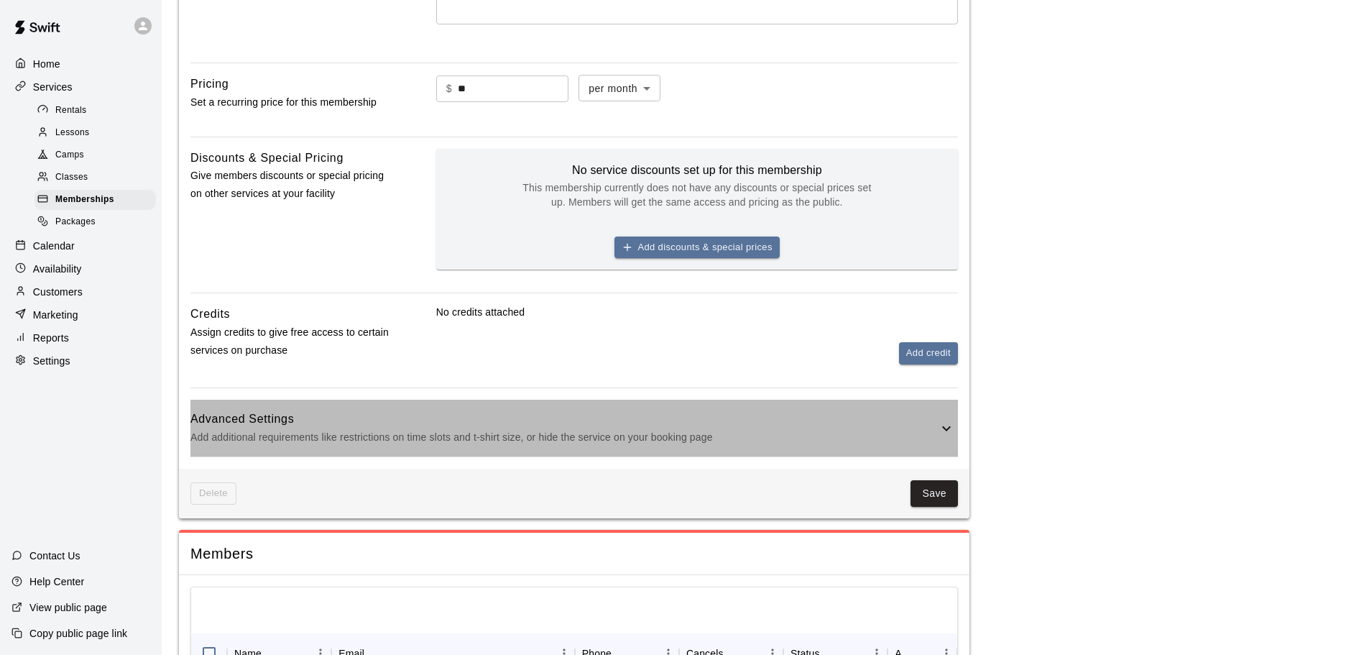
click at [314, 419] on h6 "Advanced Settings" at bounding box center [563, 419] width 747 height 19
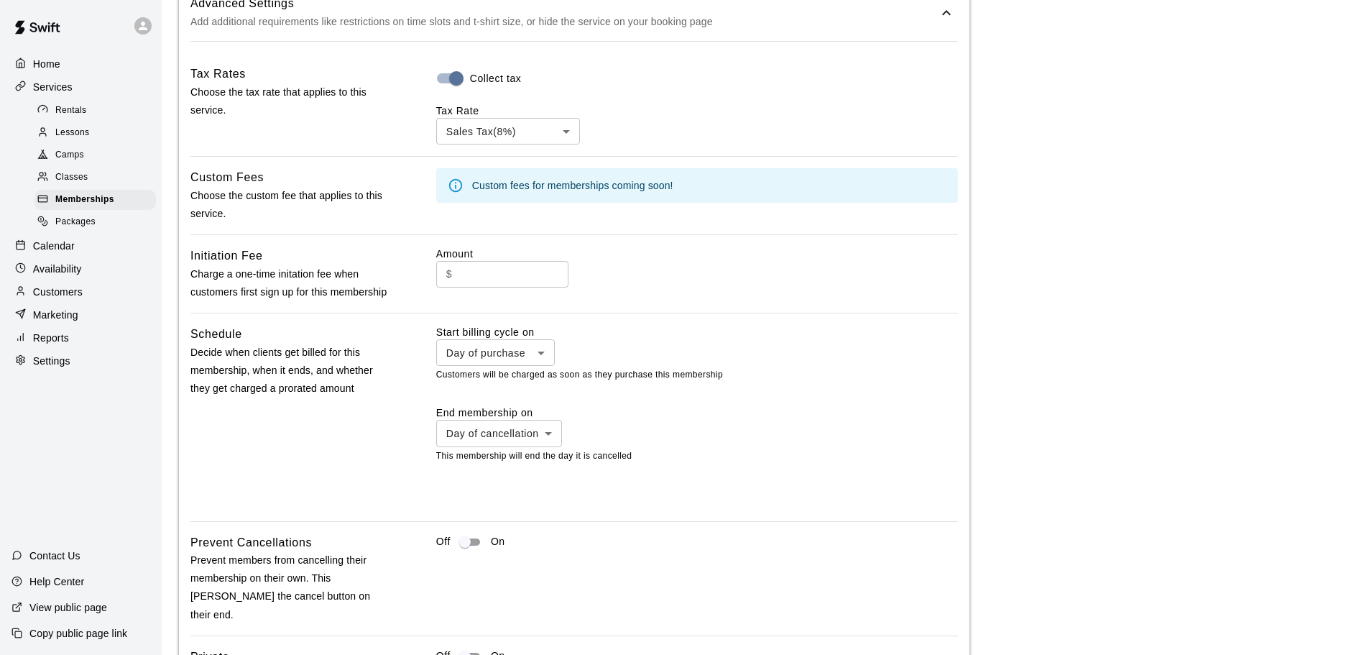
scroll to position [856, 0]
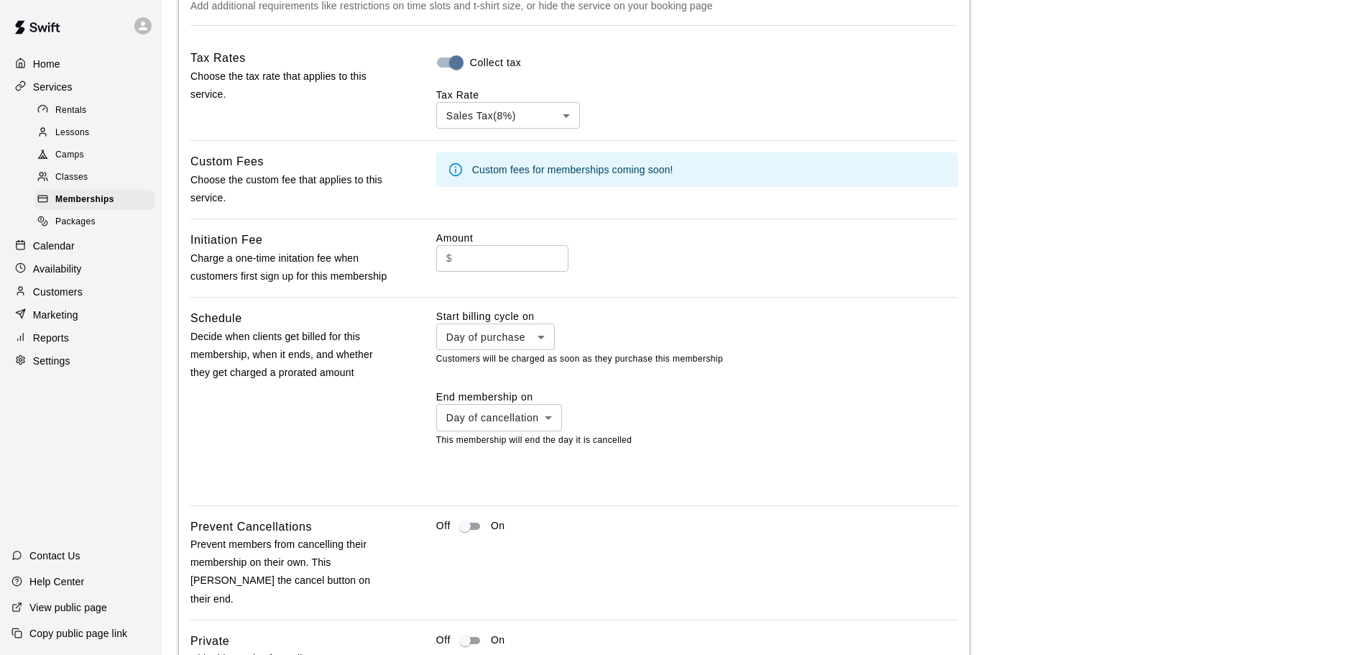
click at [547, 417] on body "**********" at bounding box center [684, 133] width 1369 height 1978
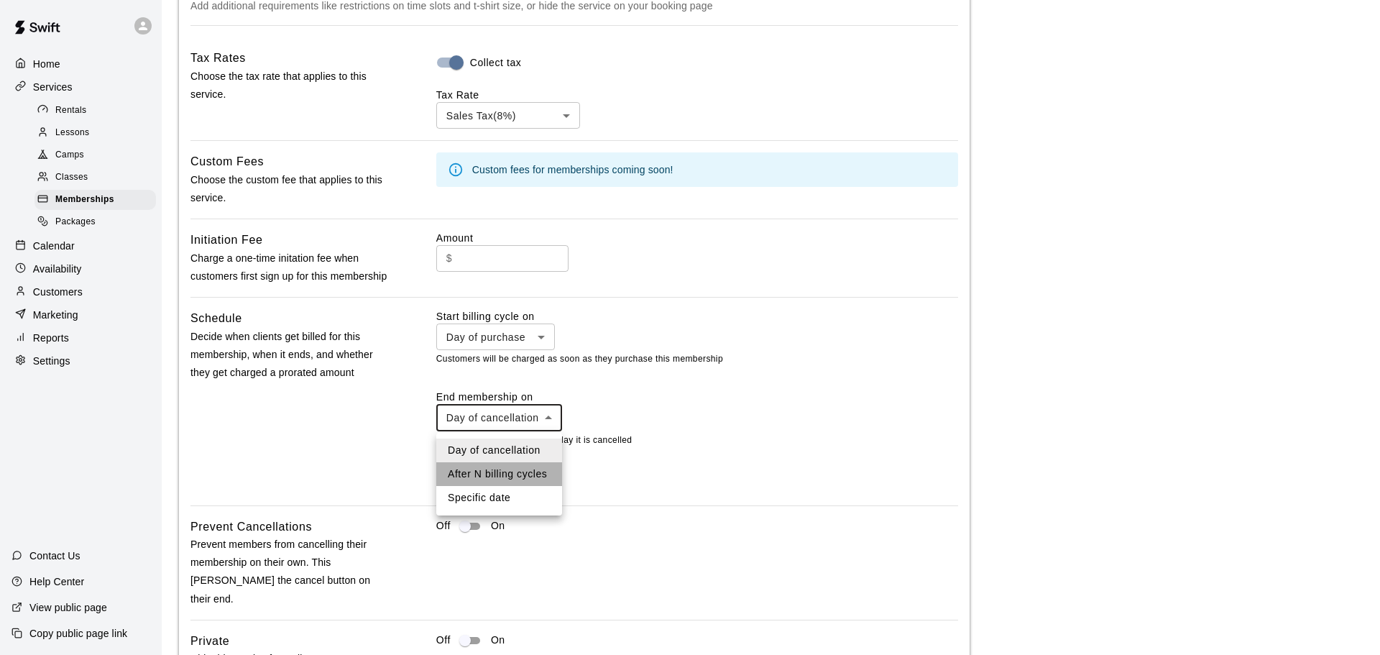
click at [510, 475] on li "After N billing cycles" at bounding box center [499, 474] width 126 height 24
type input "*********"
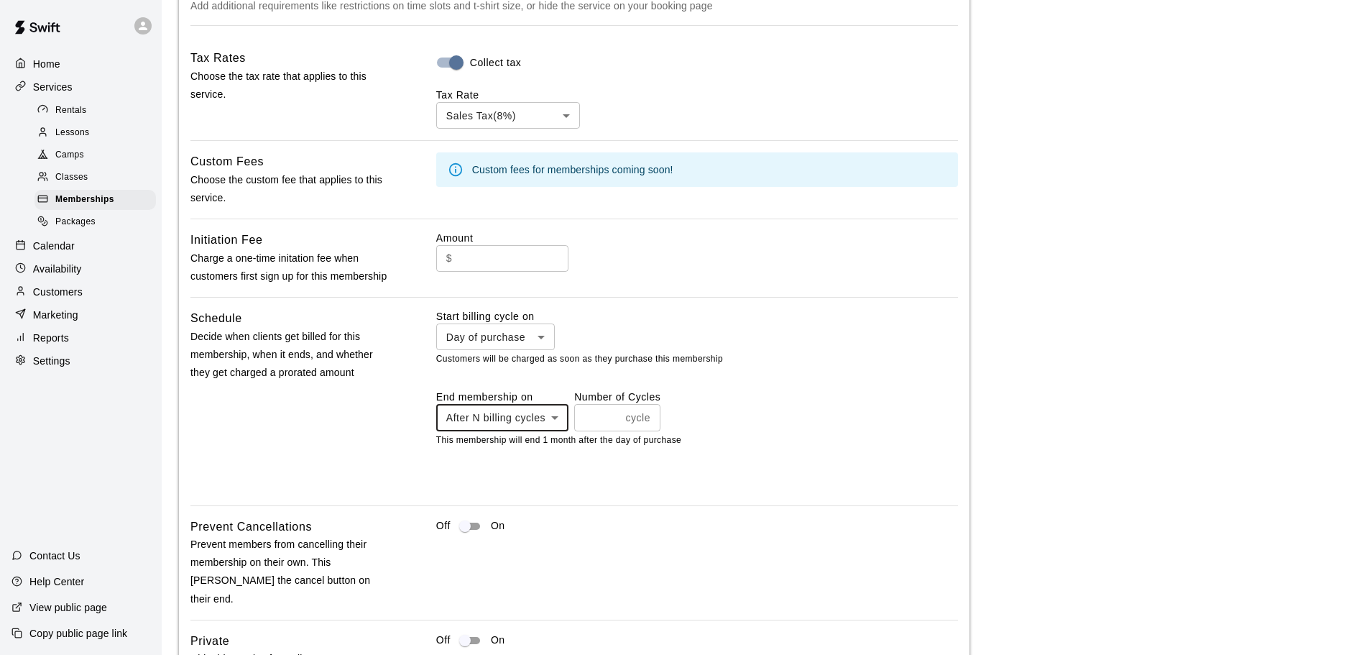
scroll to position [1143, 0]
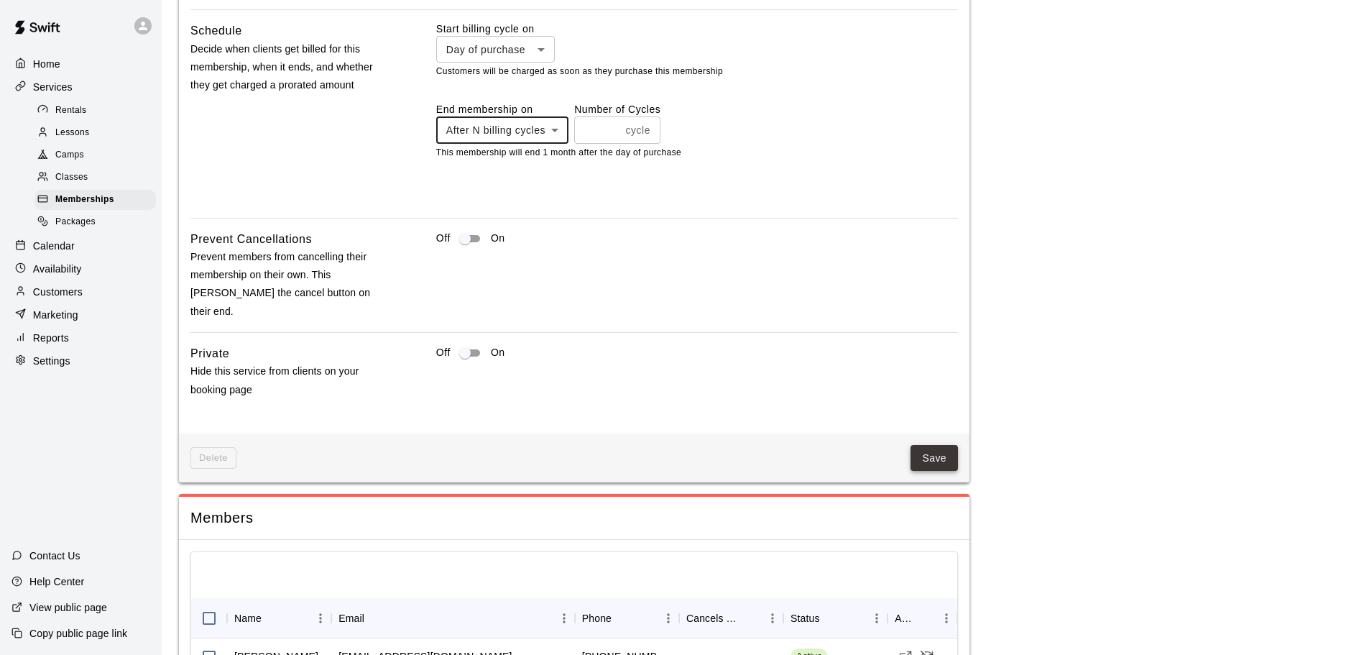
click at [945, 445] on button "Save" at bounding box center [933, 458] width 47 height 27
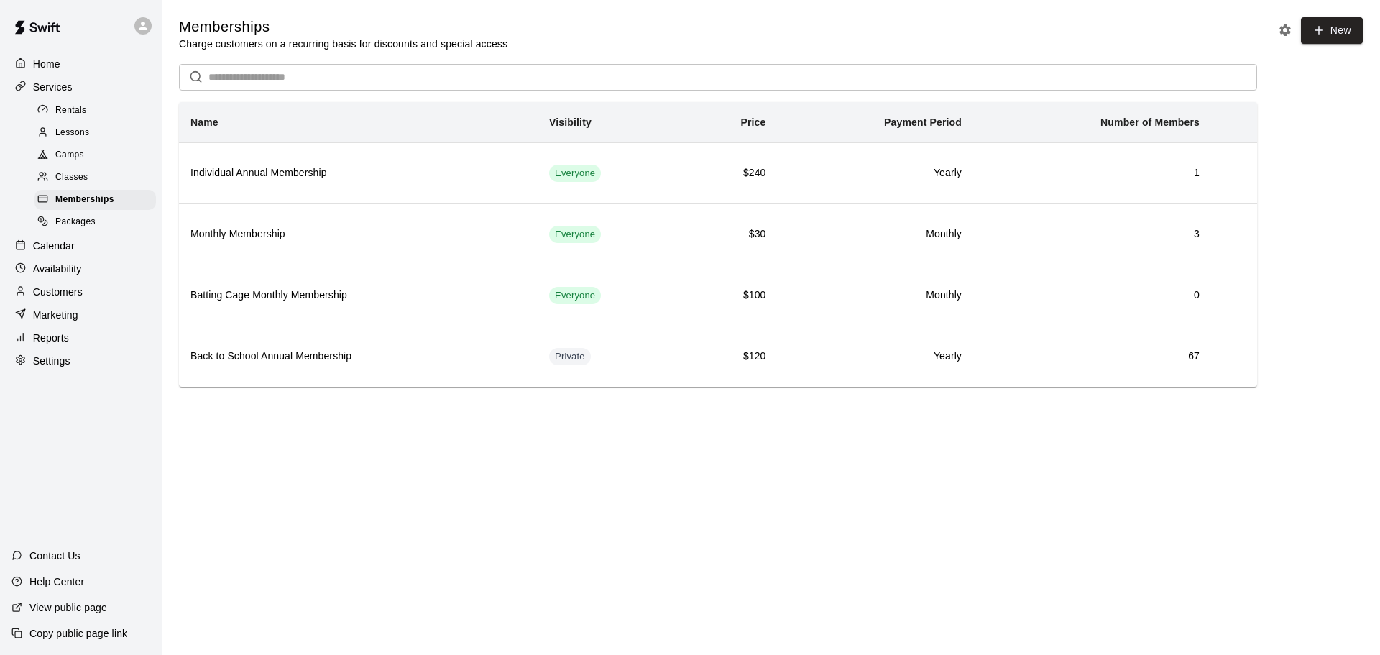
click at [70, 299] on p "Customers" at bounding box center [58, 292] width 50 height 14
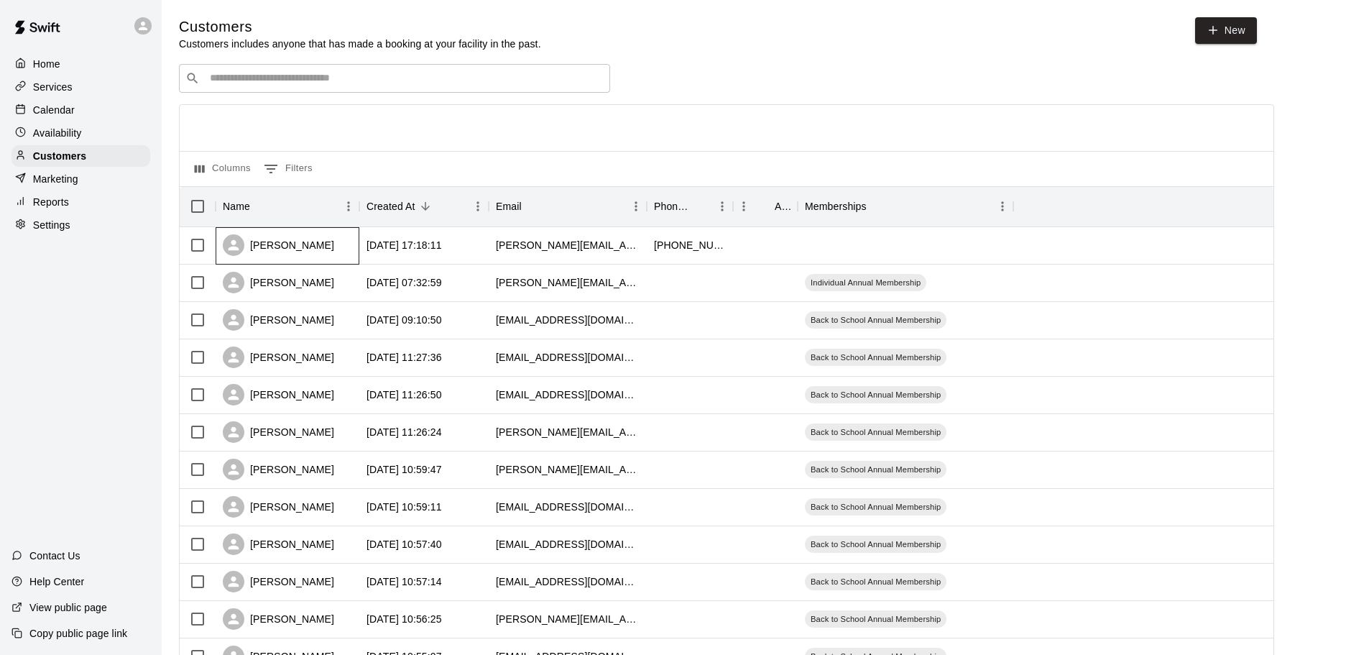
click at [292, 242] on div "[PERSON_NAME]" at bounding box center [278, 245] width 111 height 22
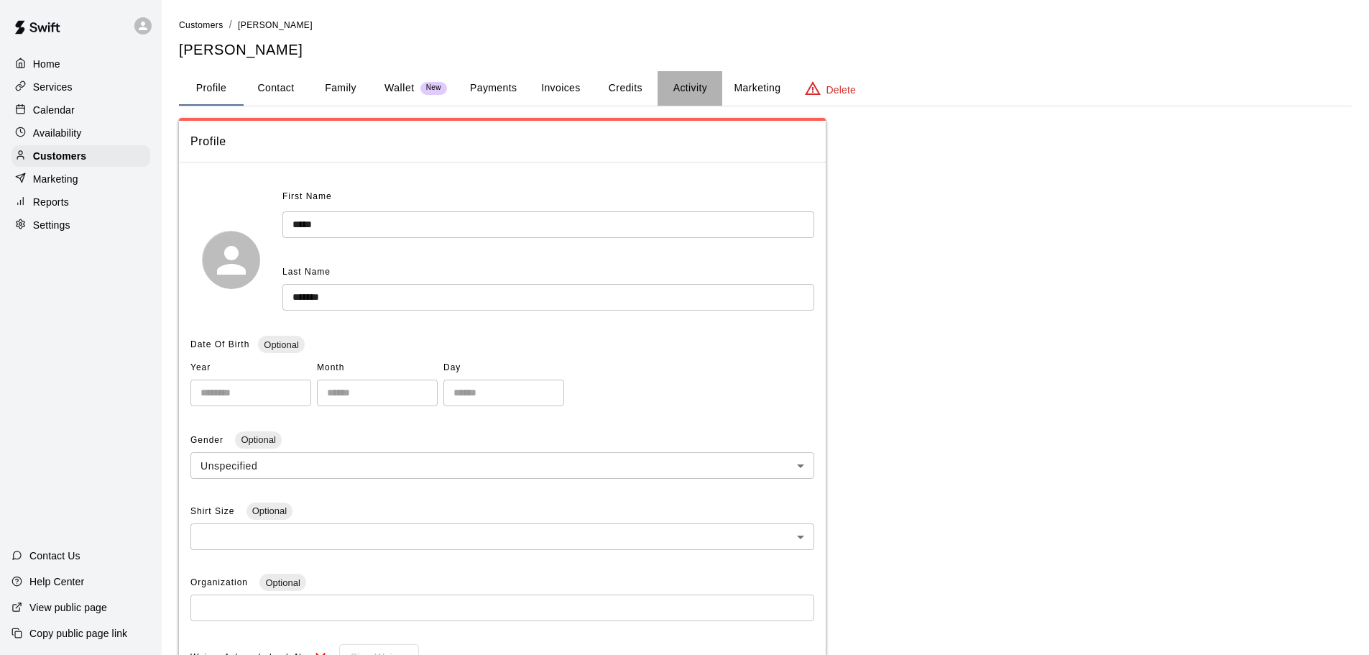
click at [686, 87] on button "Activity" at bounding box center [690, 88] width 65 height 34
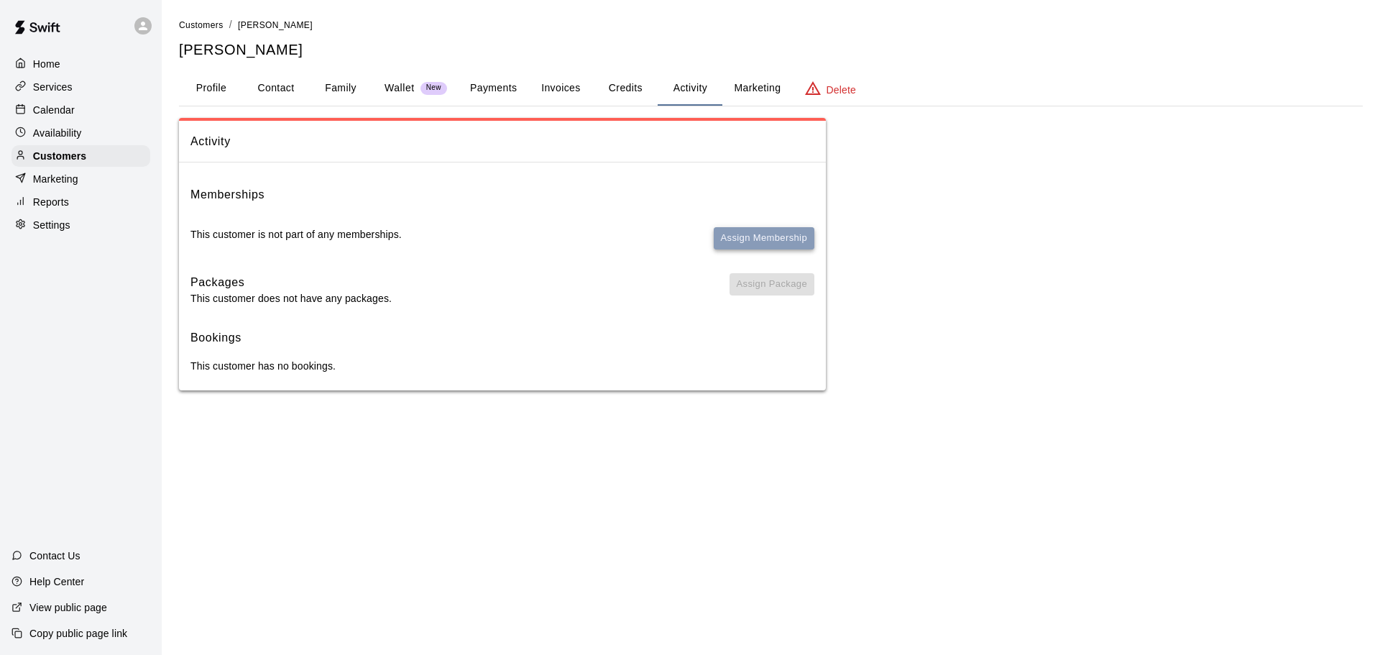
click at [748, 241] on button "Assign Membership" at bounding box center [764, 238] width 101 height 22
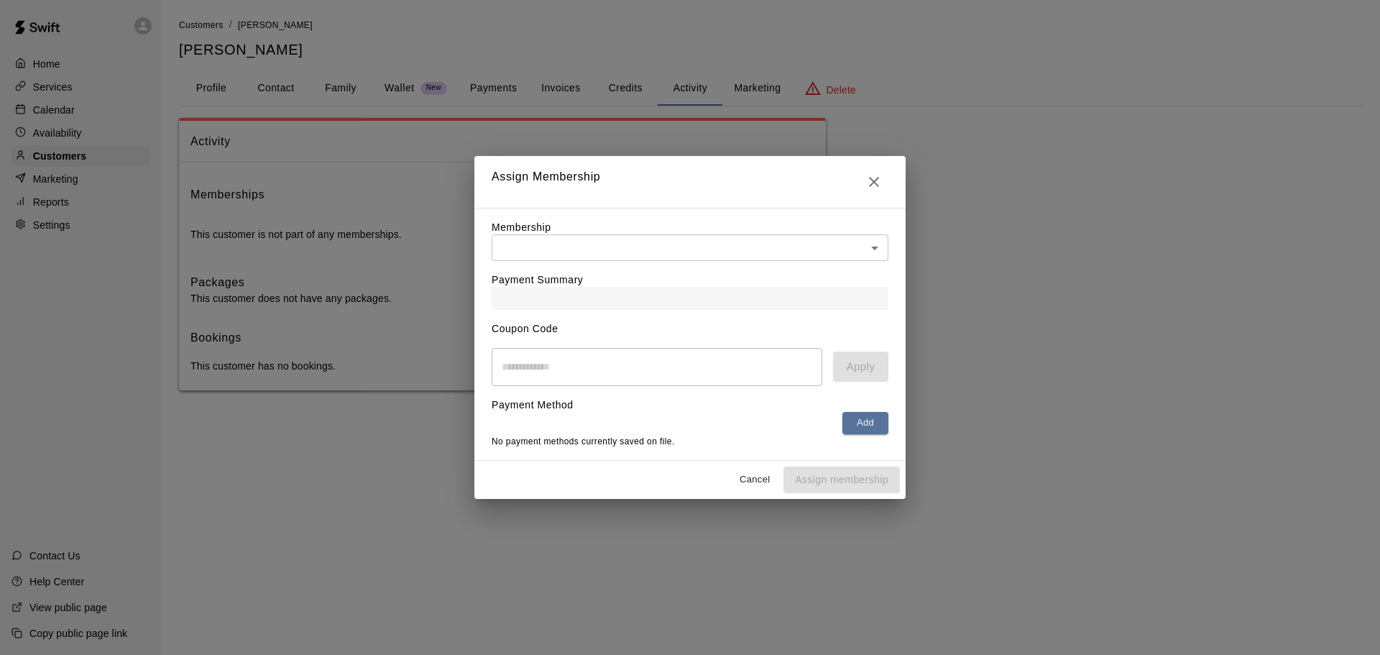
click at [590, 239] on body "Home Services Calendar Availability Customers Marketing Reports Settings Contac…" at bounding box center [690, 209] width 1380 height 419
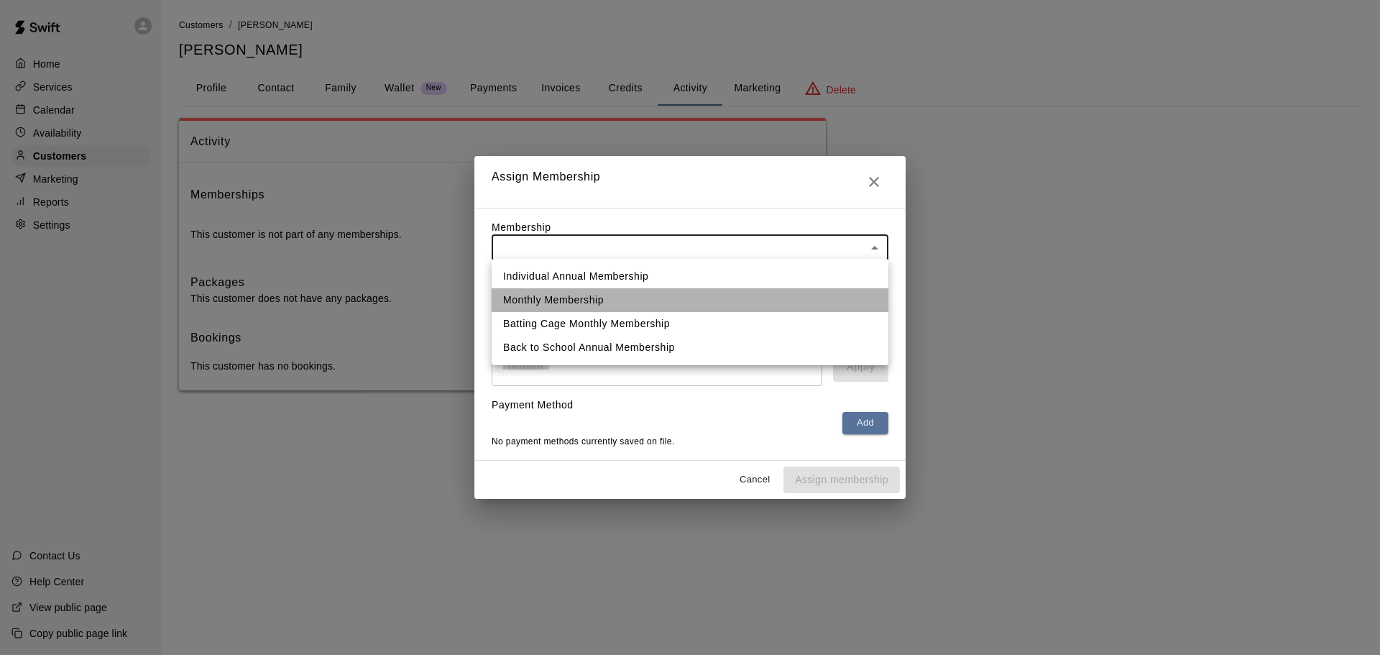
click at [577, 300] on li "Monthly Membership" at bounding box center [690, 300] width 397 height 24
type input "**********"
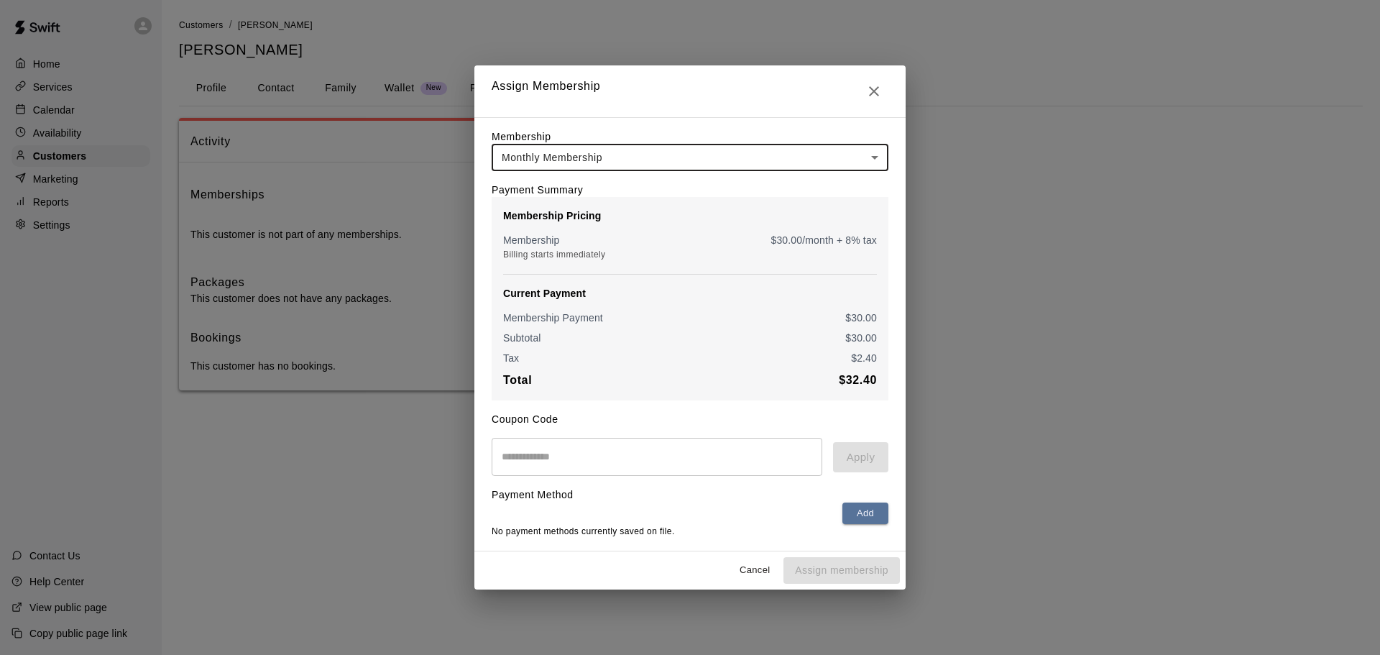
click at [580, 474] on input "text" at bounding box center [657, 457] width 331 height 38
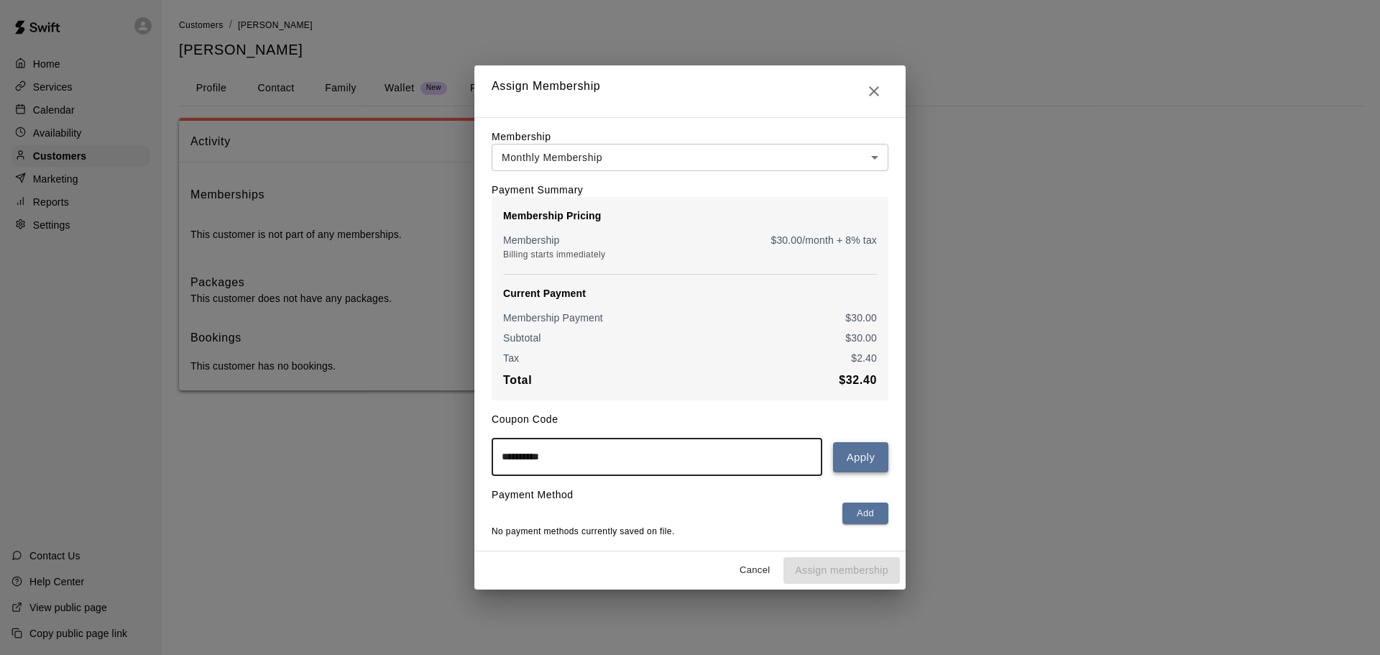
type input "**********"
click at [856, 464] on button "Apply" at bounding box center [860, 457] width 55 height 30
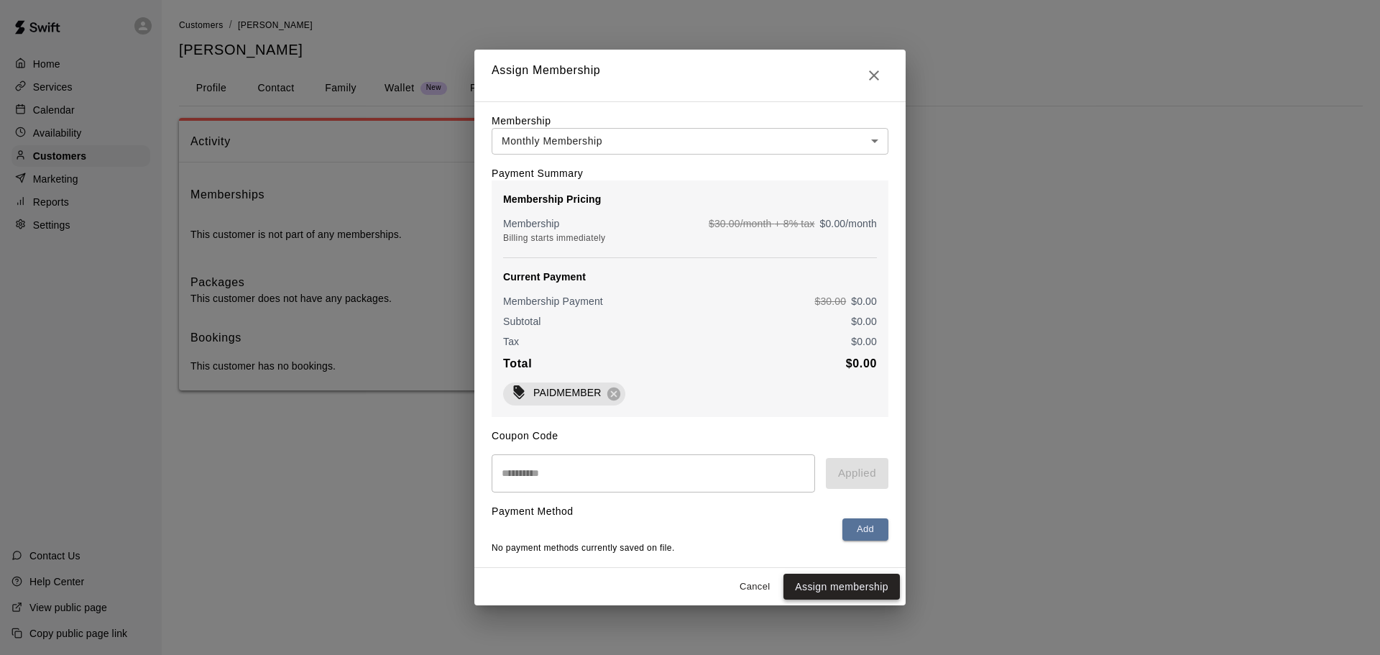
click at [847, 591] on button "Assign membership" at bounding box center [841, 586] width 116 height 27
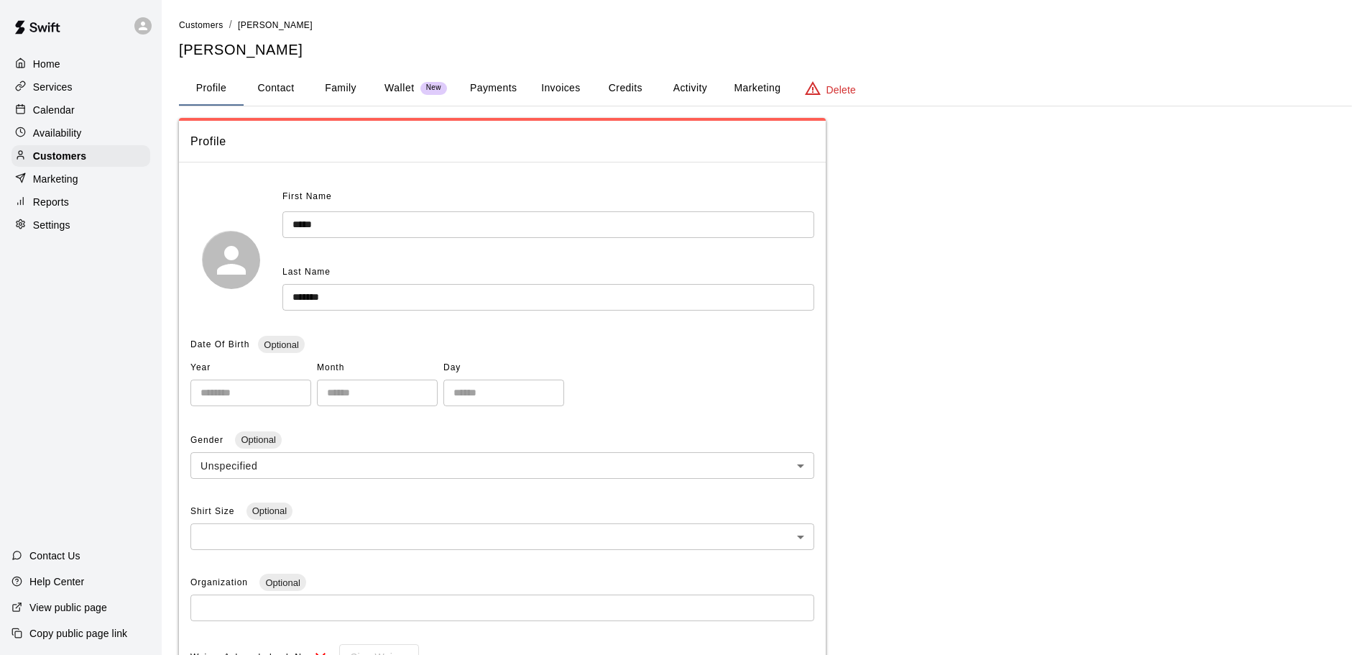
click at [694, 81] on button "Activity" at bounding box center [690, 88] width 65 height 34
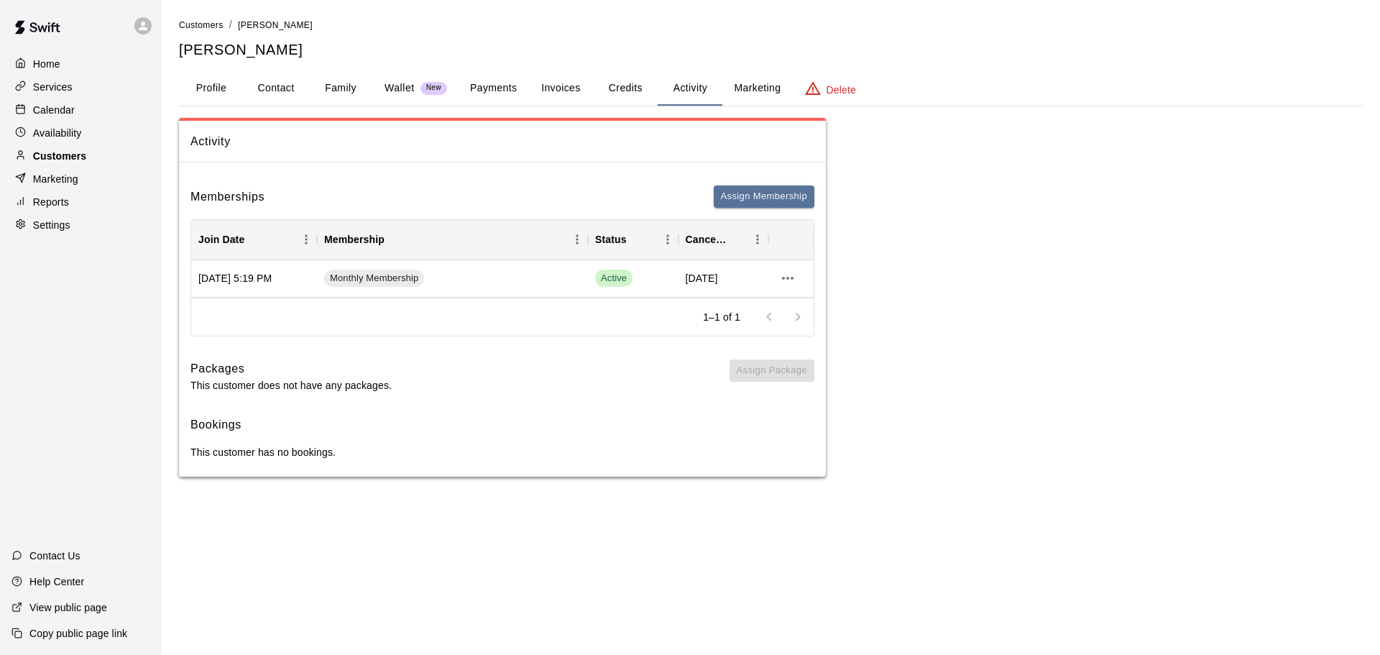
click at [65, 158] on p "Customers" at bounding box center [59, 156] width 53 height 14
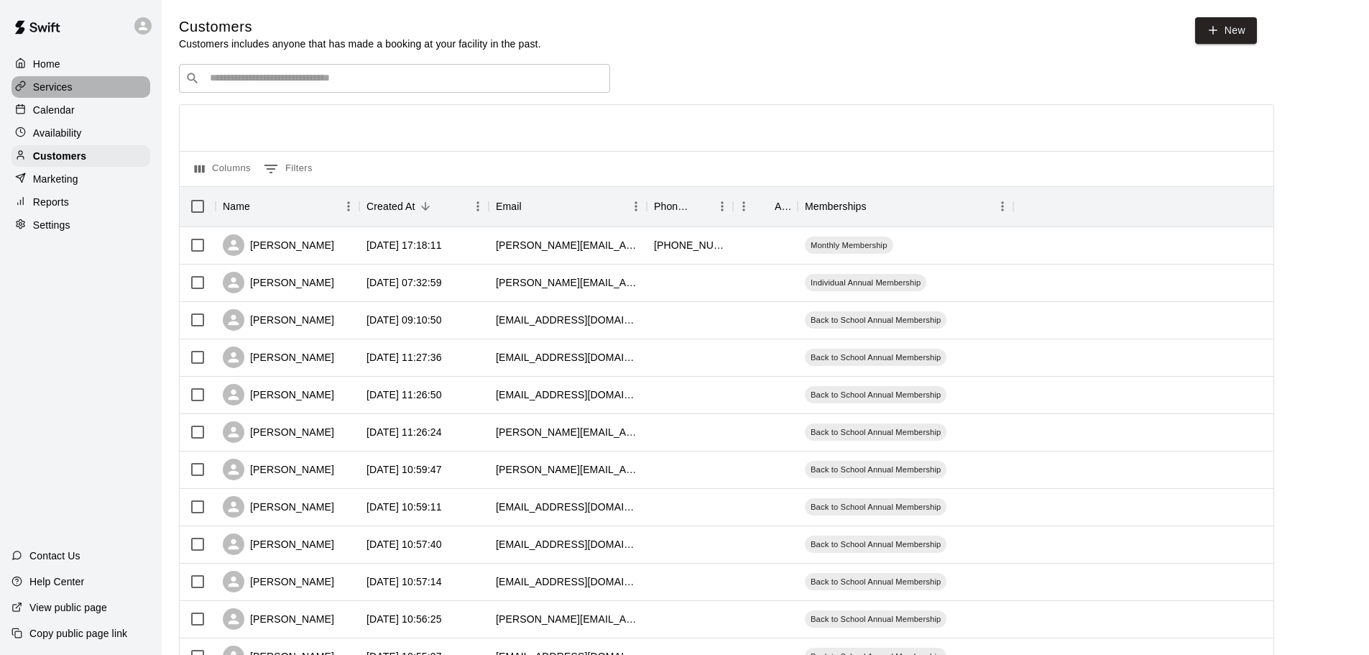
click at [55, 90] on p "Services" at bounding box center [53, 87] width 40 height 14
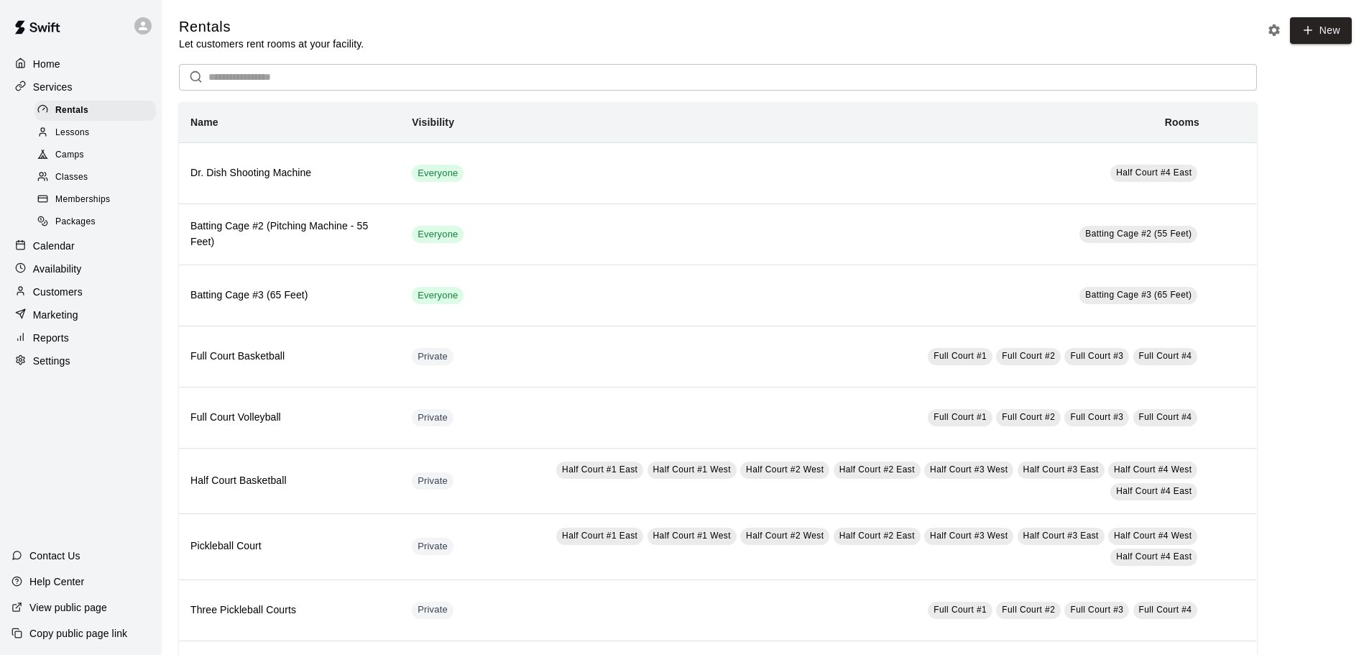
click at [81, 203] on span "Memberships" at bounding box center [82, 200] width 55 height 14
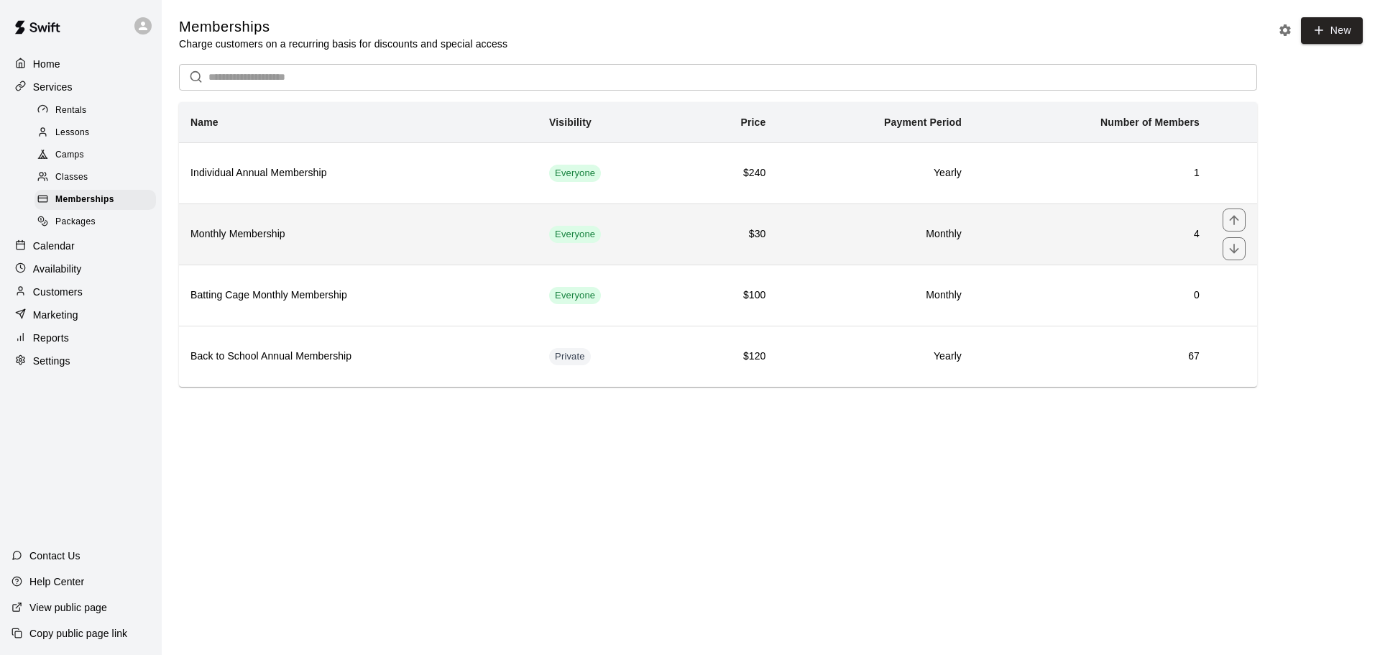
click at [234, 230] on h6 "Monthly Membership" at bounding box center [358, 234] width 336 height 16
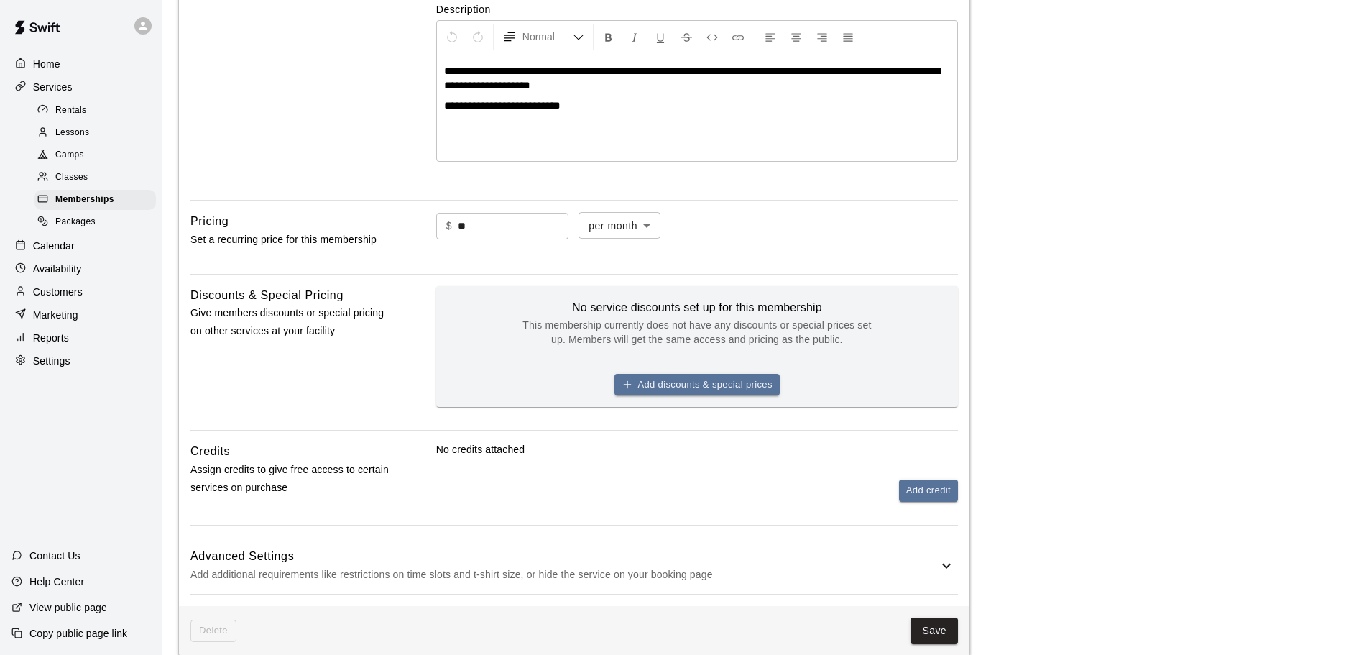
scroll to position [503, 0]
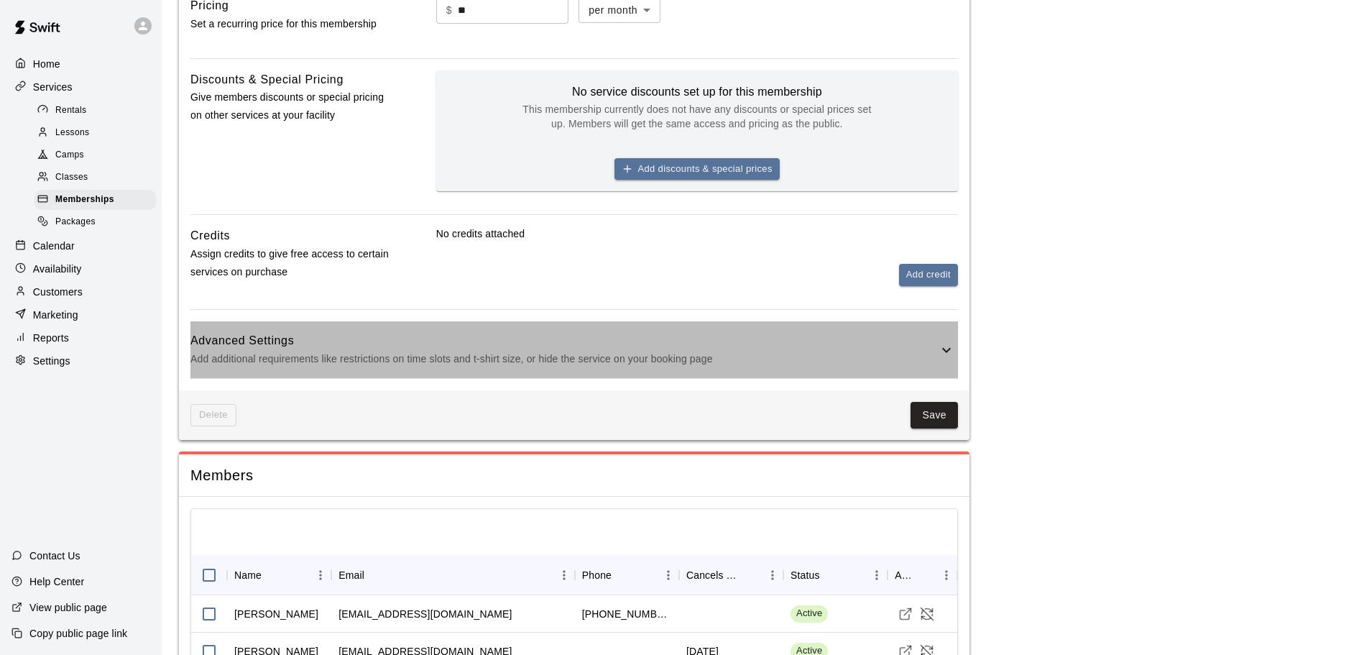
click at [311, 348] on h6 "Advanced Settings" at bounding box center [563, 340] width 747 height 19
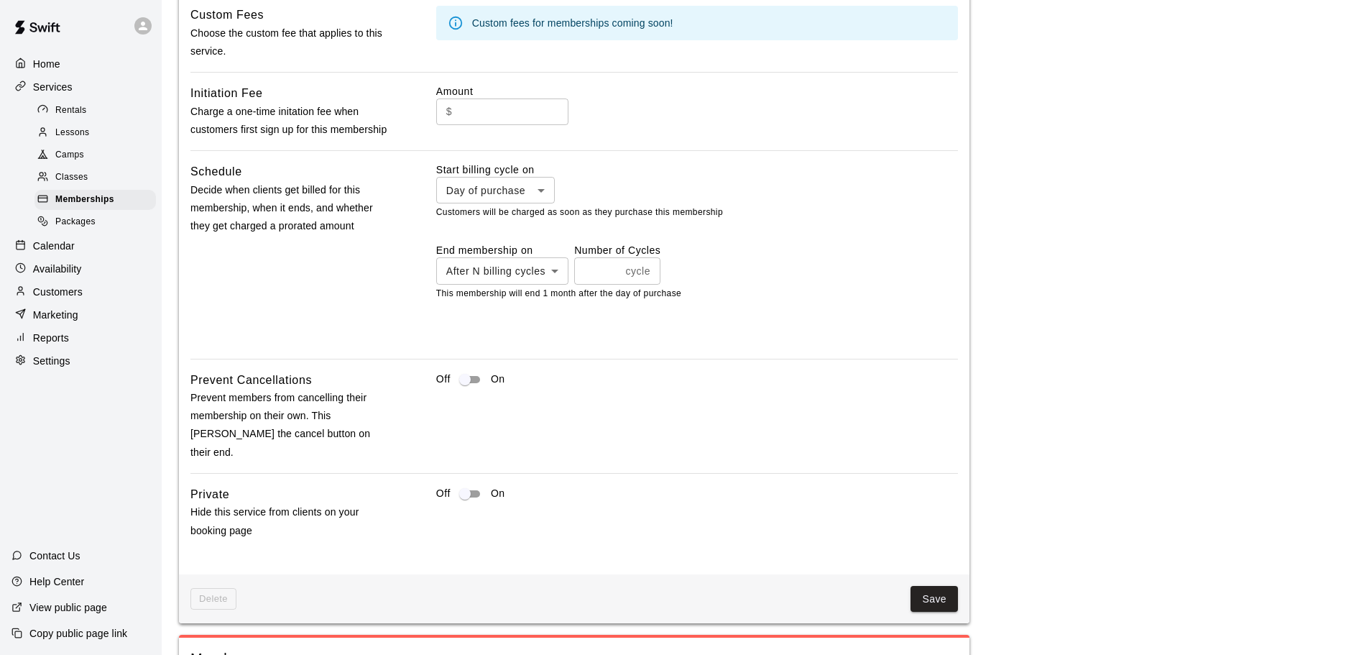
scroll to position [1006, 0]
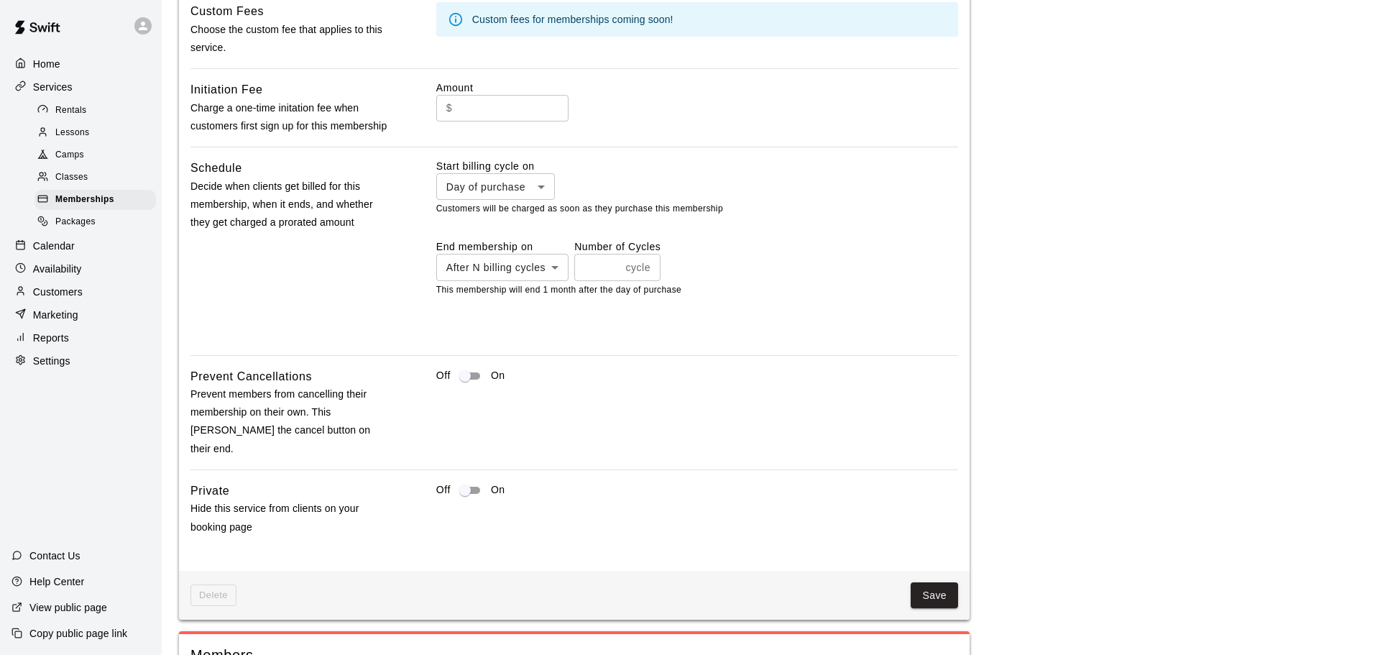
click at [503, 271] on body "**********" at bounding box center [690, 2] width 1380 height 2016
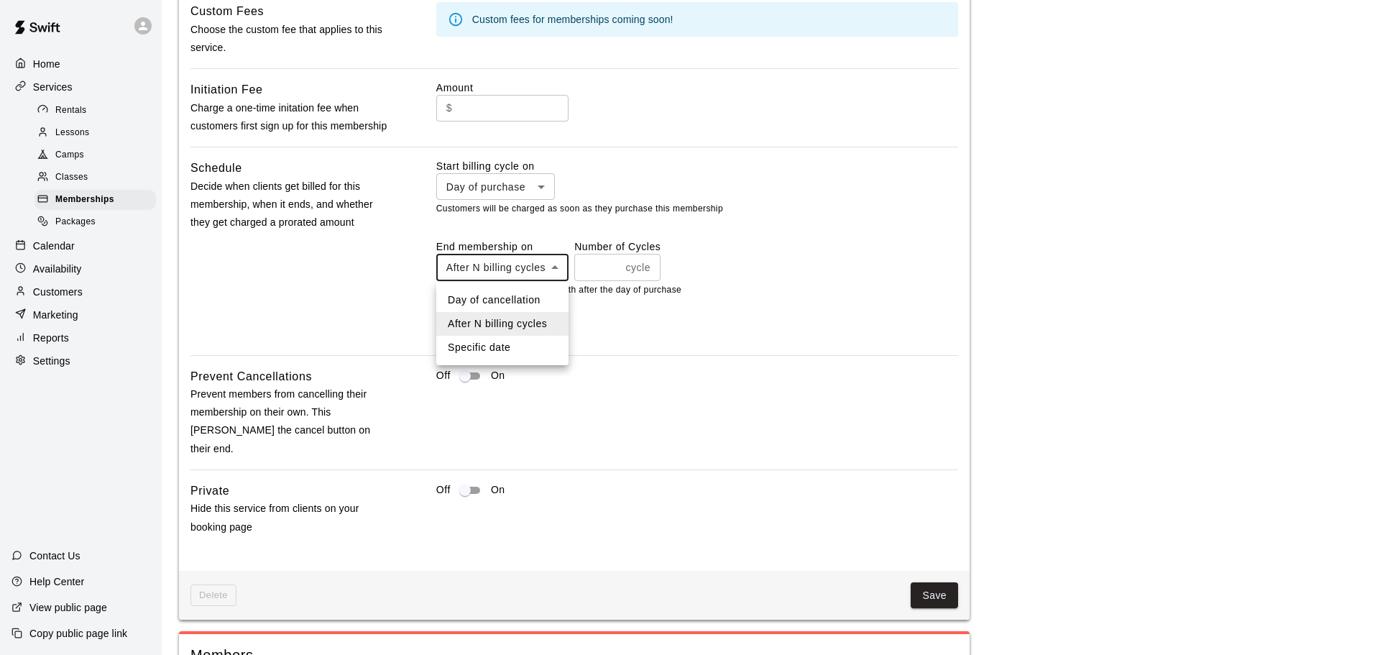
click at [323, 270] on div at bounding box center [690, 327] width 1380 height 655
click at [488, 266] on body "**********" at bounding box center [684, 2] width 1369 height 2016
click at [492, 295] on li "Day of cancellation" at bounding box center [502, 300] width 132 height 24
type input "*********"
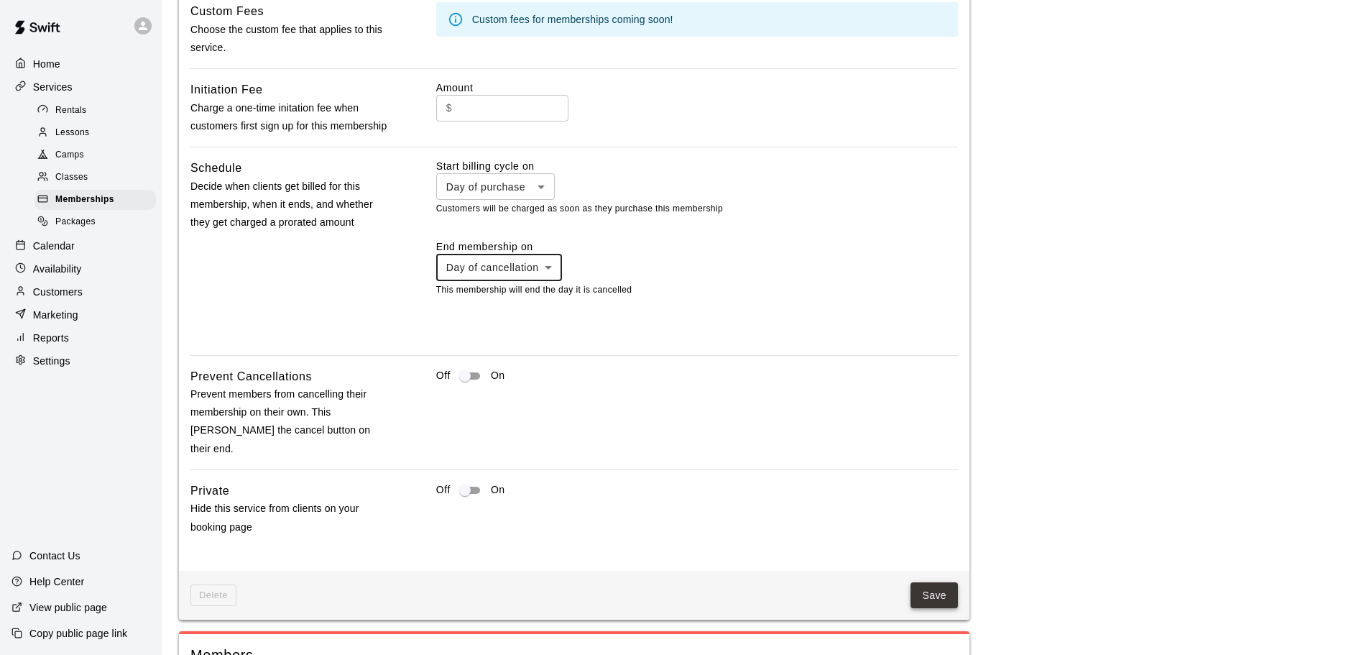
click at [936, 582] on button "Save" at bounding box center [933, 595] width 47 height 27
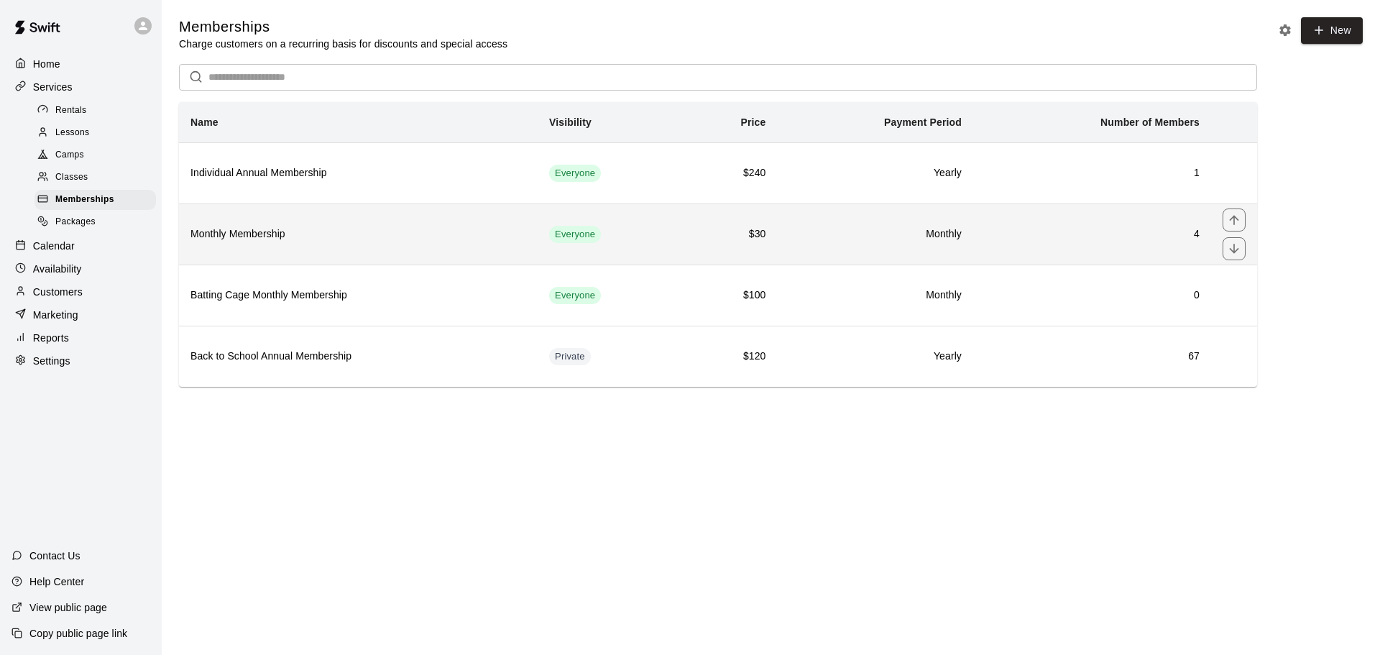
click at [231, 236] on h6 "Monthly Membership" at bounding box center [358, 234] width 336 height 16
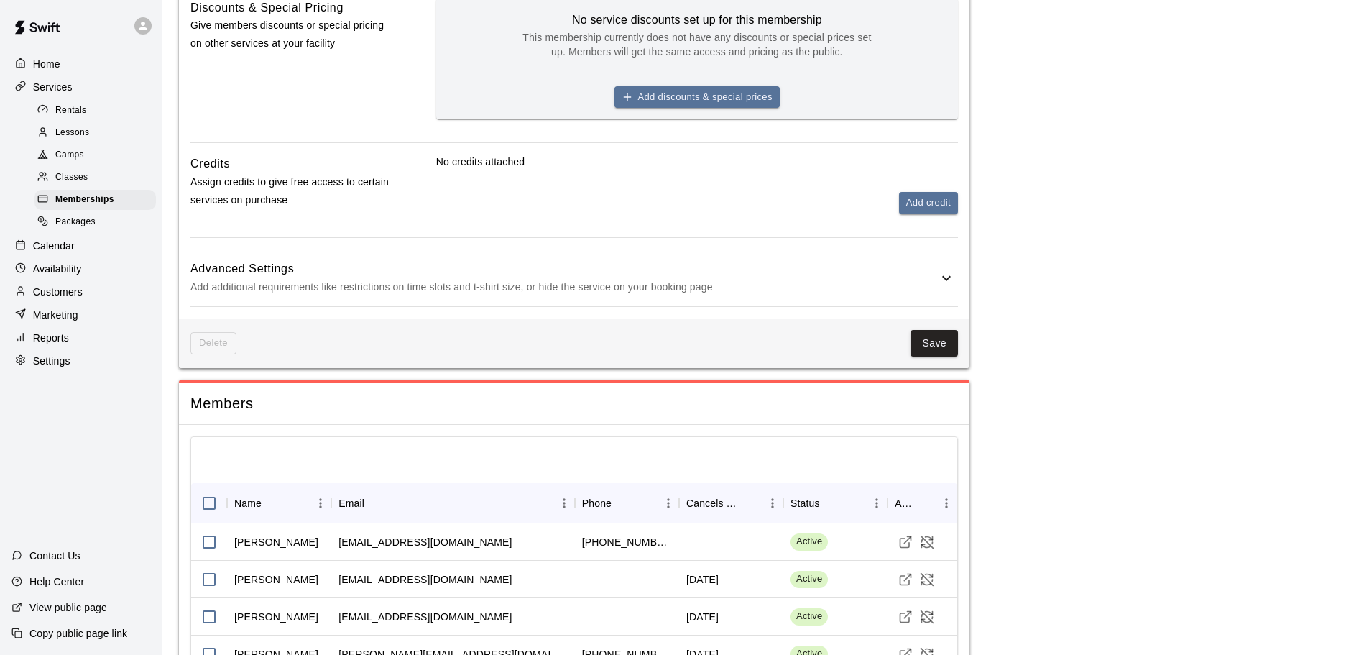
click at [257, 274] on h6 "Advanced Settings" at bounding box center [563, 268] width 747 height 19
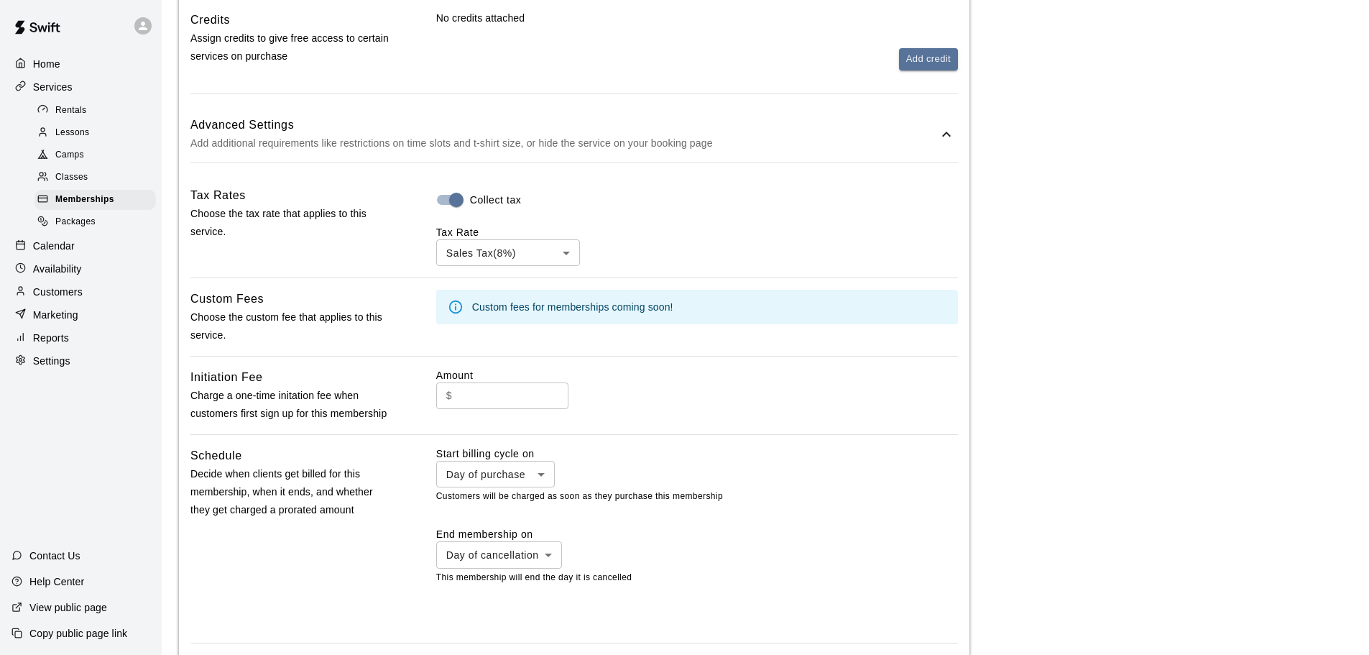
scroll to position [790, 0]
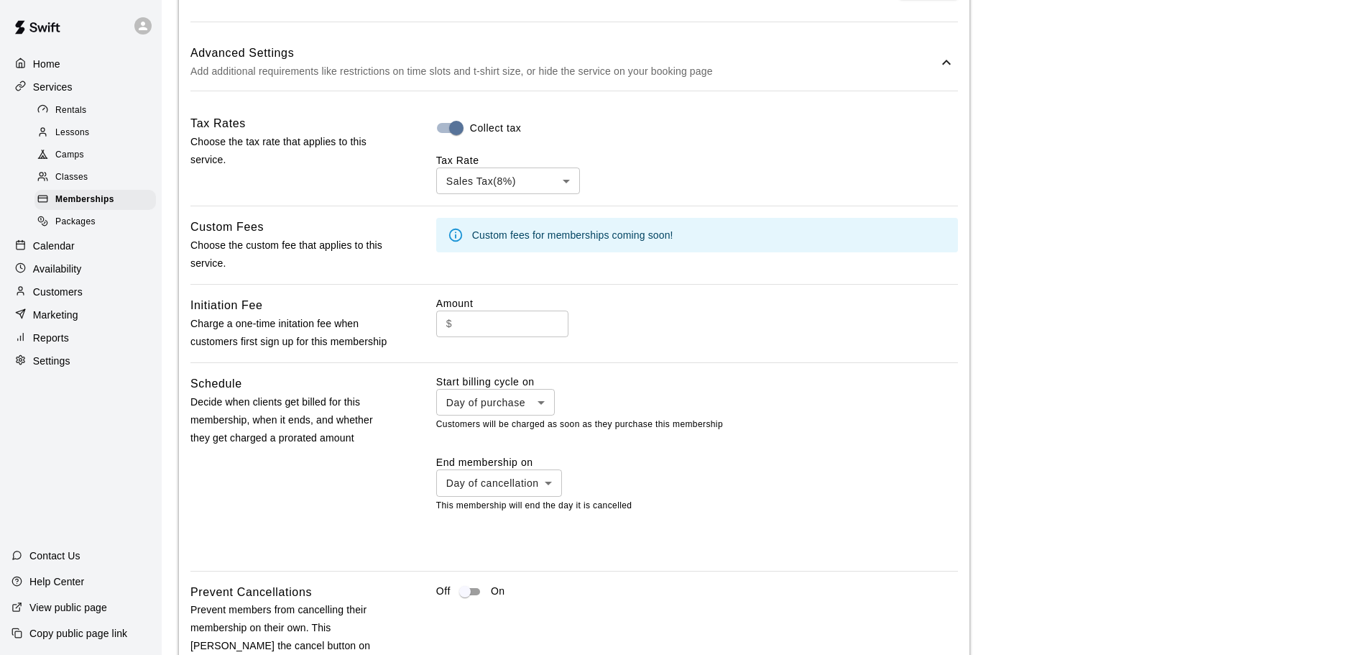
click at [57, 295] on p "Customers" at bounding box center [58, 292] width 50 height 14
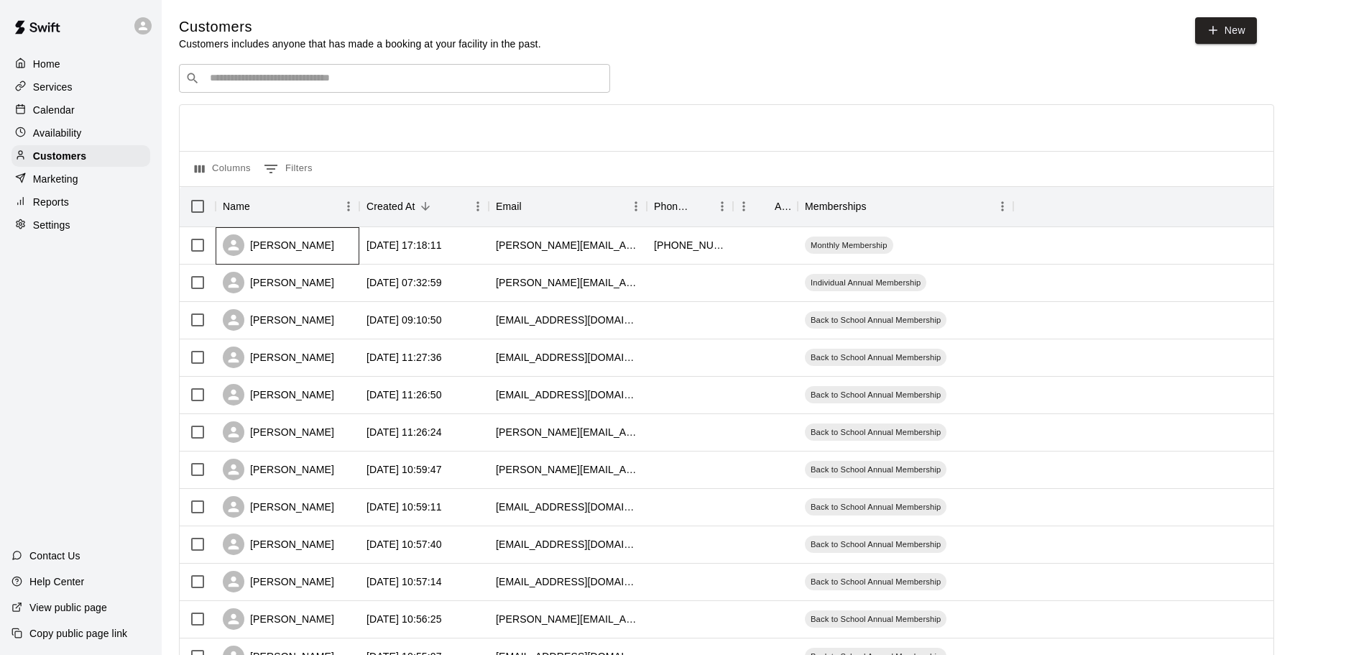
click at [326, 240] on div "[PERSON_NAME]" at bounding box center [288, 245] width 144 height 37
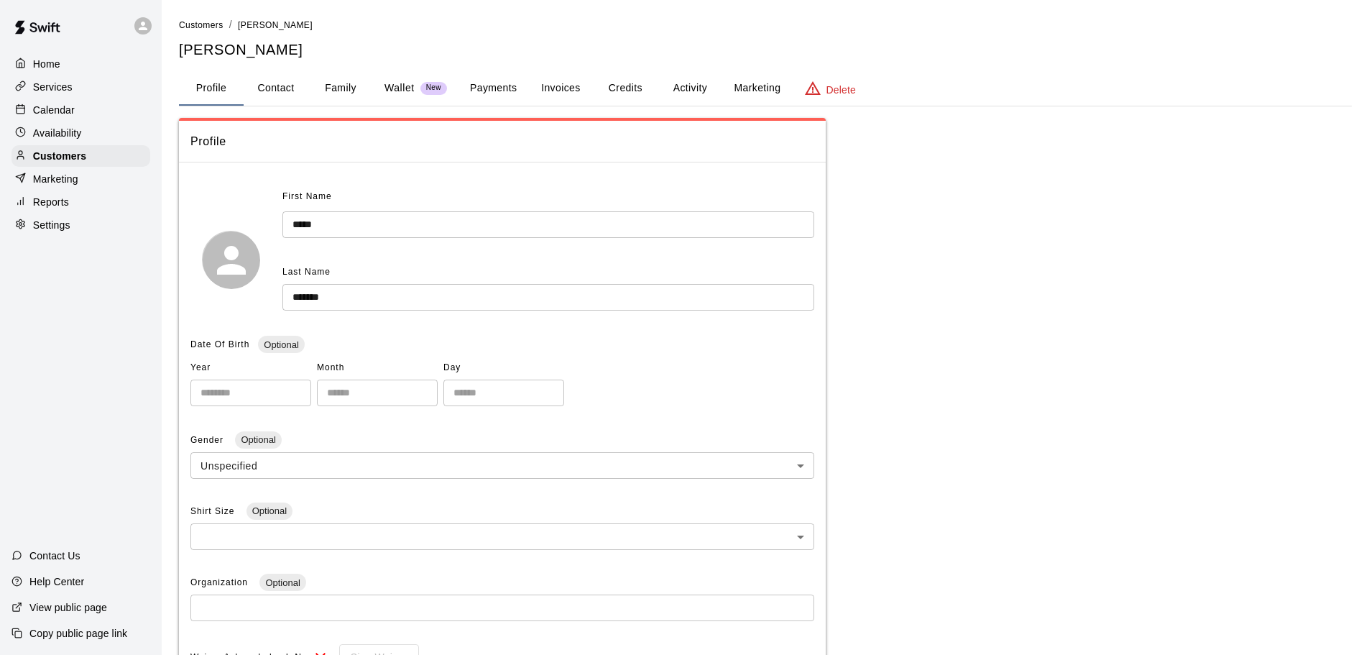
click at [685, 87] on button "Activity" at bounding box center [690, 88] width 65 height 34
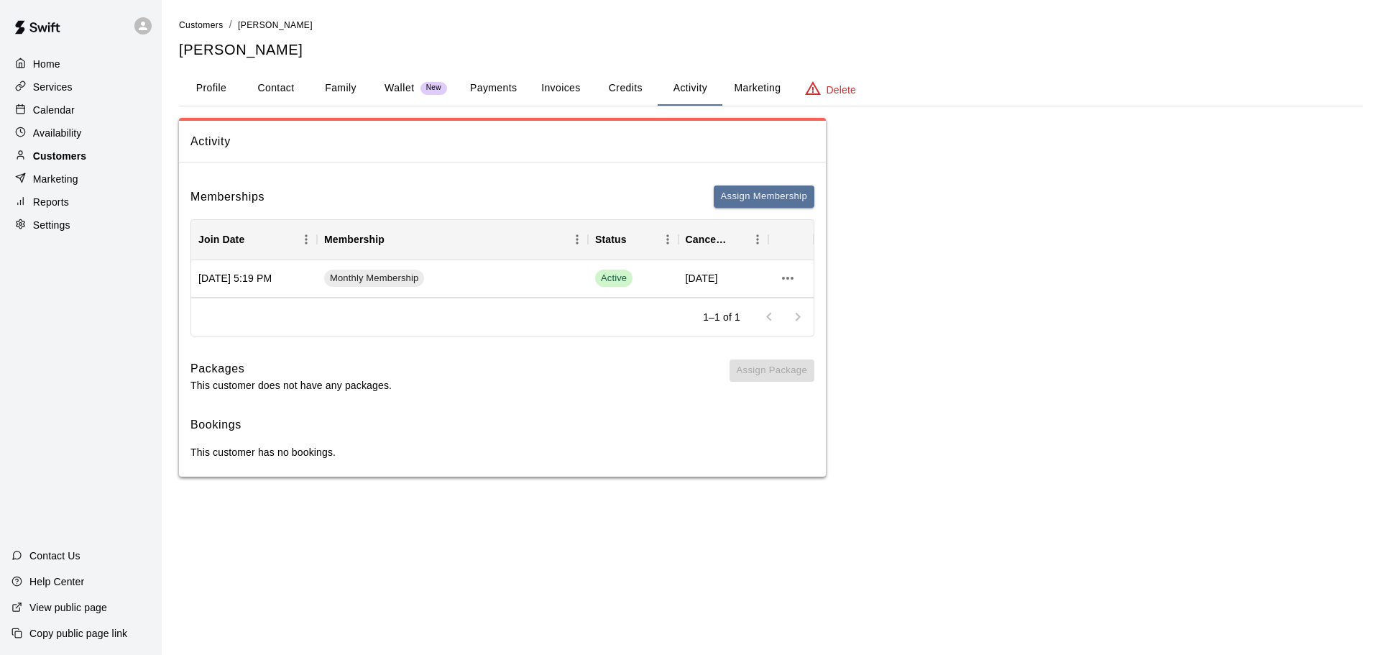
click at [75, 152] on p "Customers" at bounding box center [59, 156] width 53 height 14
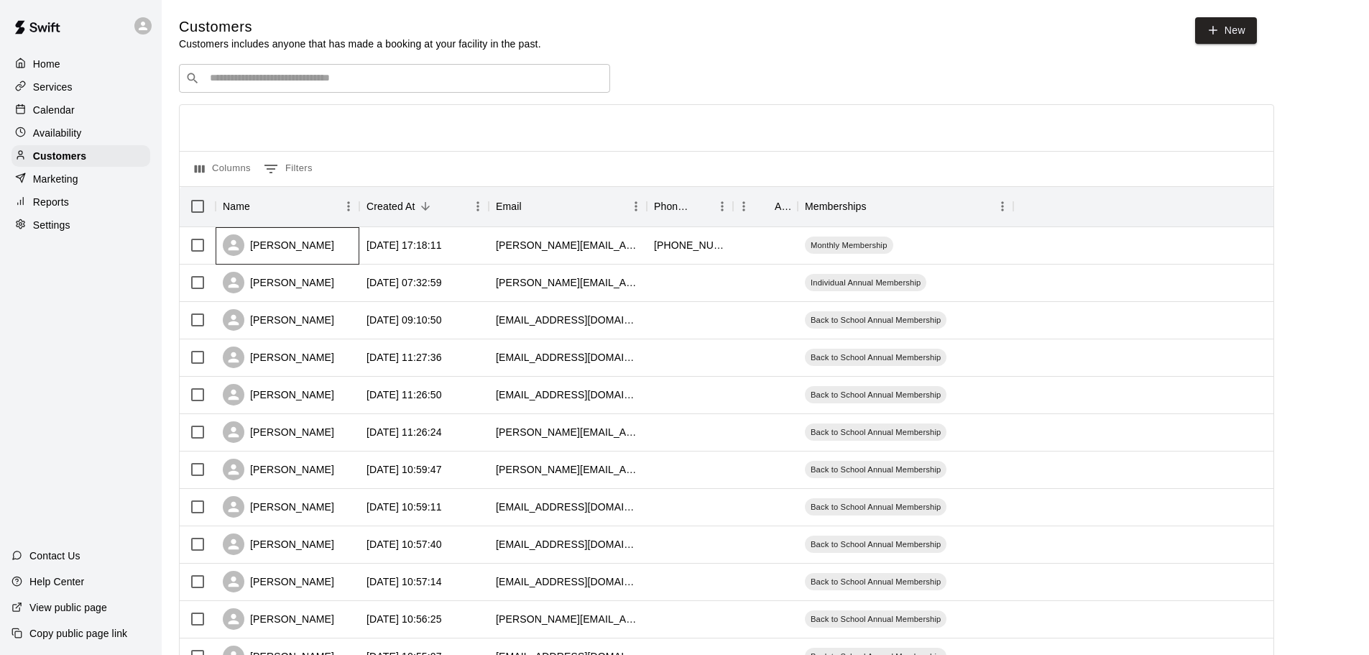
click at [279, 249] on div "[PERSON_NAME]" at bounding box center [278, 245] width 111 height 22
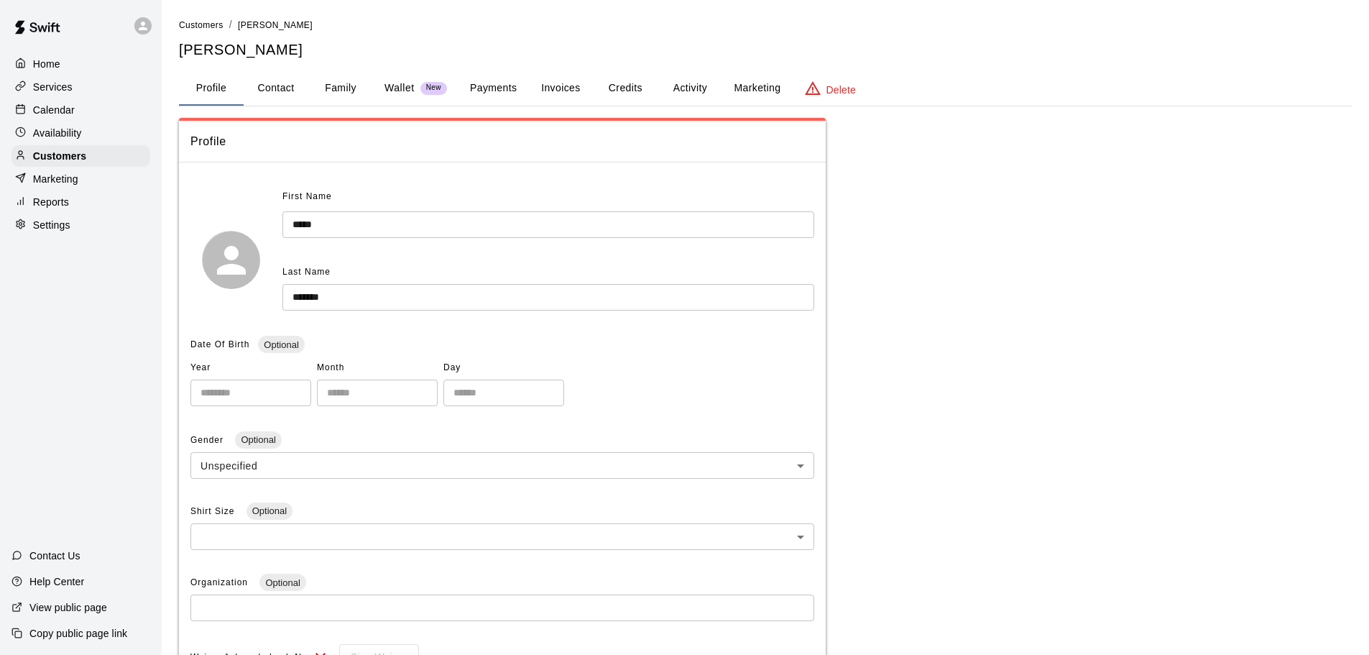
click at [675, 86] on button "Activity" at bounding box center [690, 88] width 65 height 34
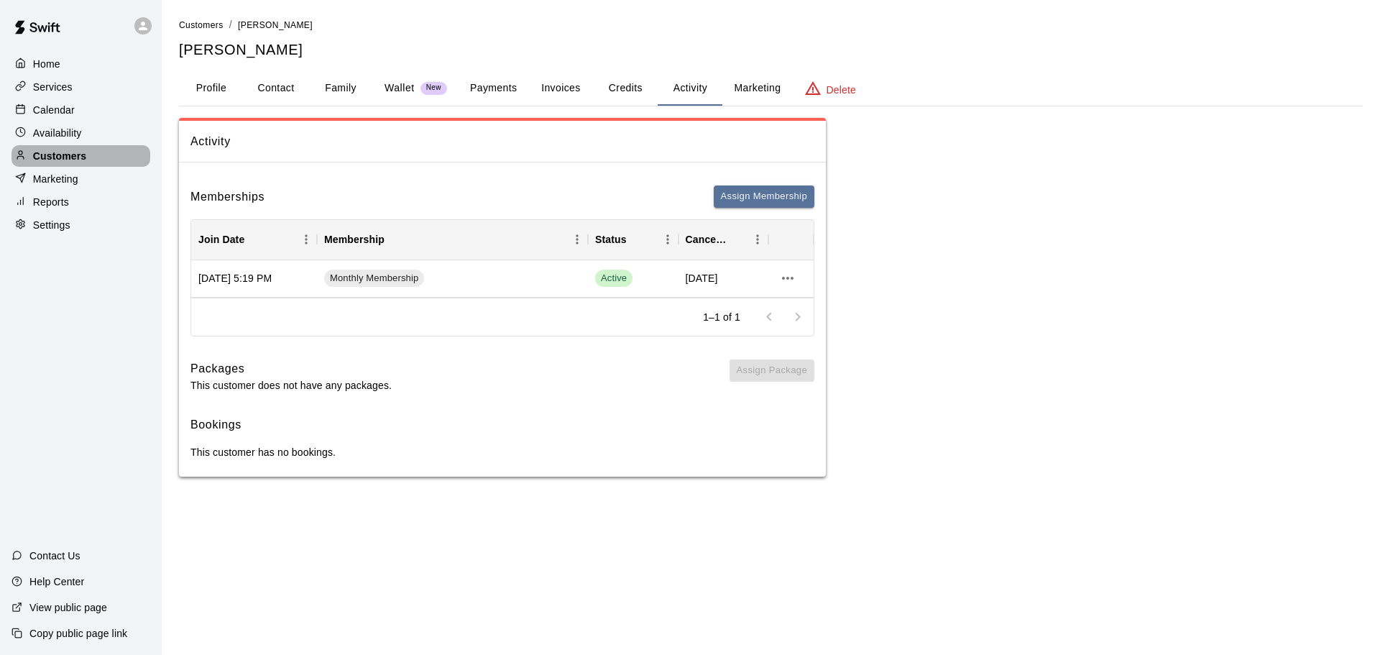
click at [60, 162] on p "Customers" at bounding box center [59, 156] width 53 height 14
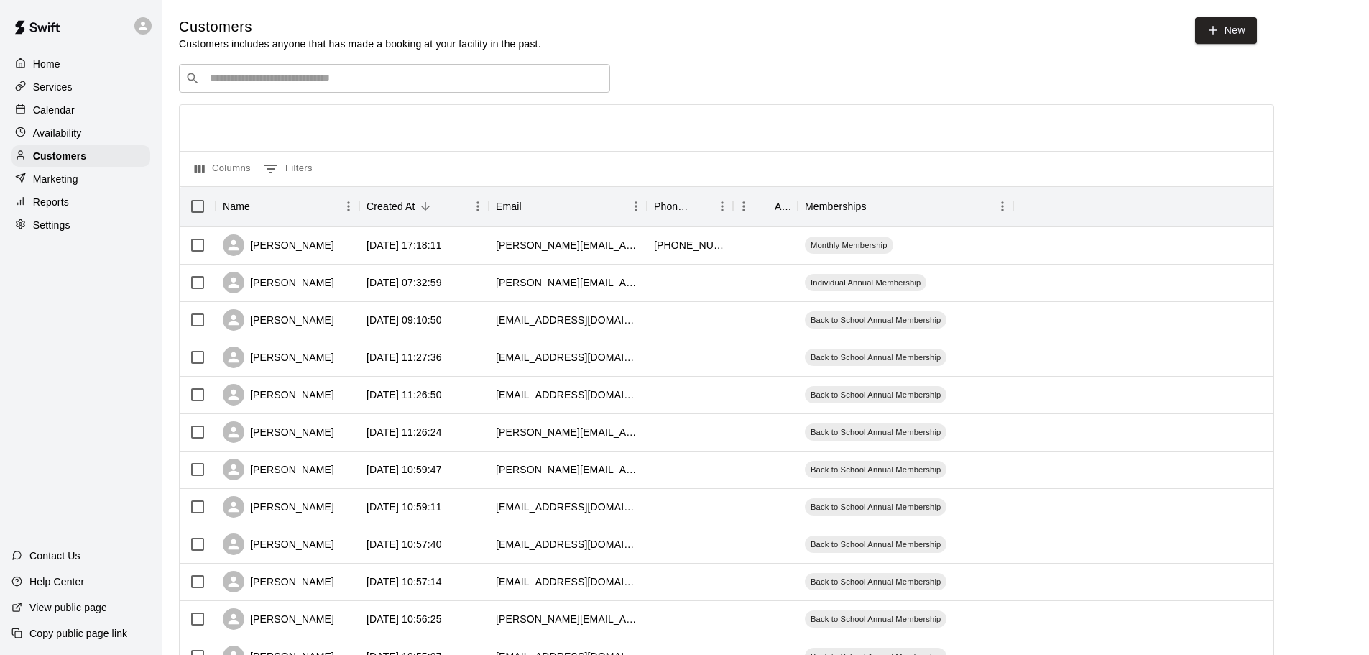
click at [48, 232] on p "Settings" at bounding box center [51, 225] width 37 height 14
select select "**"
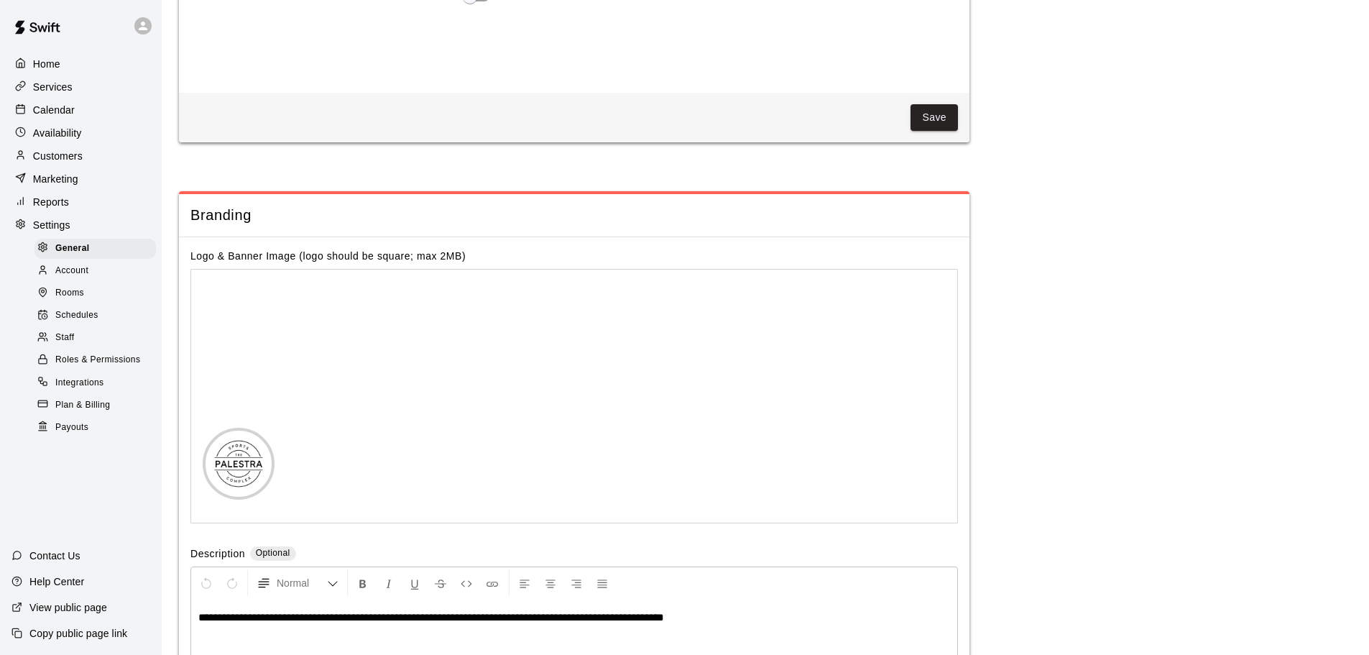
scroll to position [3007, 0]
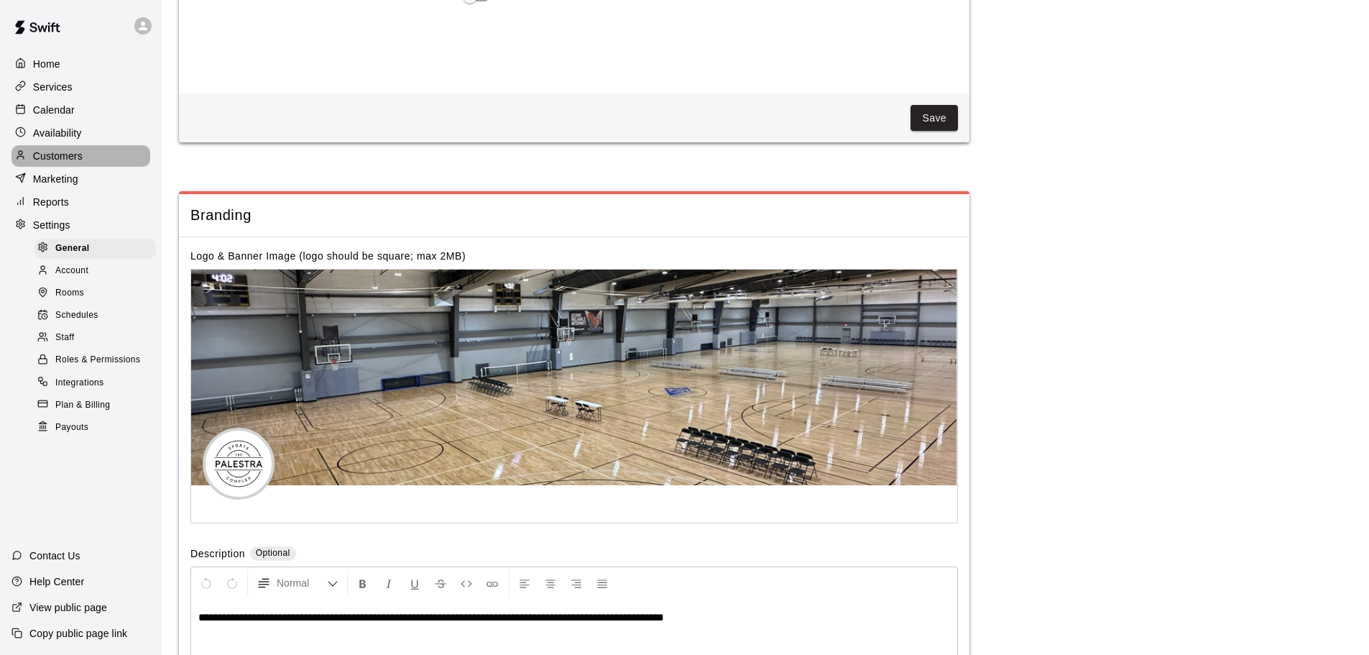
click at [61, 153] on p "Customers" at bounding box center [58, 156] width 50 height 14
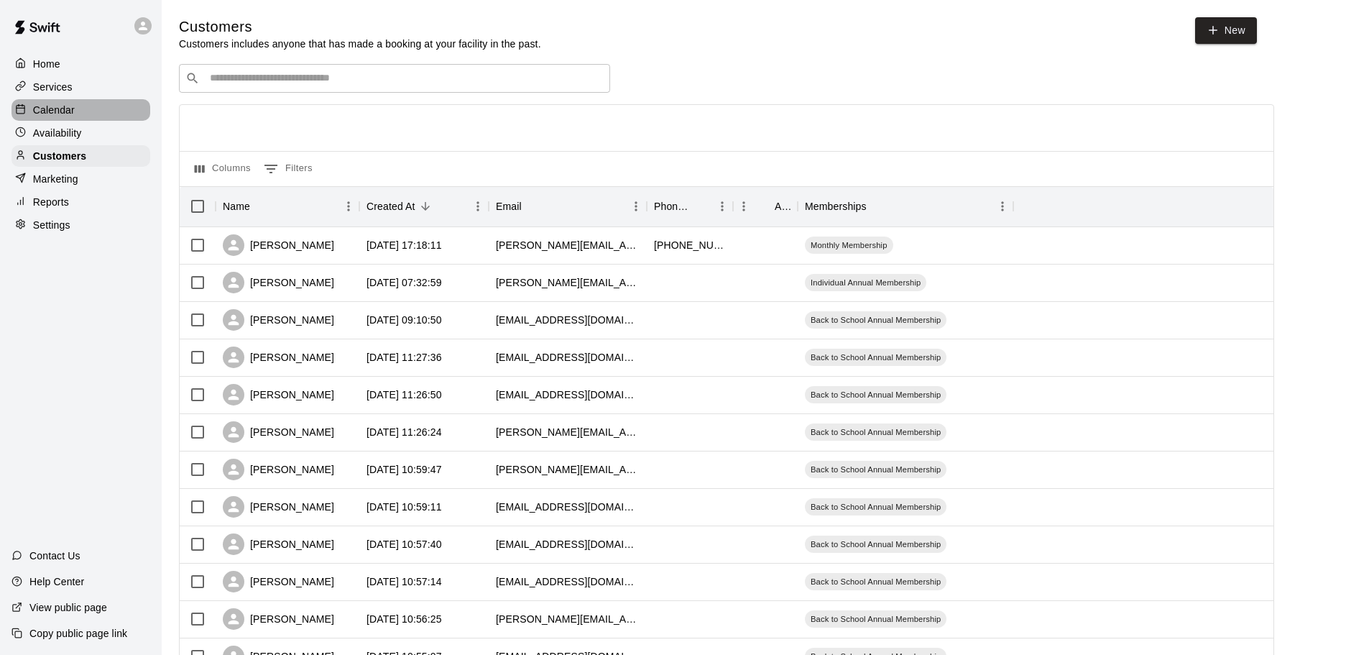
click at [61, 106] on p "Calendar" at bounding box center [54, 110] width 42 height 14
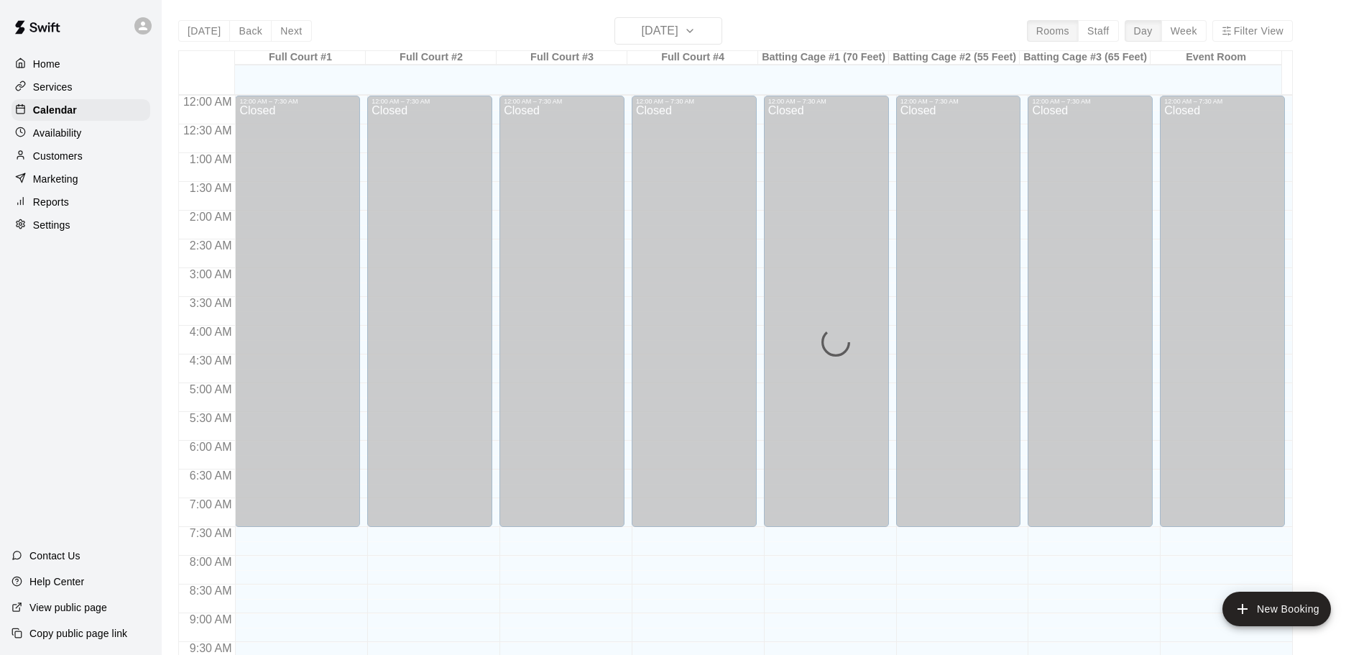
scroll to position [761, 0]
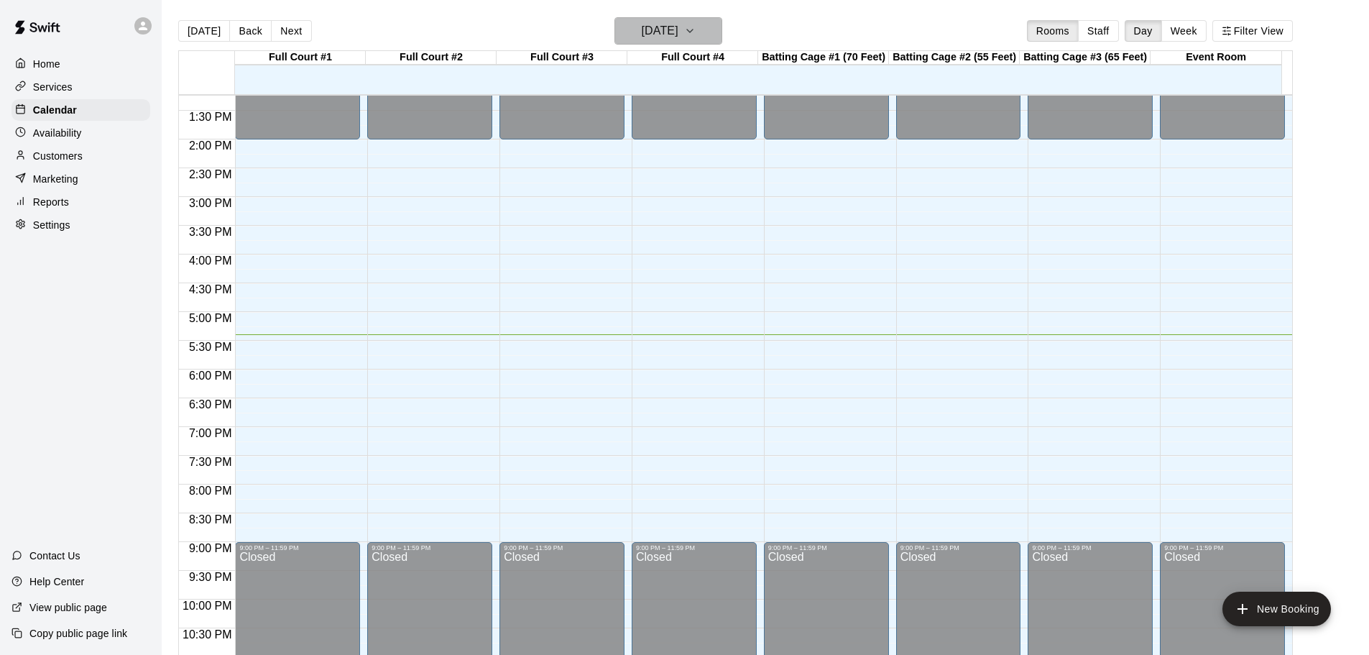
click at [696, 29] on icon "button" at bounding box center [689, 30] width 11 height 17
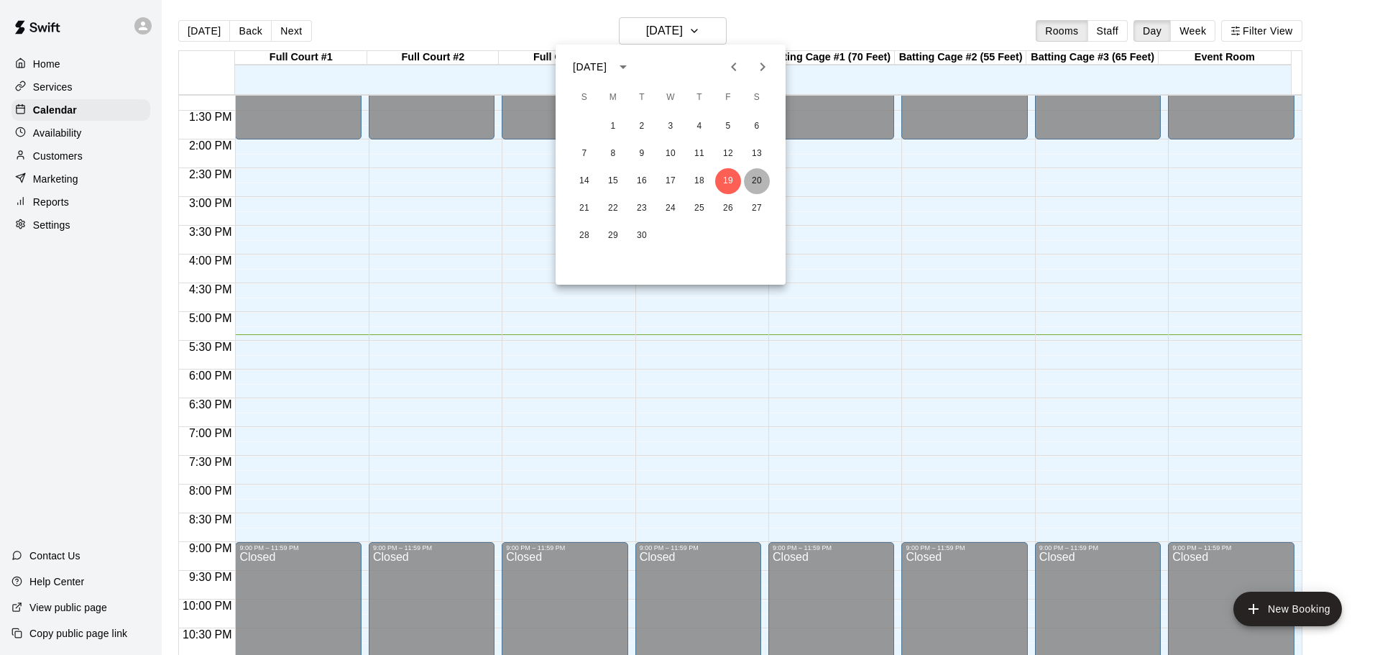
click at [755, 175] on button "20" at bounding box center [757, 181] width 26 height 26
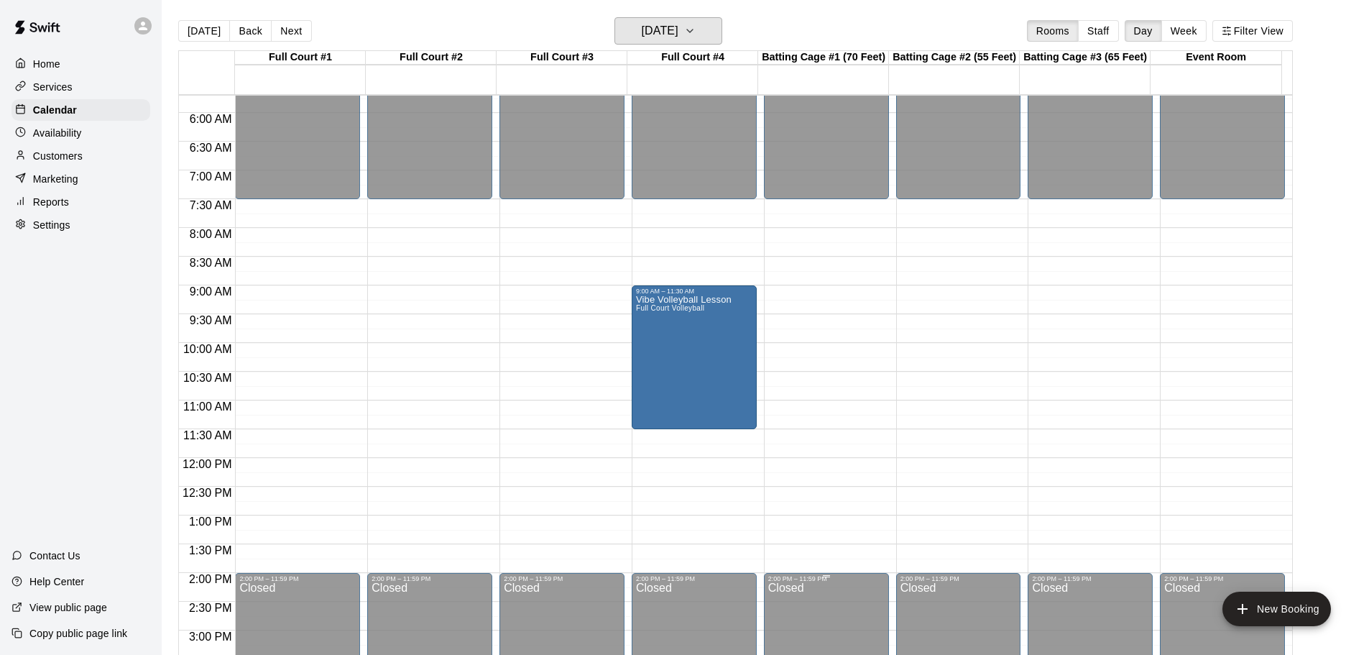
scroll to position [303, 0]
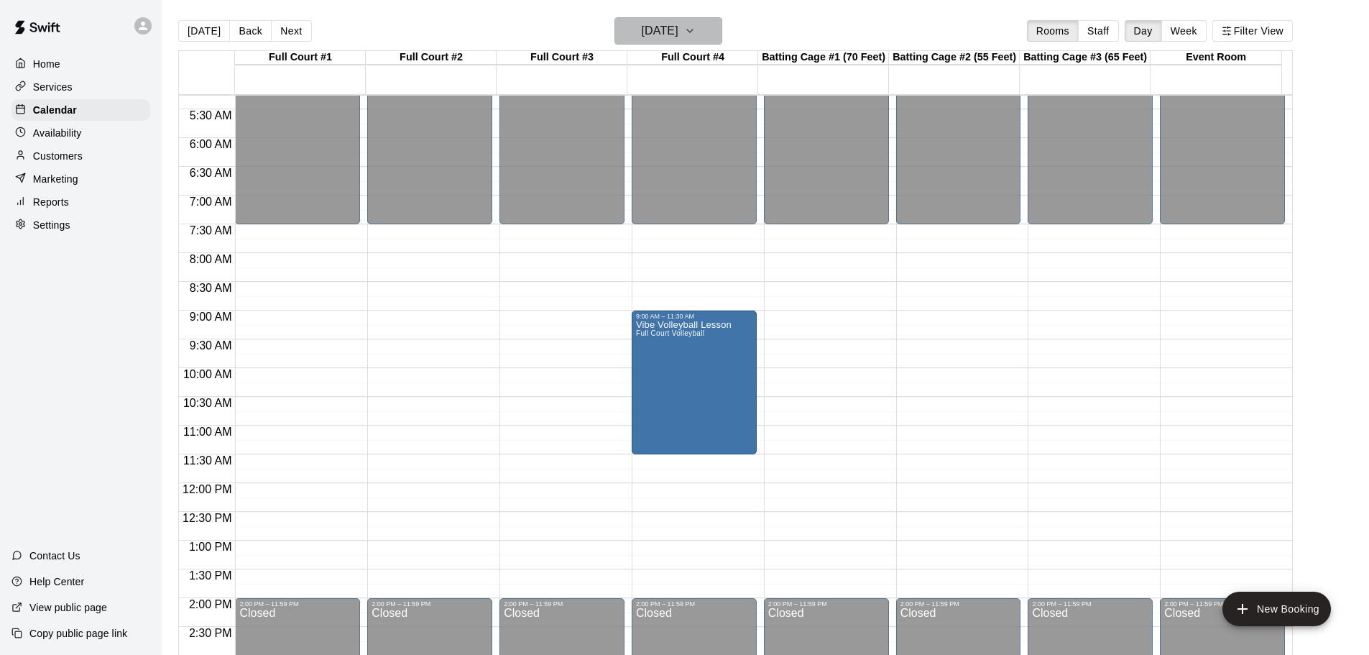
click at [710, 29] on button "[DATE]" at bounding box center [668, 30] width 108 height 27
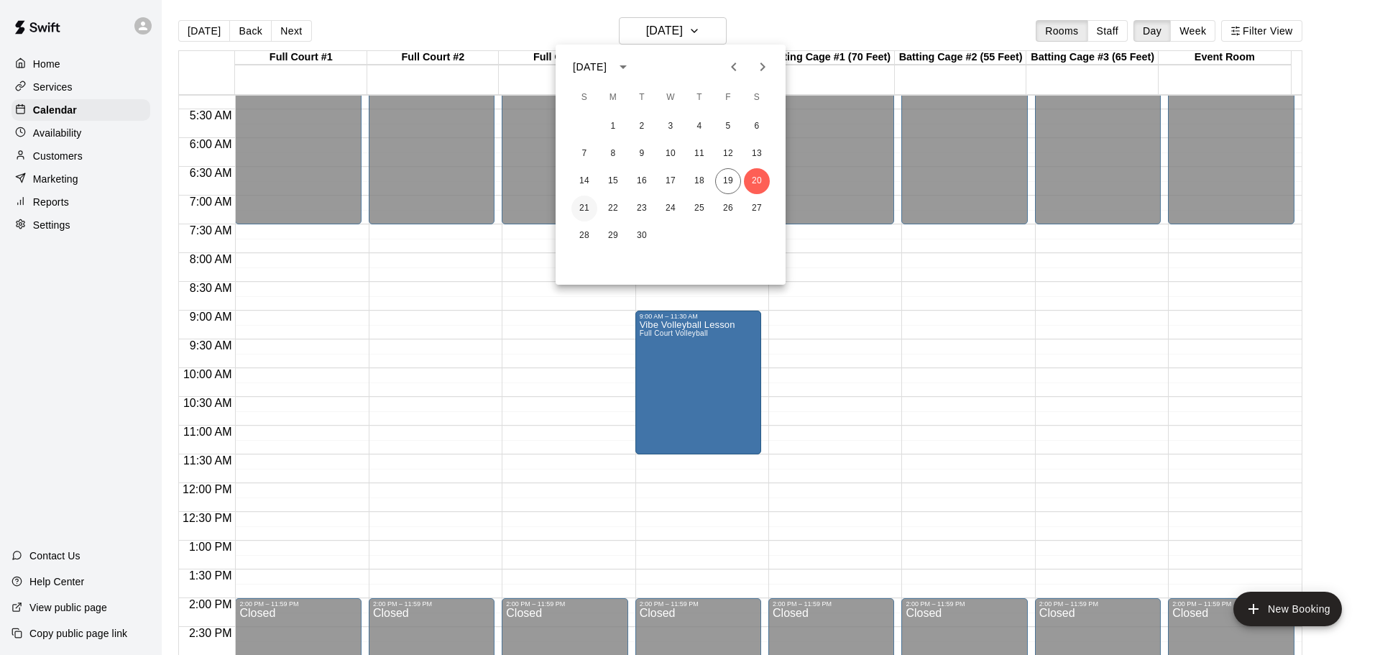
click at [579, 209] on button "21" at bounding box center [584, 208] width 26 height 26
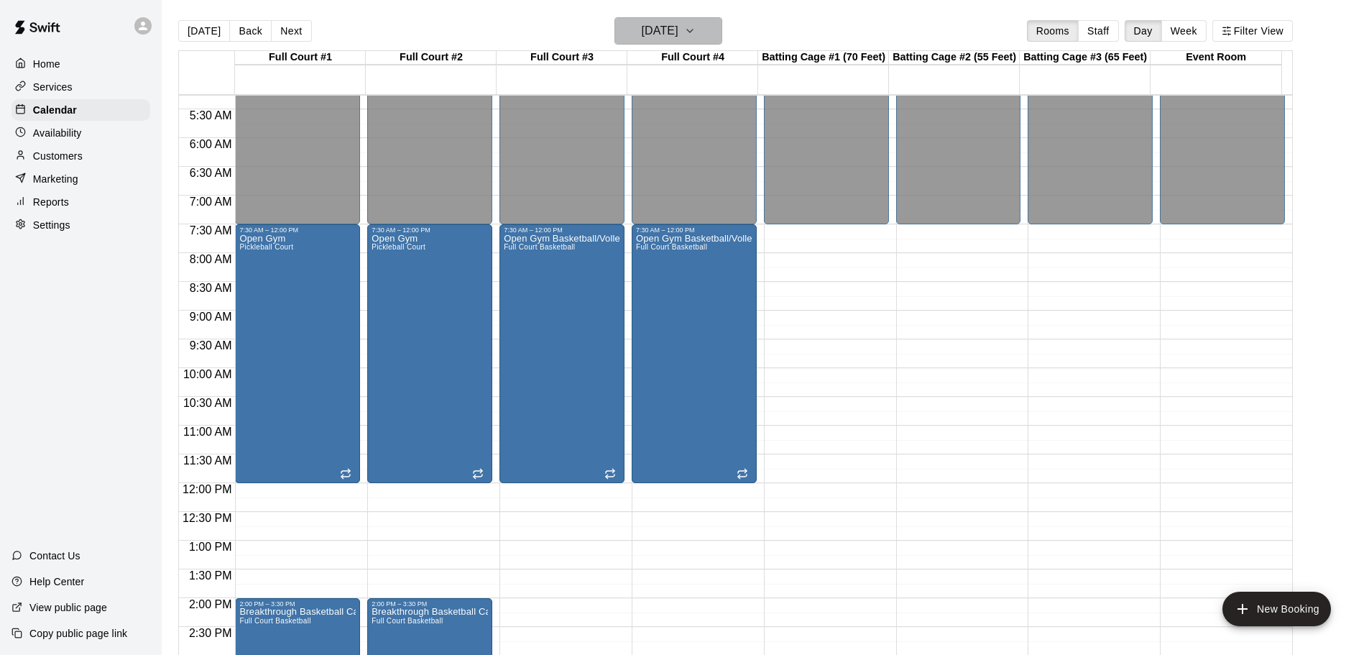
click at [714, 22] on button "[DATE]" at bounding box center [668, 30] width 108 height 27
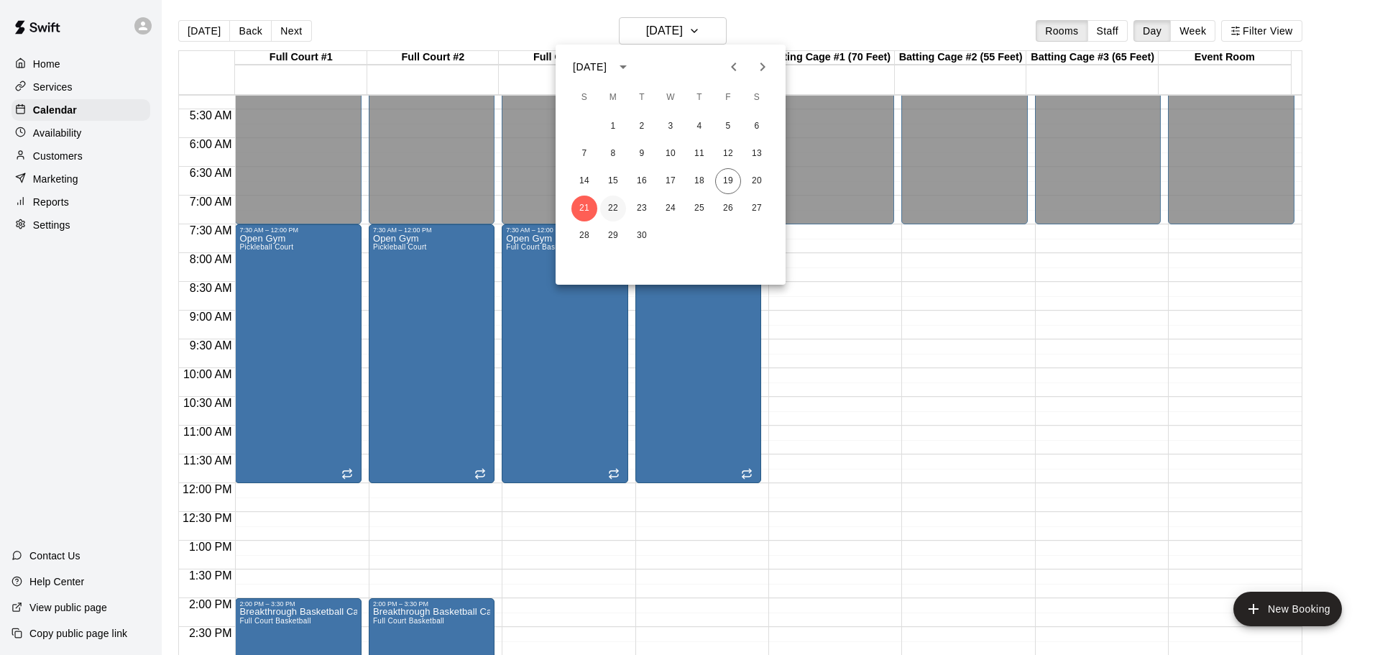
click at [610, 208] on button "22" at bounding box center [613, 208] width 26 height 26
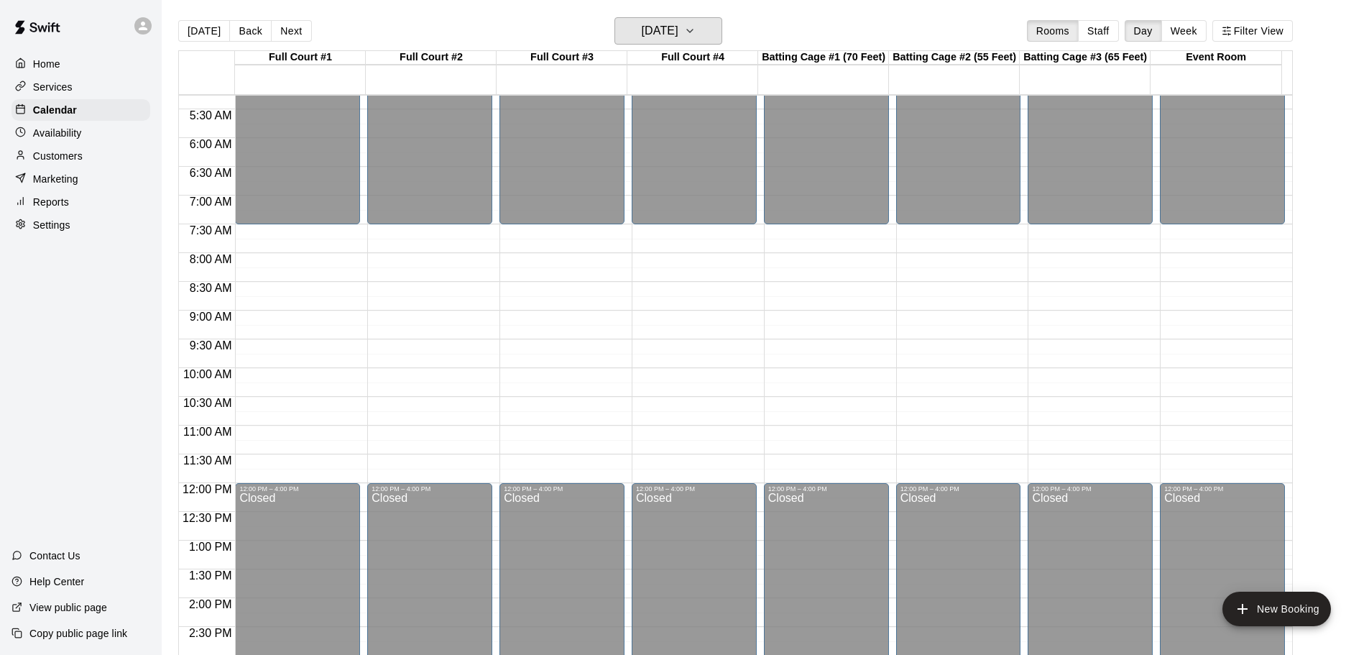
scroll to position [231, 0]
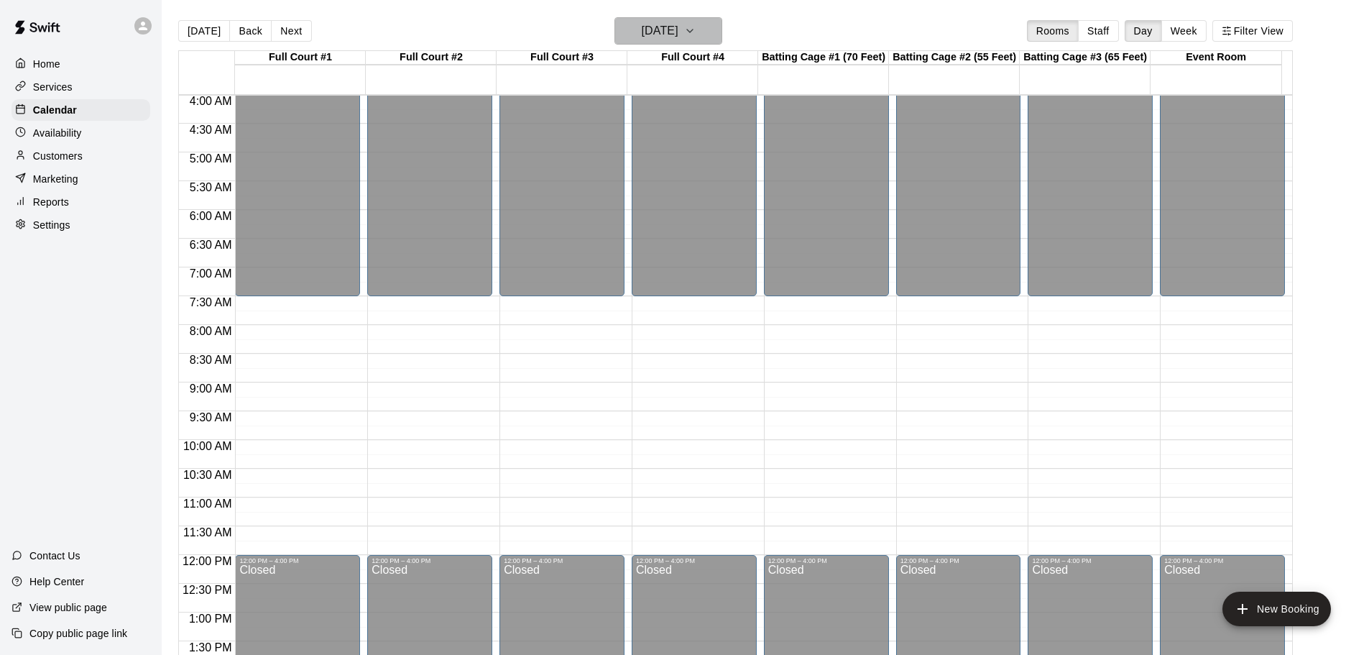
click at [696, 25] on icon "button" at bounding box center [689, 30] width 11 height 17
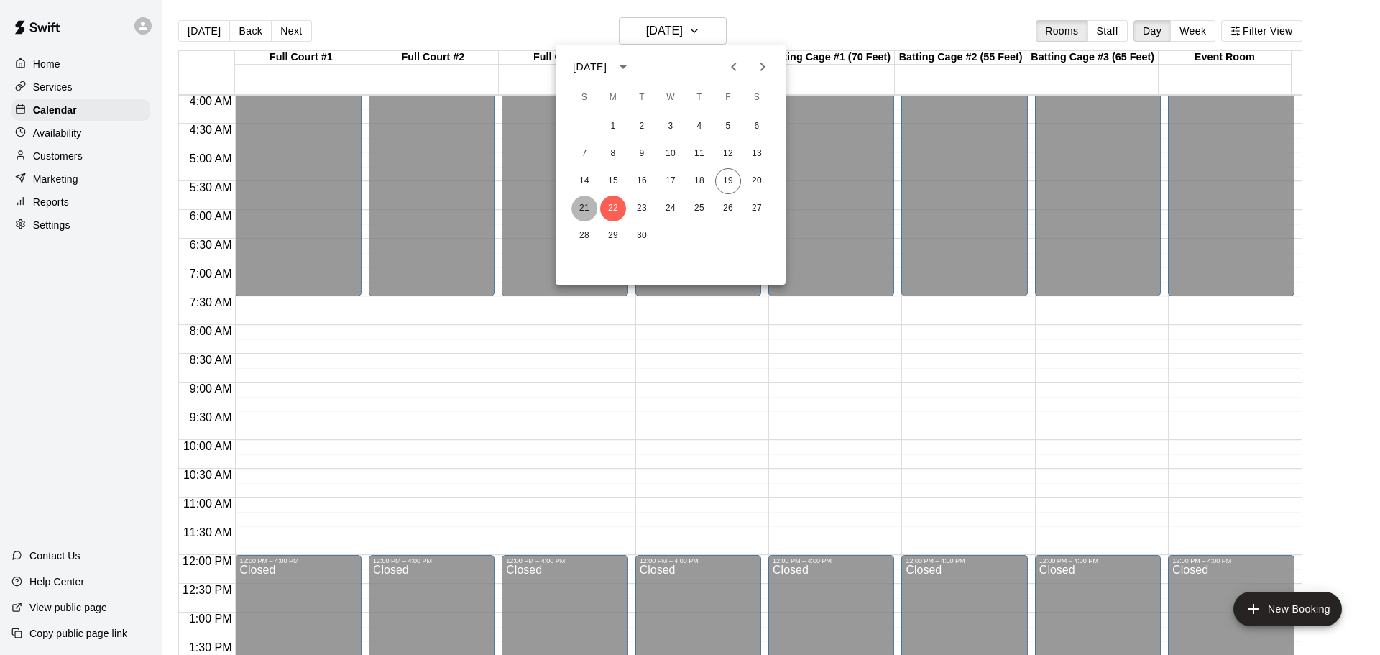
click at [580, 200] on button "21" at bounding box center [584, 208] width 26 height 26
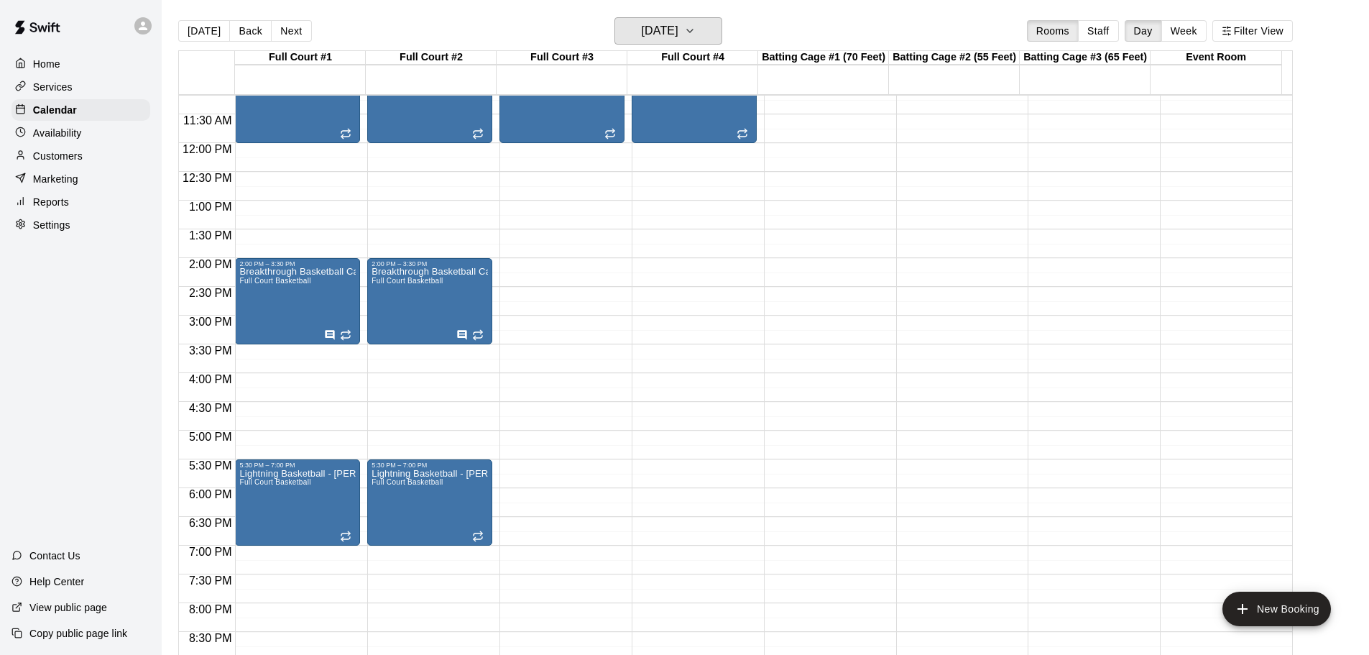
scroll to position [662, 0]
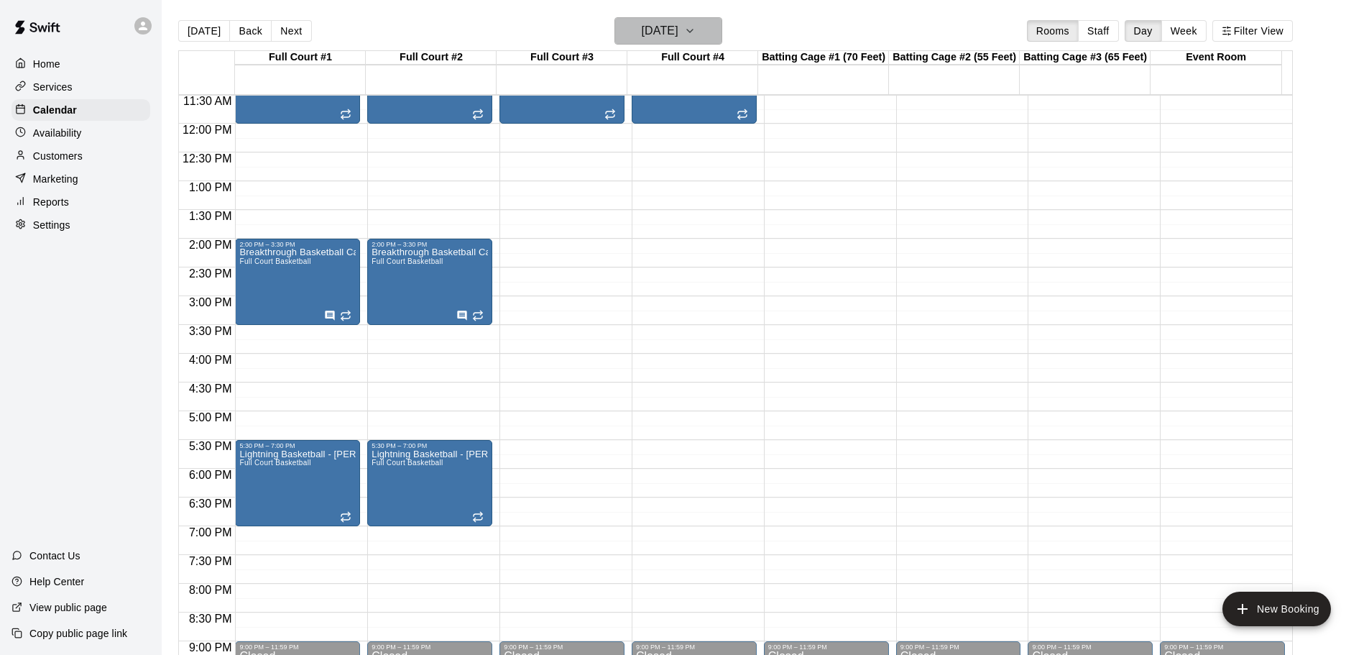
click at [705, 25] on button "[DATE]" at bounding box center [668, 30] width 108 height 27
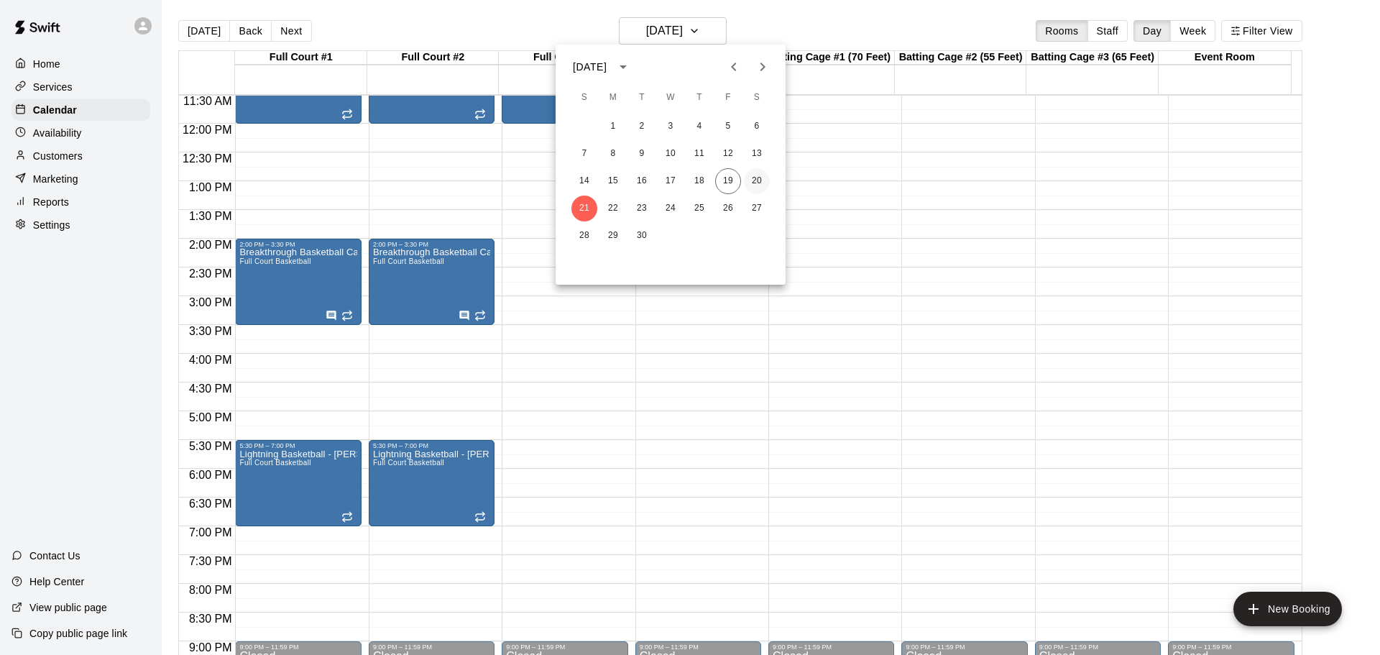
click at [752, 183] on button "20" at bounding box center [757, 181] width 26 height 26
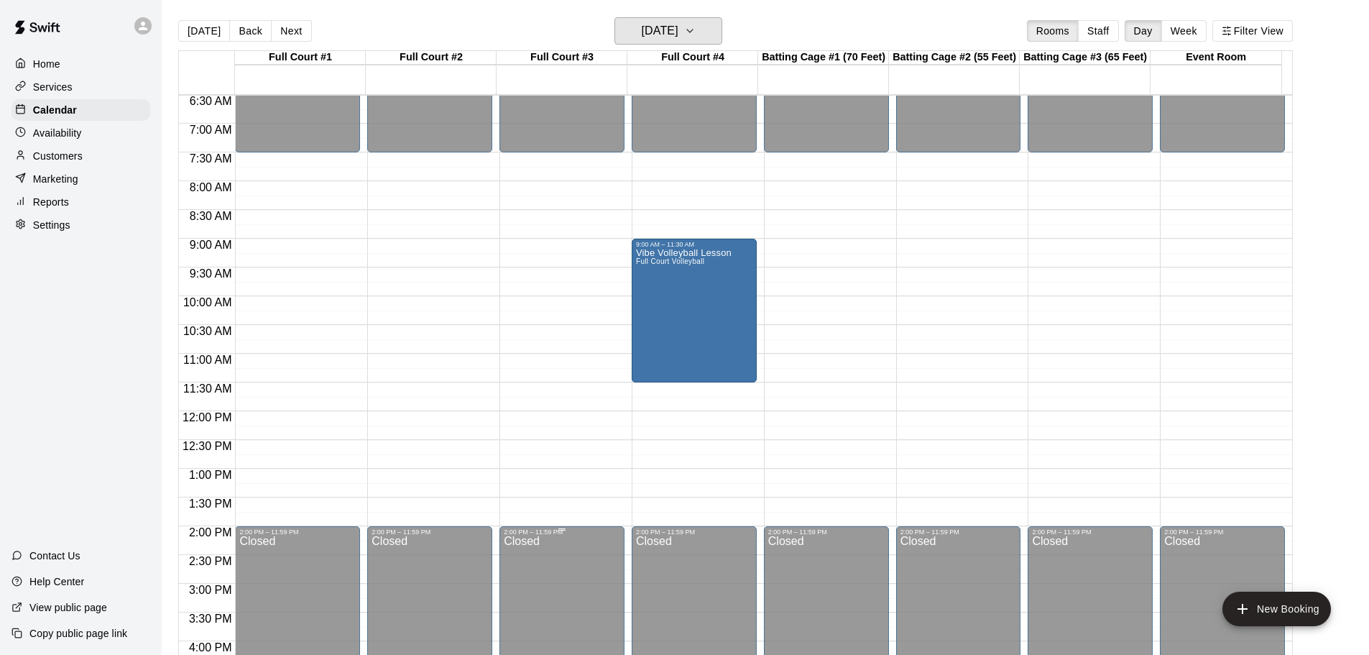
scroll to position [303, 0]
